Goal: Task Accomplishment & Management: Manage account settings

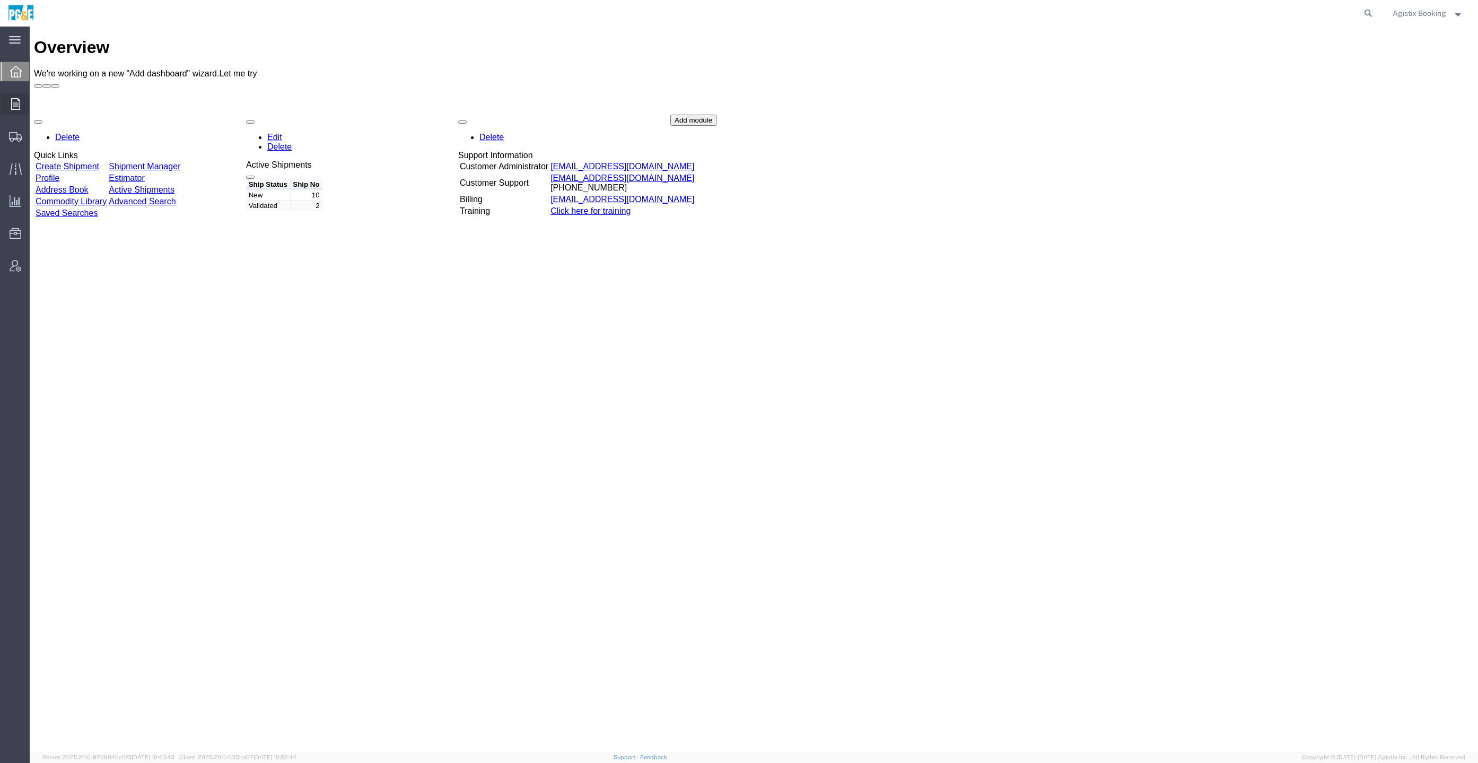
click at [22, 100] on div at bounding box center [16, 103] width 30 height 21
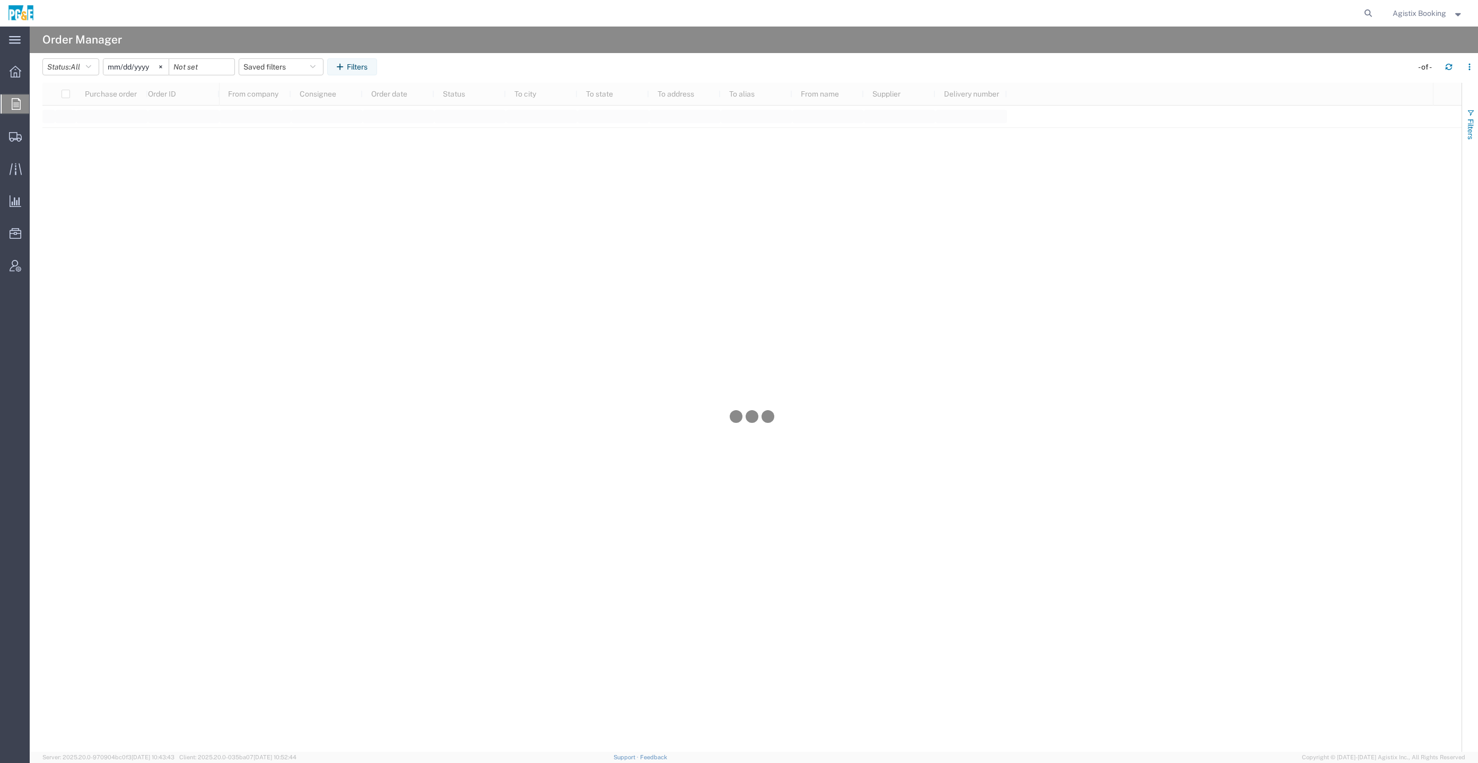
click at [1469, 127] on span "Filters" at bounding box center [1471, 129] width 8 height 21
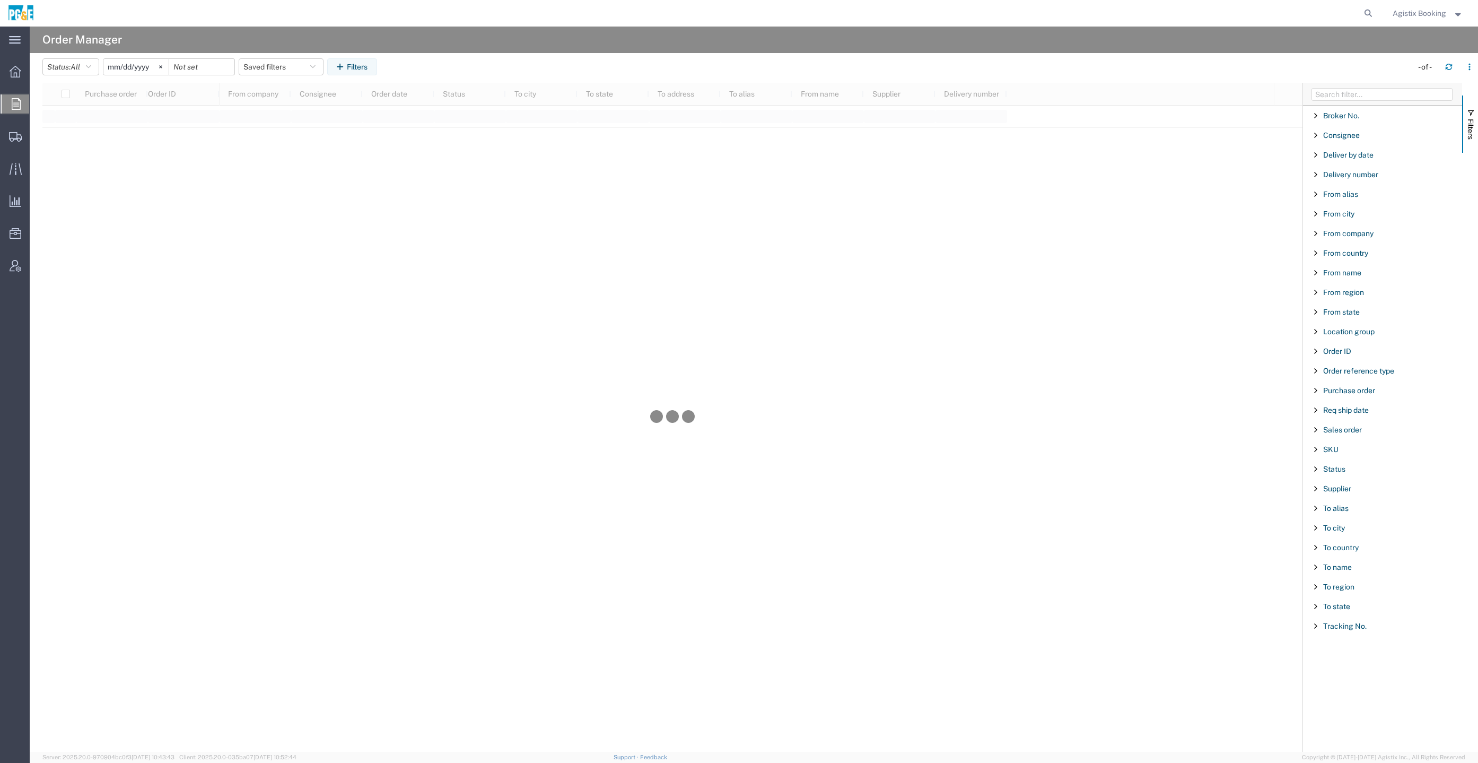
click at [1371, 381] on div "Purchase order" at bounding box center [1382, 390] width 159 height 19
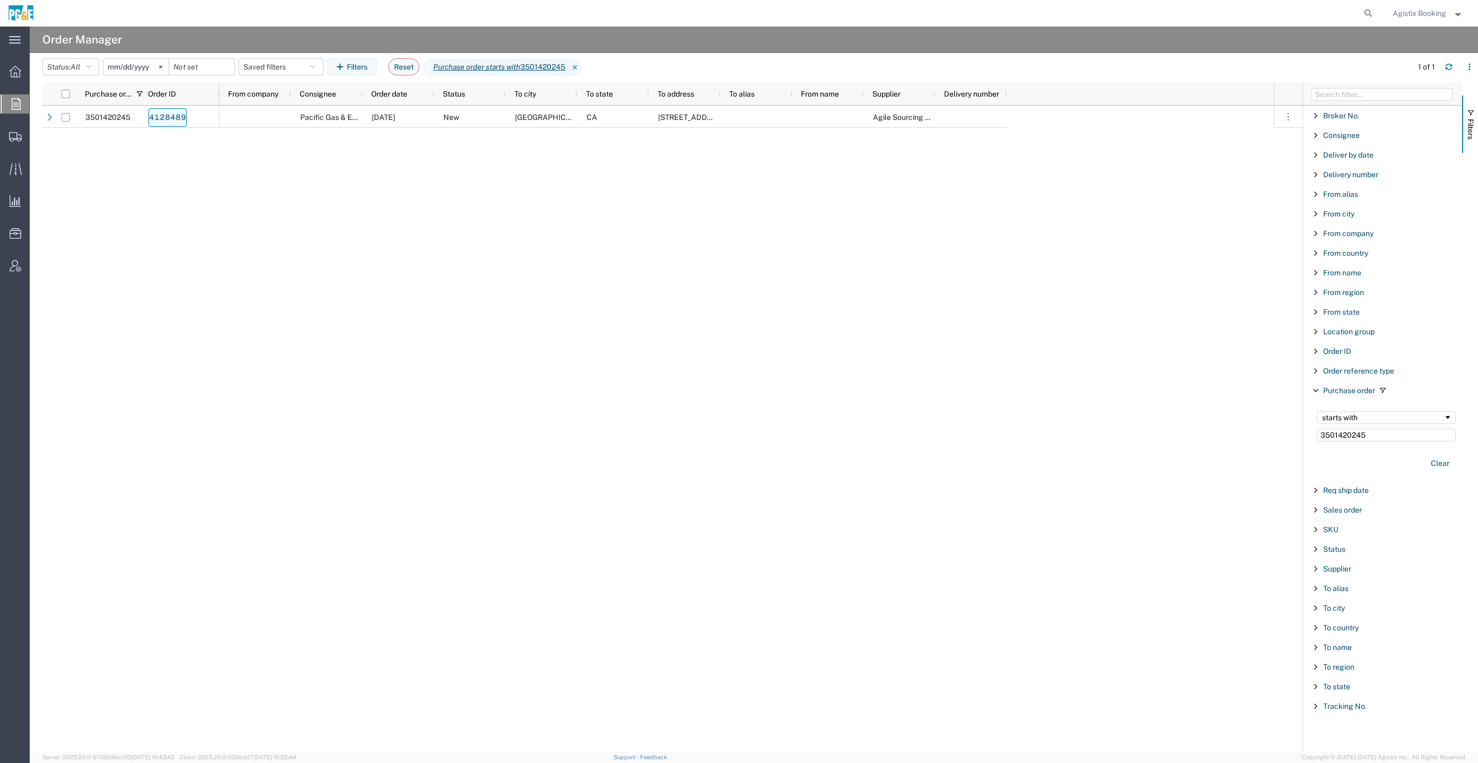
type input "3501420245"
click at [163, 112] on link "4128489" at bounding box center [168, 117] width 38 height 19
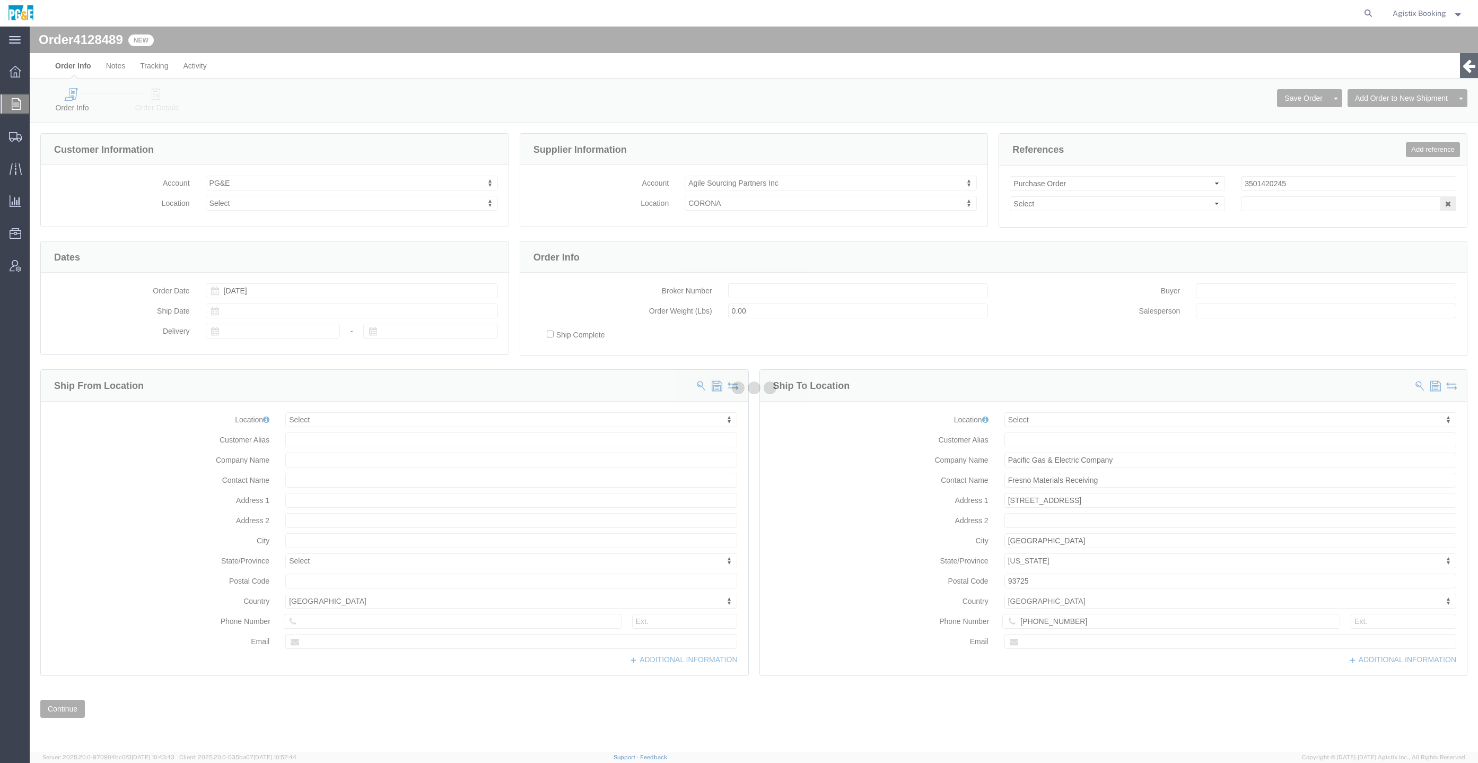
select select
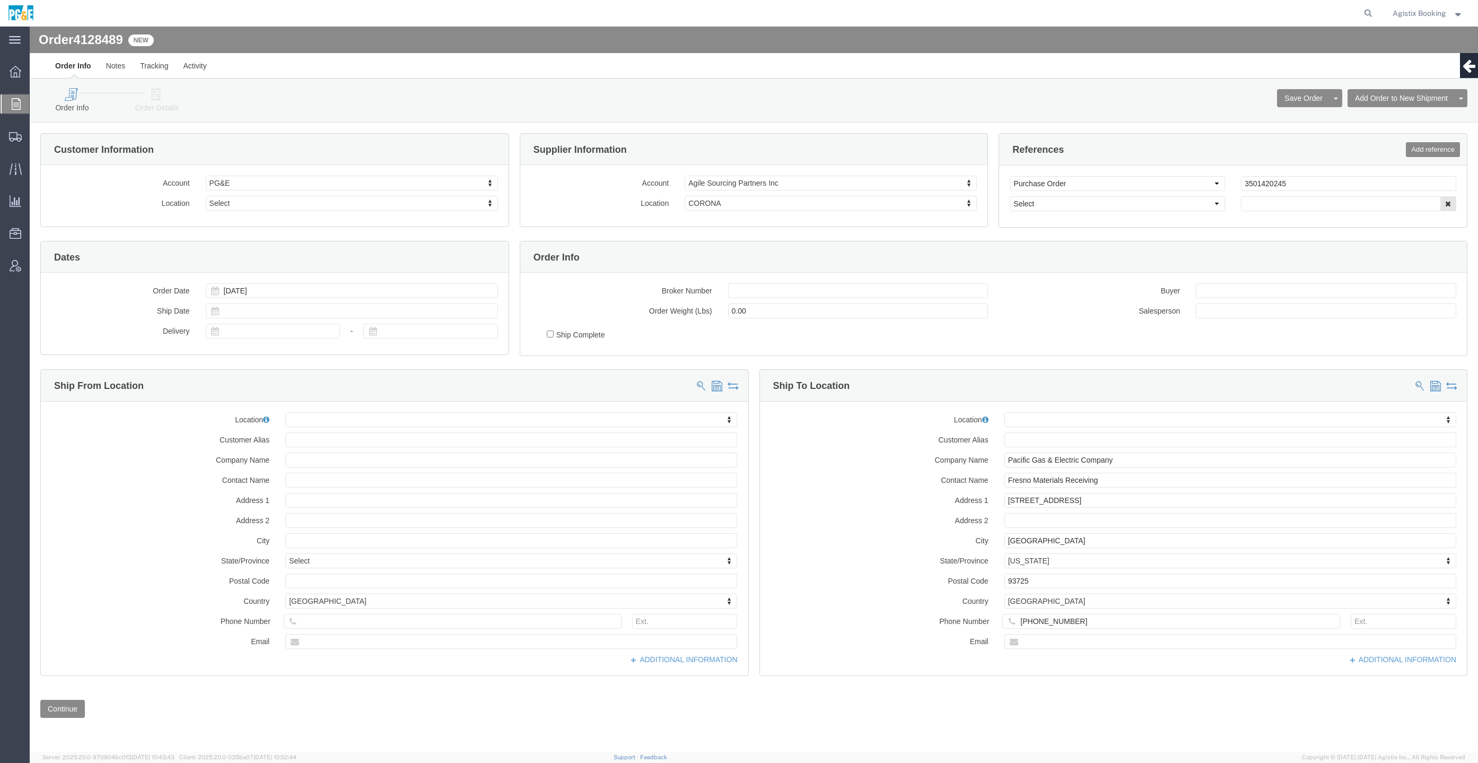
click link "Order Details"
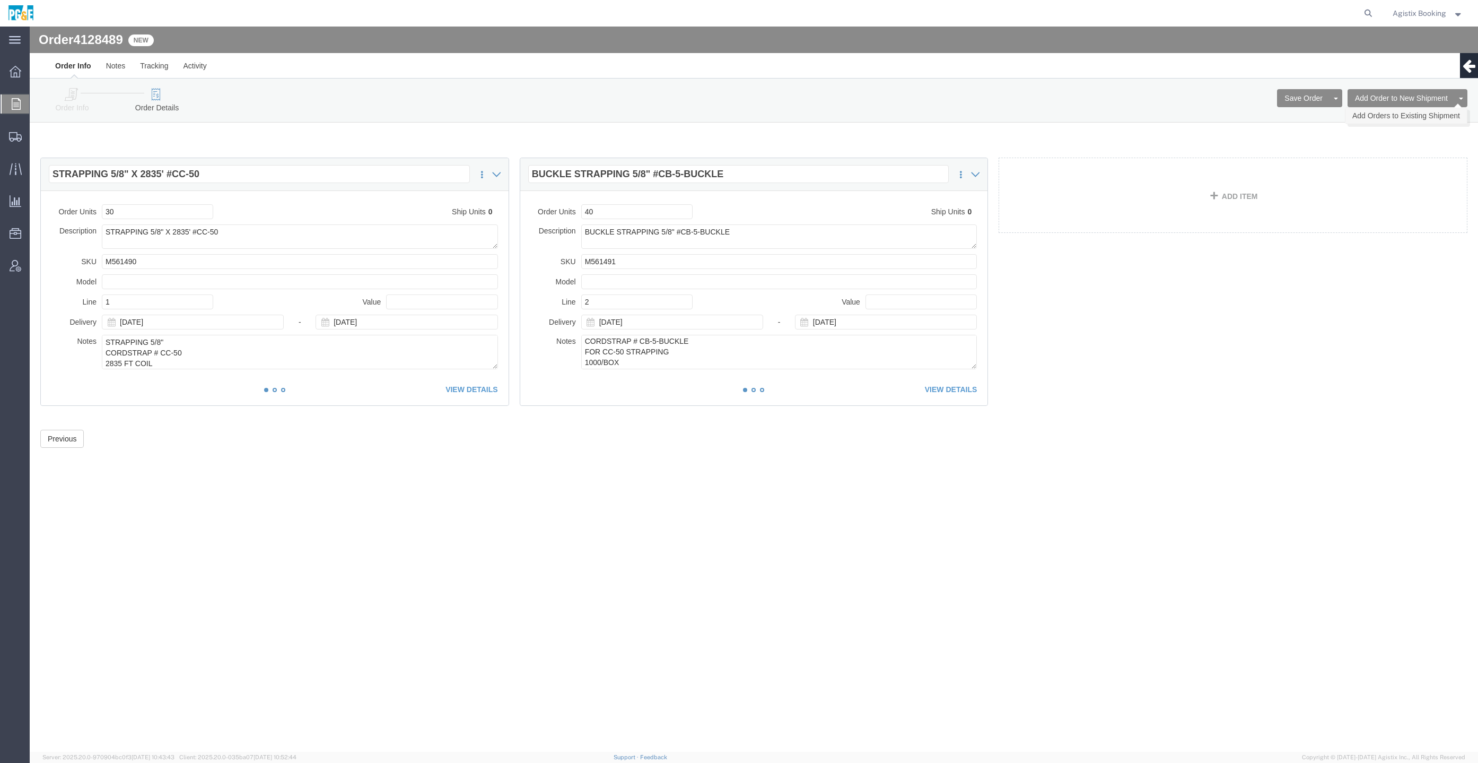
click link "Add Orders to Existing Shipment"
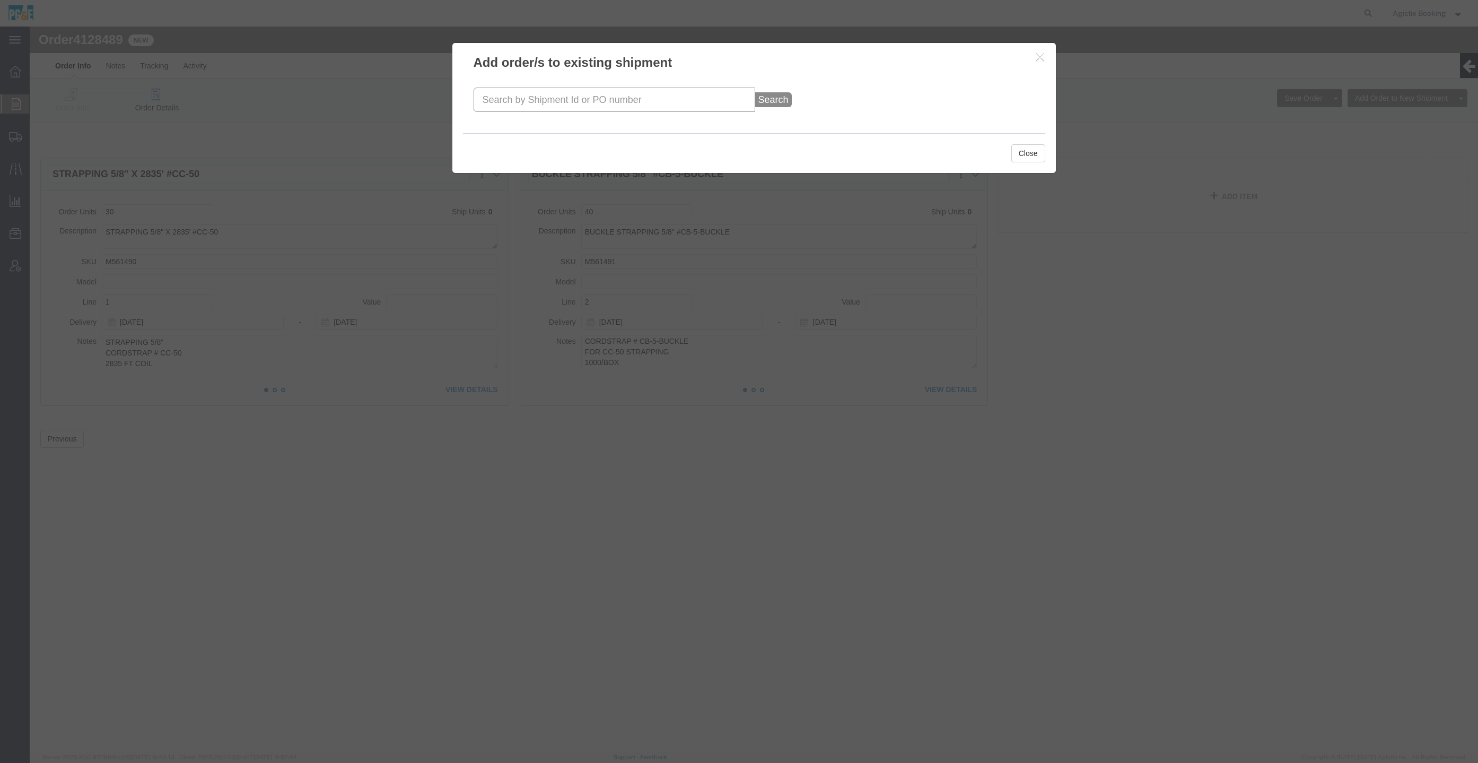
click input "text"
paste input "57010880"
type input "57010880"
click button "Search"
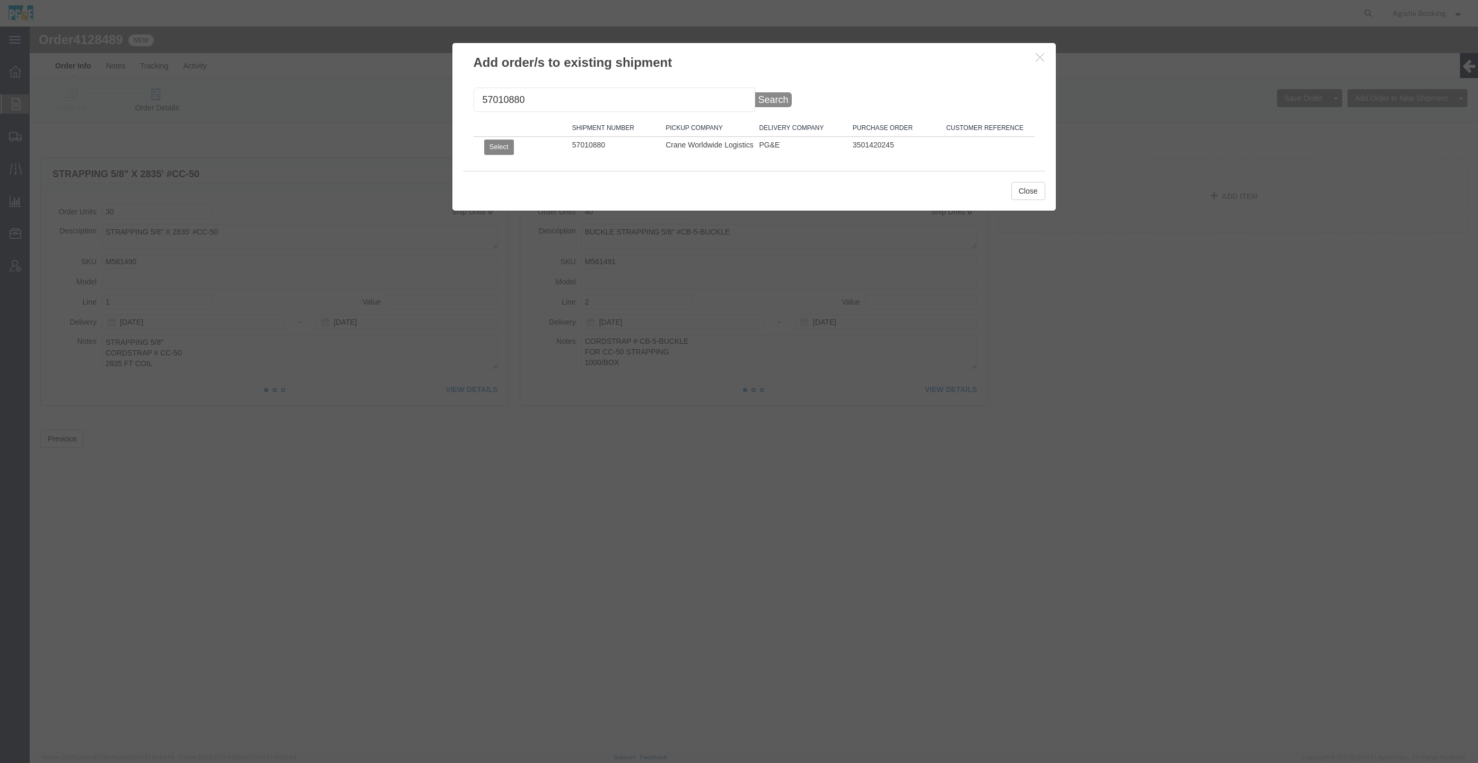
click button "Select"
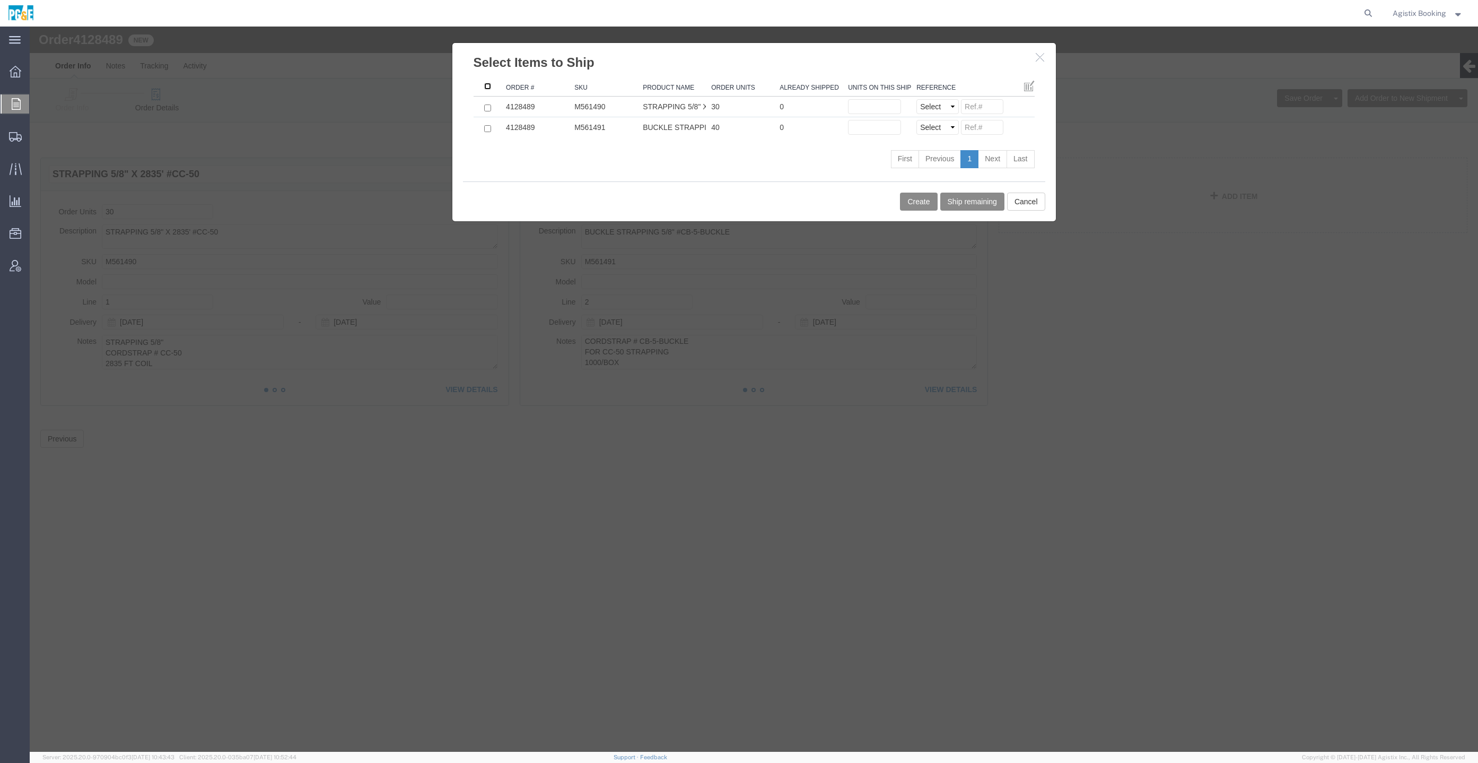
click input ": activate to sort column ascending"
checkbox input "true"
click input "text"
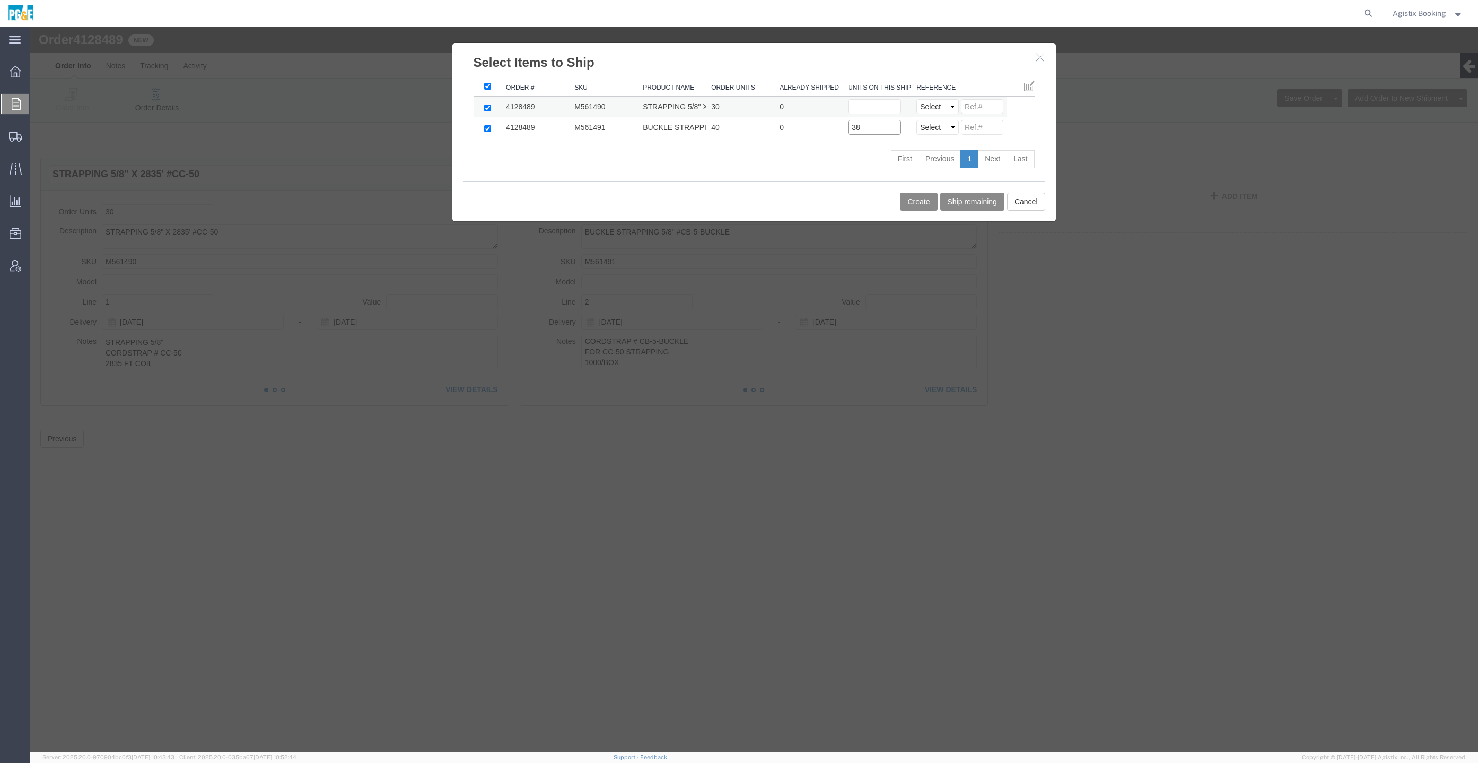
type input "38"
click input "text"
type input "11"
click div "Create Ship remaining Cancel"
click button "Create"
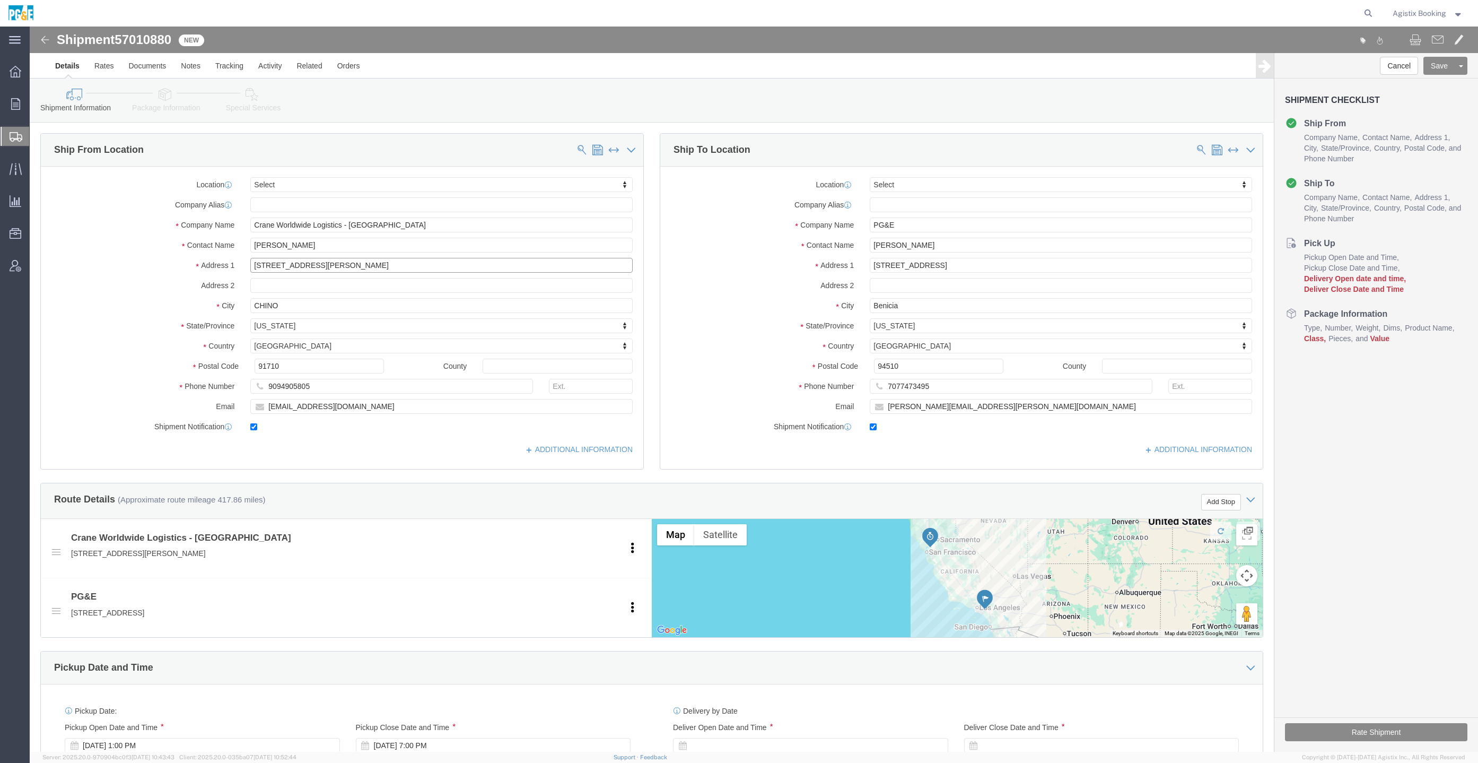
click input "[STREET_ADDRESS][PERSON_NAME]"
paste input ", [GEOGRAPHIC_DATA]"
click input "[STREET_ADDRESS][PERSON_NAME]"
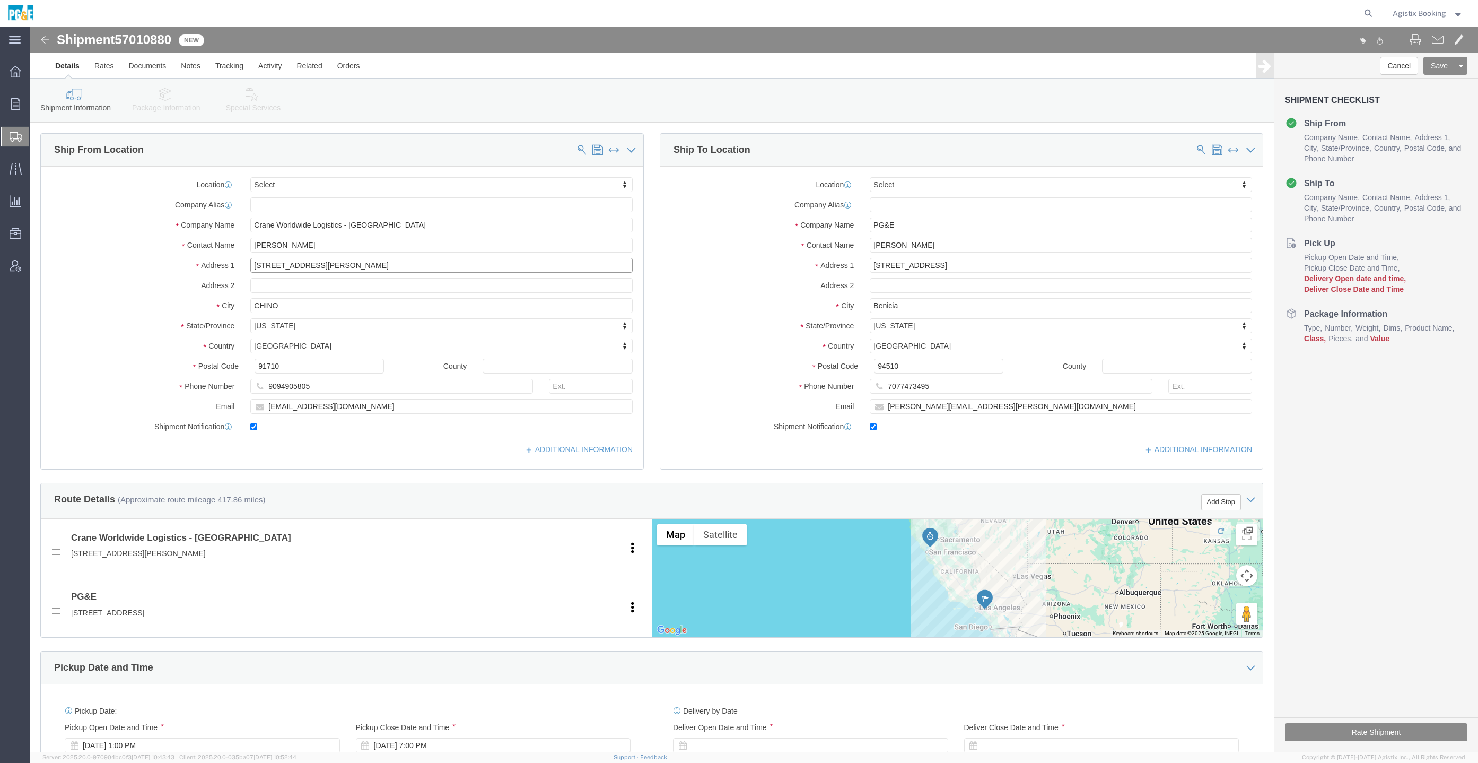
click input "[STREET_ADDRESS][PERSON_NAME]"
paste input "Chin"
click input "[STREET_ADDRESS][PERSON_NAME]"
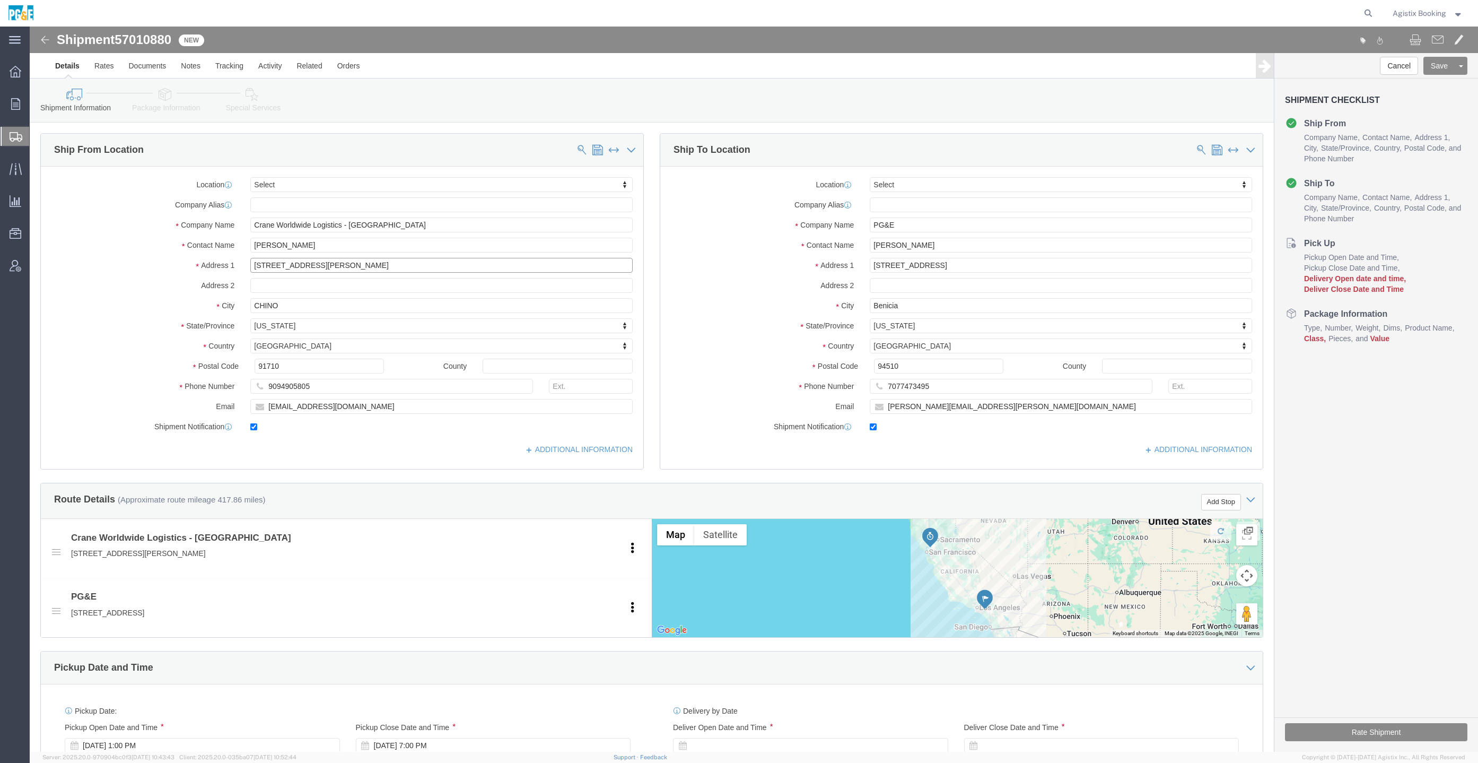
type input "[STREET_ADDRESS][PERSON_NAME]"
click input "CHINO"
paste input "hino"
type input "Chino"
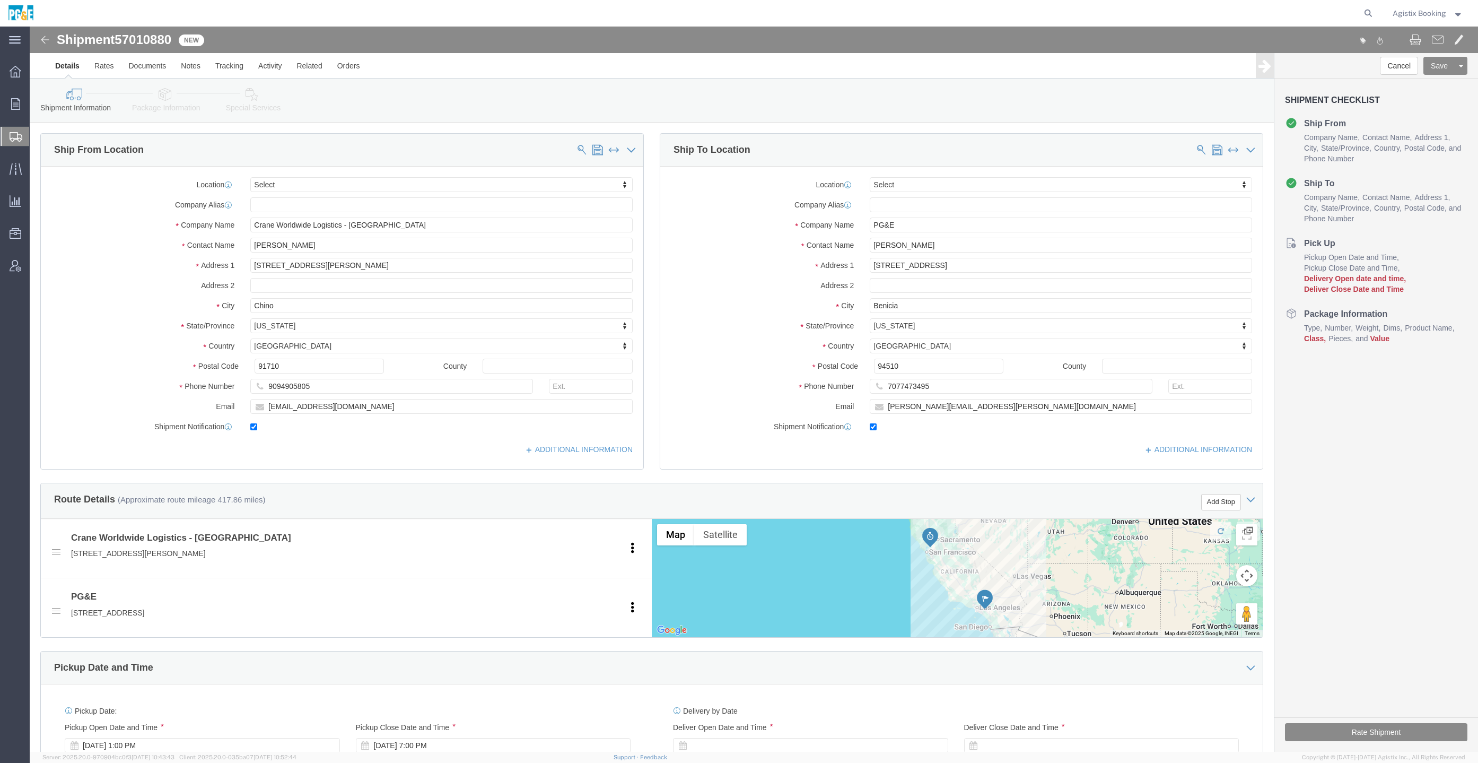
click div
drag, startPoint x: 279, startPoint y: 240, endPoint x: 419, endPoint y: 234, distance: 140.1
click input "[STREET_ADDRESS][PERSON_NAME]"
type input "[STREET_ADDRESS][PERSON_NAME]"
click input "[STREET_ADDRESS]"
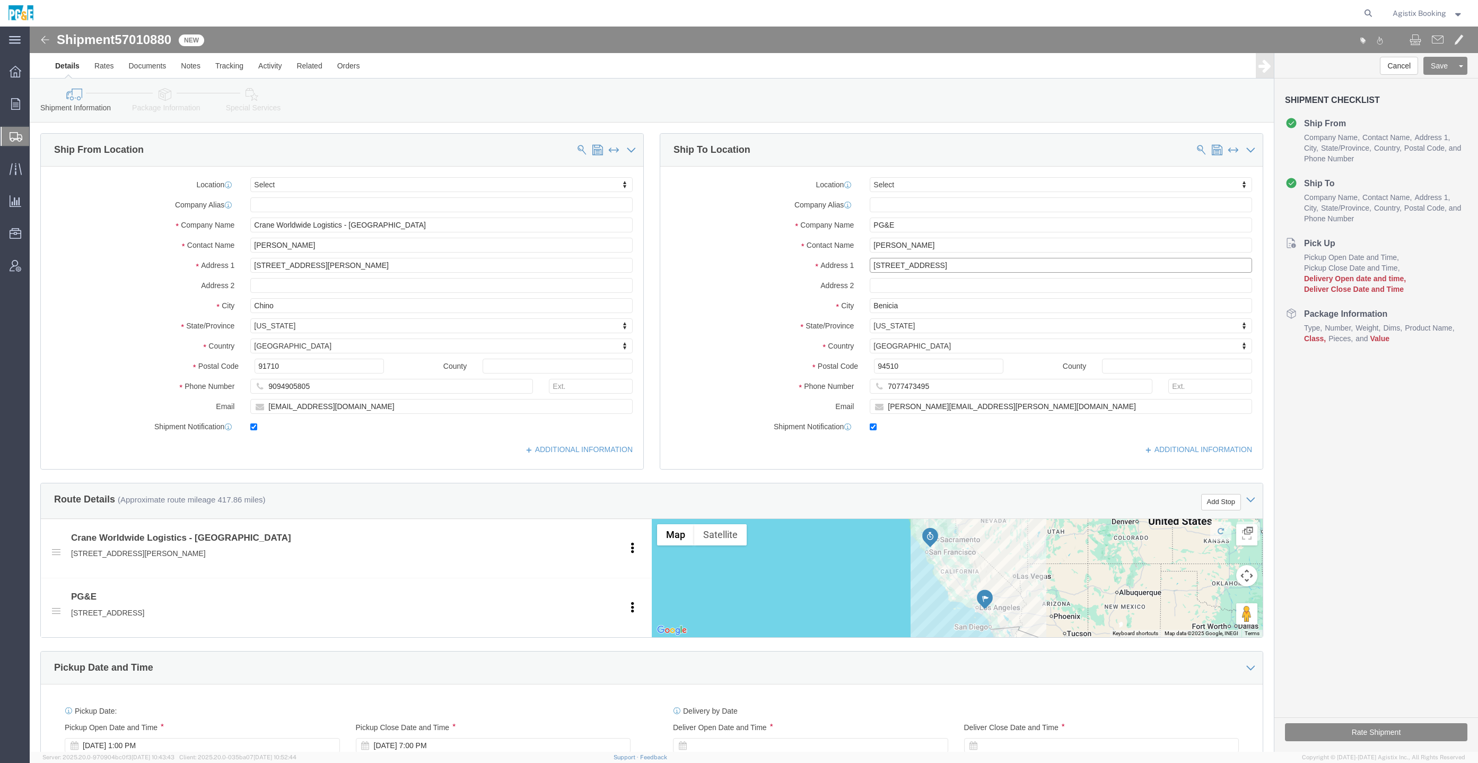
click input "[STREET_ADDRESS]"
click div "Address [STREET_ADDRESS]"
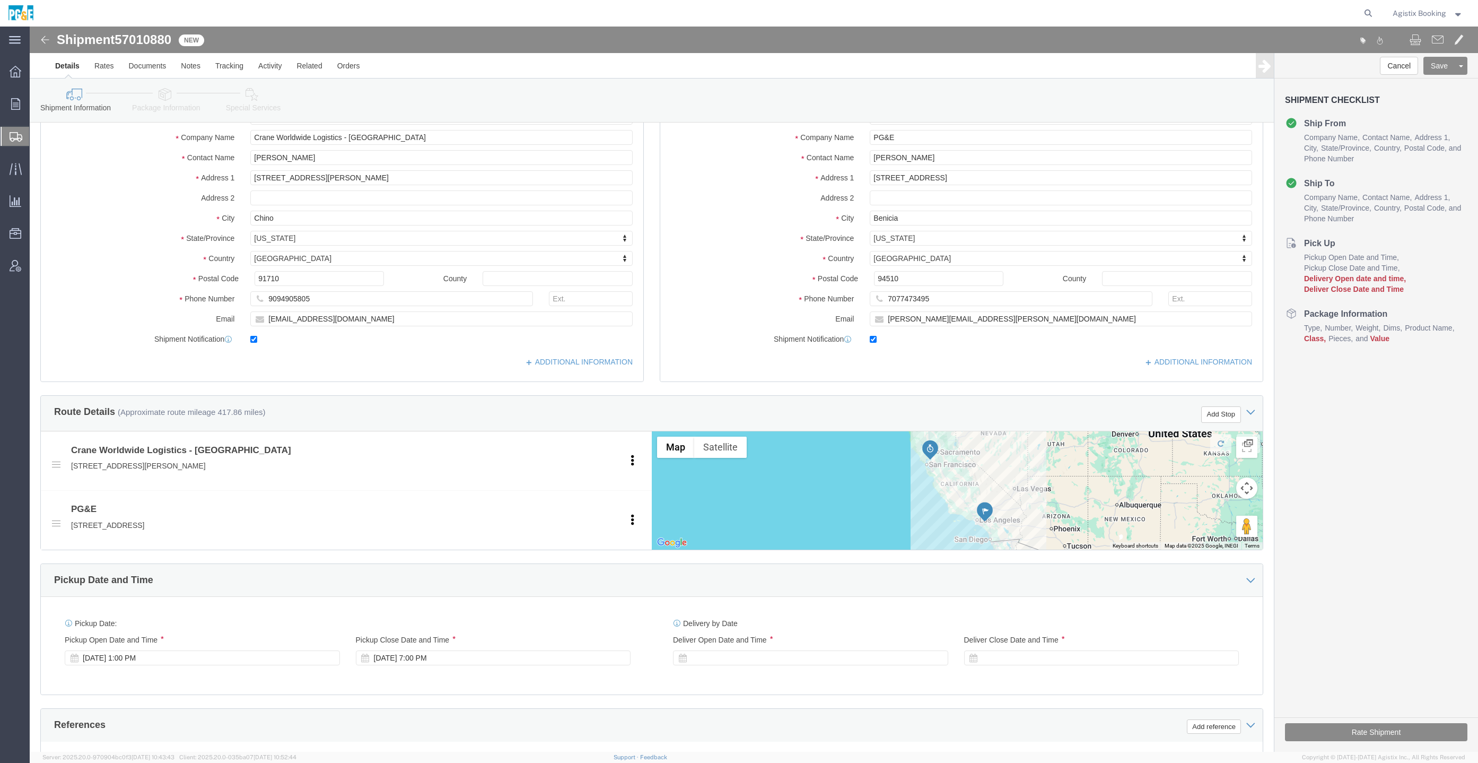
scroll to position [351, 0]
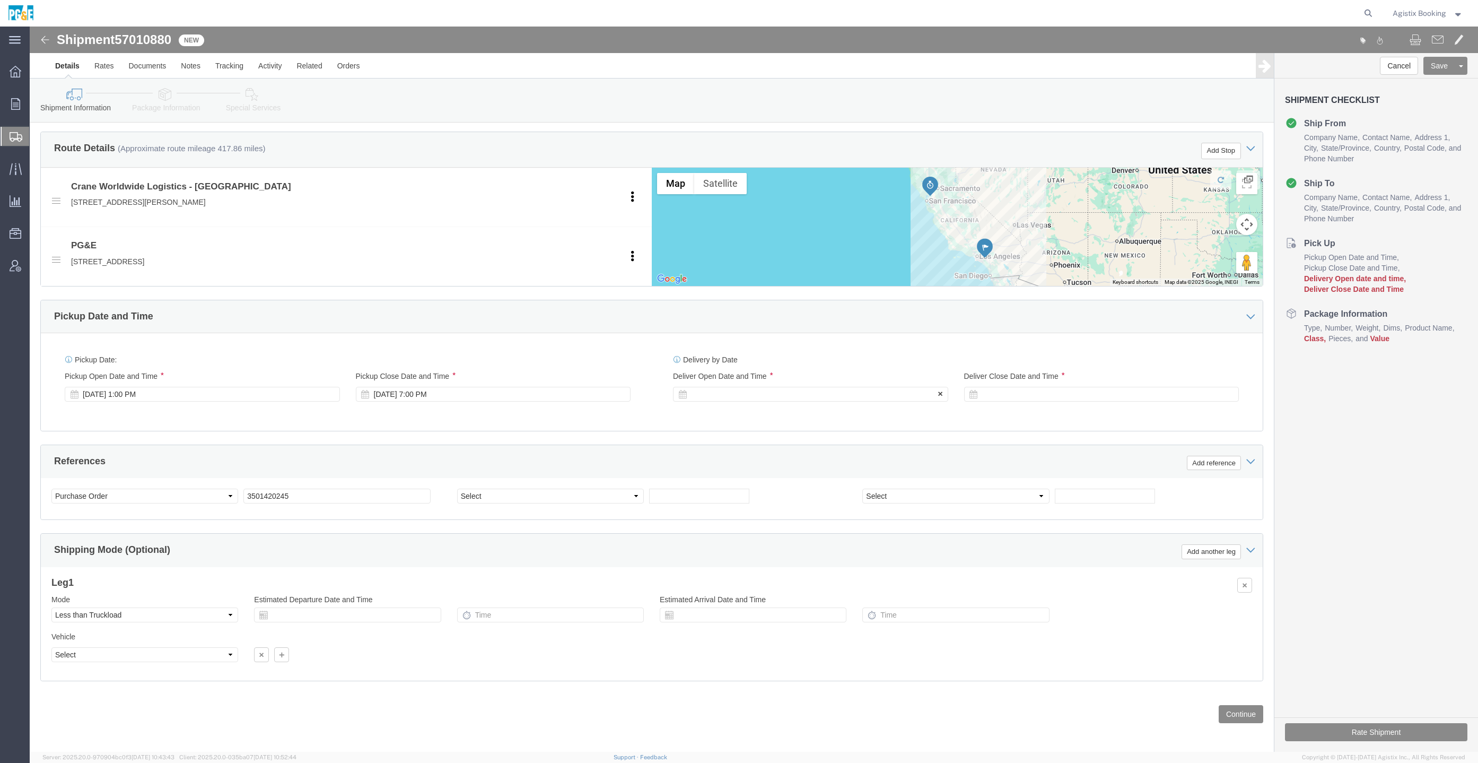
click div
click input "8:00 PM"
type input "12:00 PM"
click div "Open Time 12:00 PM [DATE] 8:00 PM - [DATE] 8:00 PM Cancel Apply"
drag, startPoint x: 764, startPoint y: 550, endPoint x: 793, endPoint y: 552, distance: 28.7
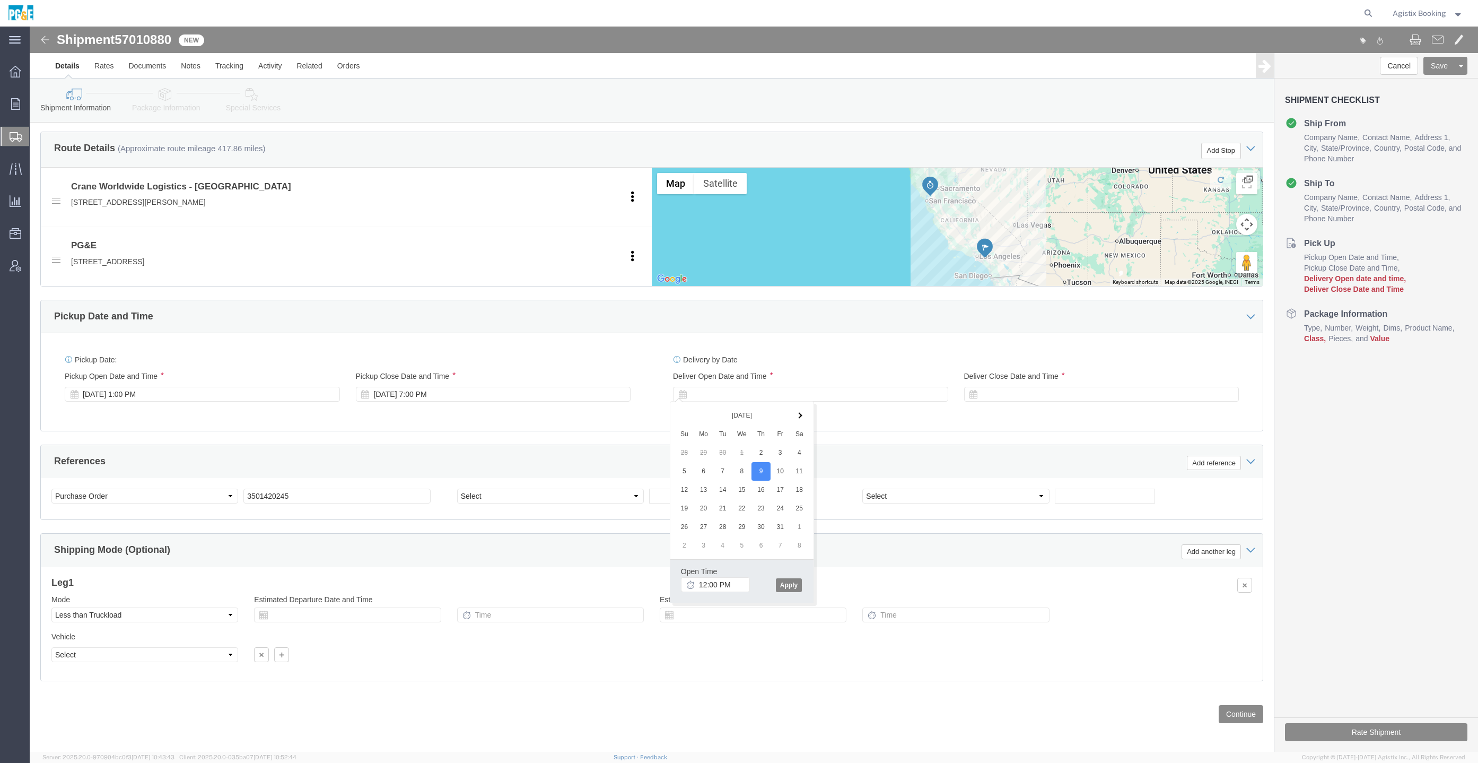
click button "Apply"
click div "Deliver Close Date Deliver Close Time Deliver Close Date and Time"
click div
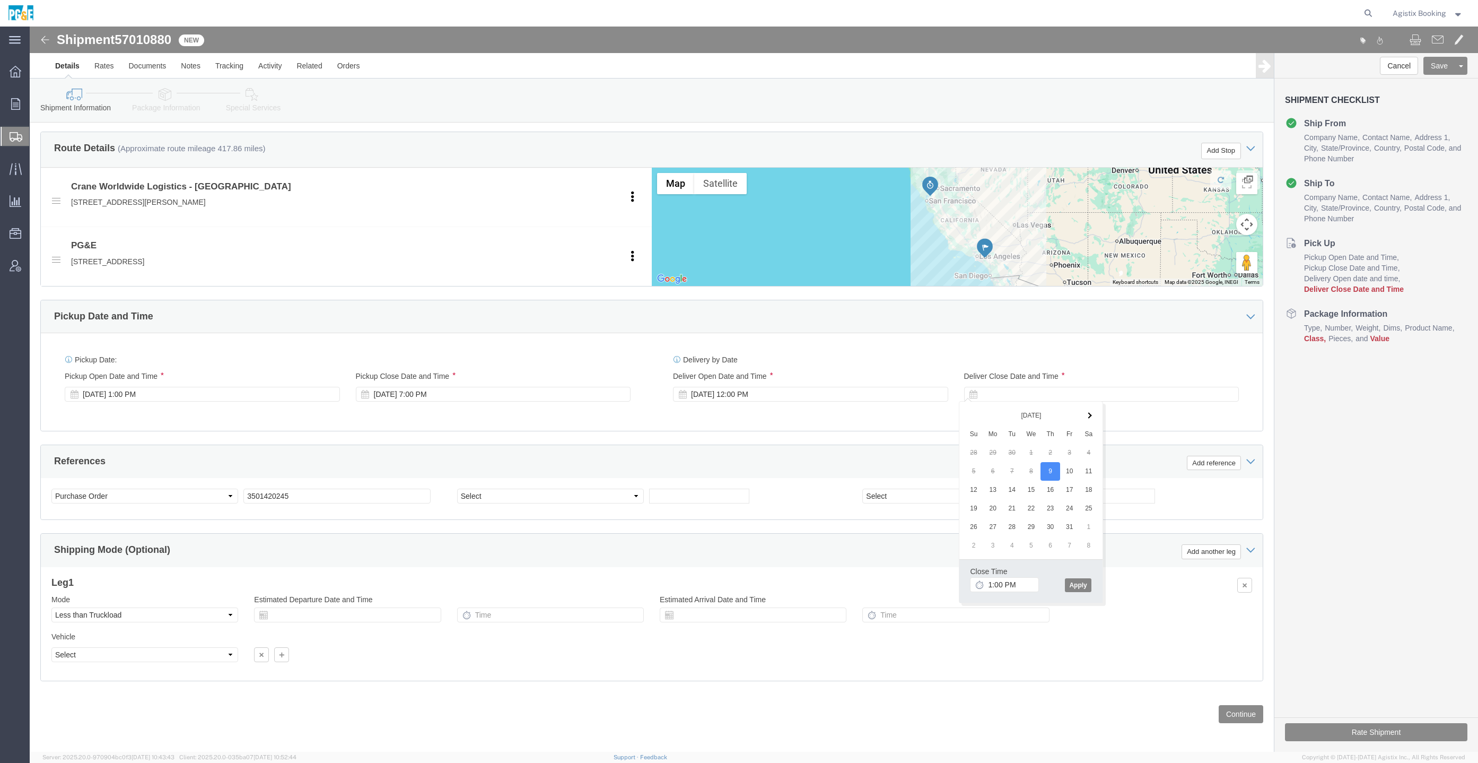
click button "Apply"
click button "Continue"
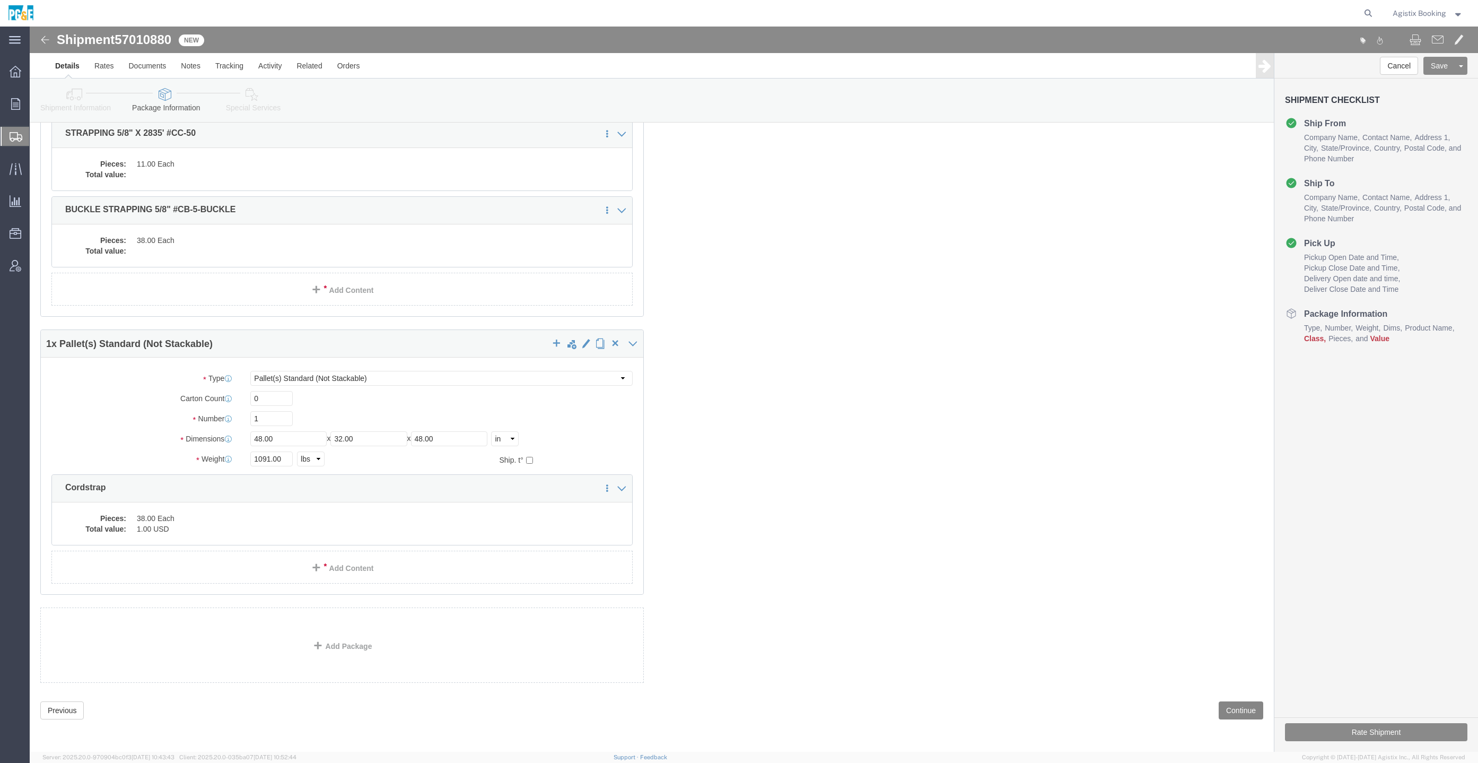
scroll to position [0, 0]
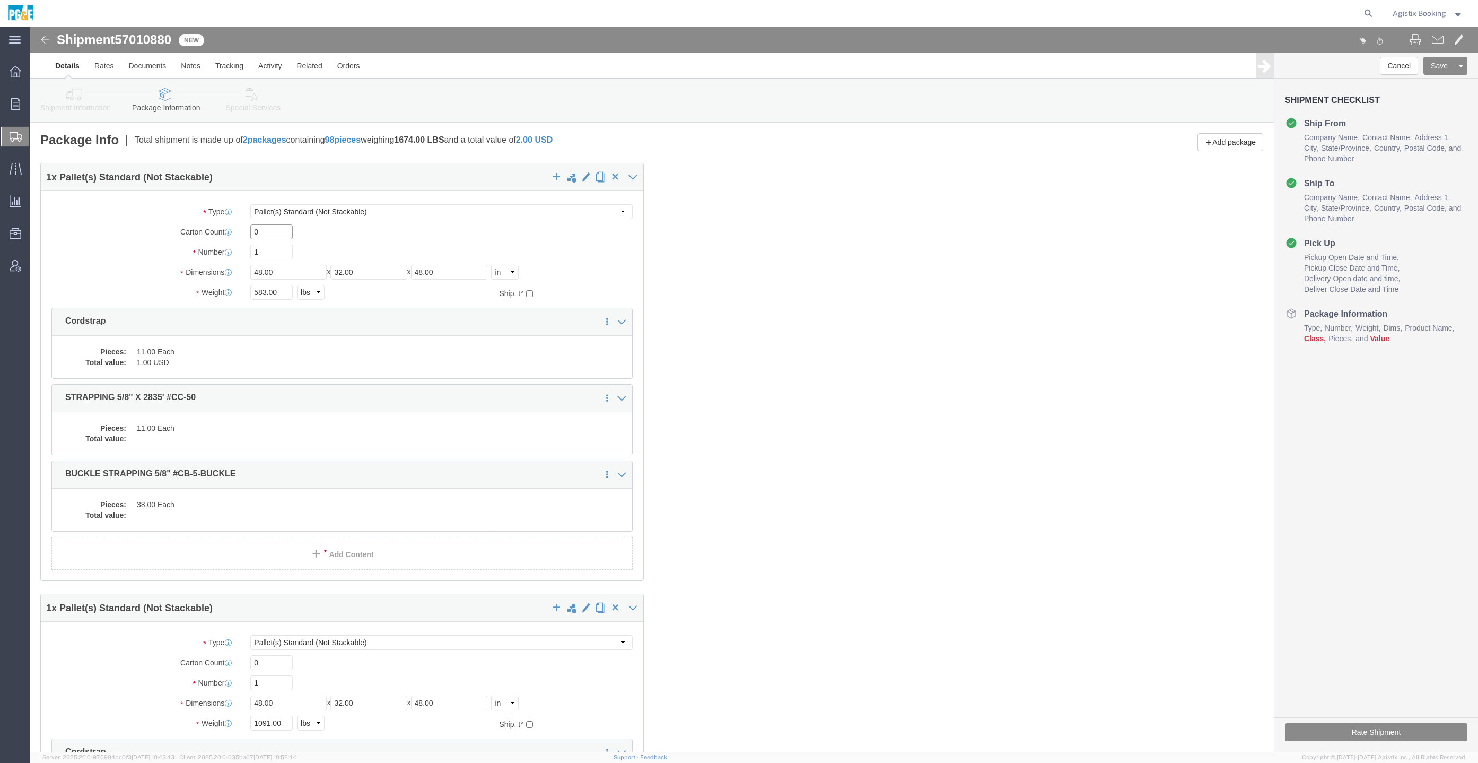
click input "0"
click div "1 x Pallet(s) Standard (Not Stackable) Package Type Select Bulk Bundle(s) Cardb…"
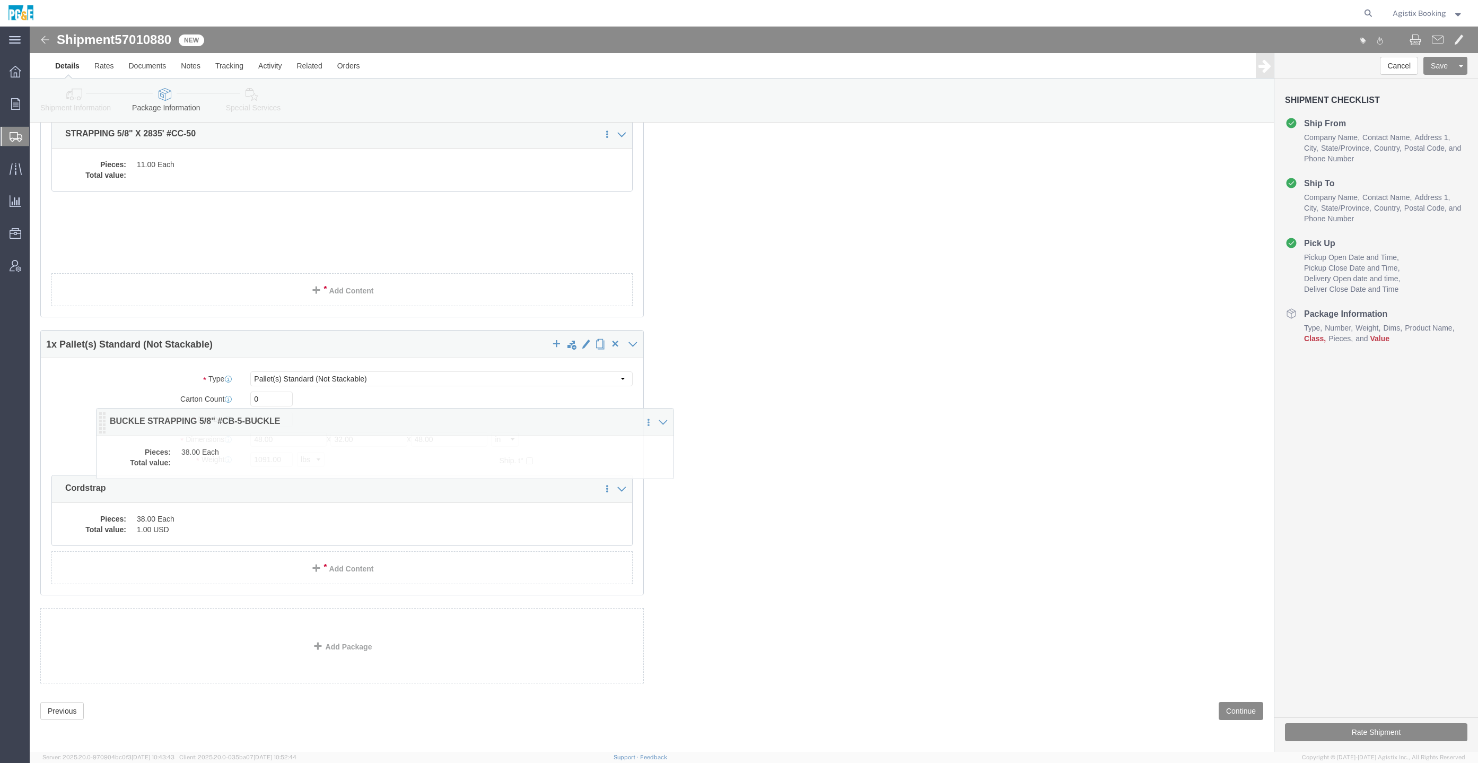
scroll to position [258, 0]
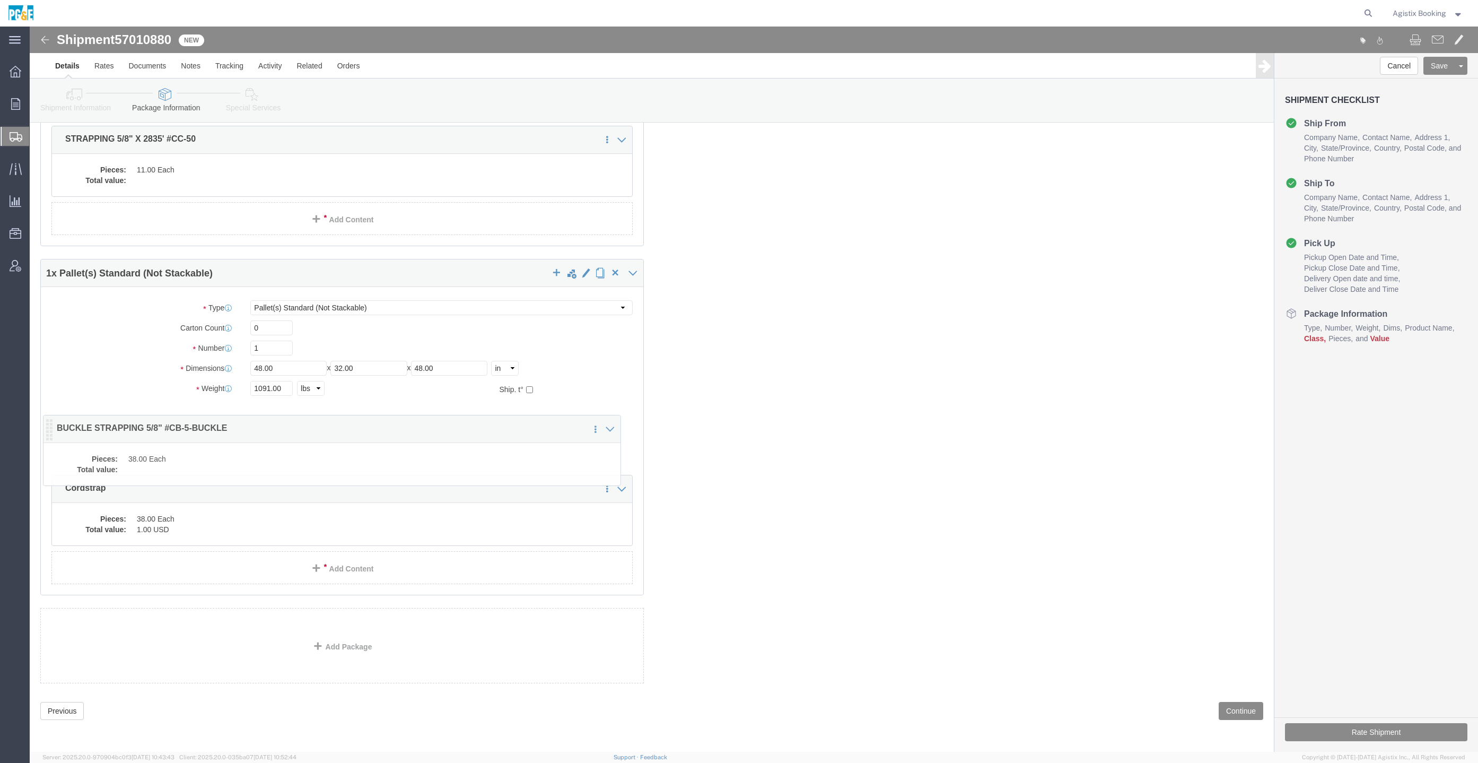
drag, startPoint x: 28, startPoint y: 182, endPoint x: 19, endPoint y: 401, distance: 219.2
click icon
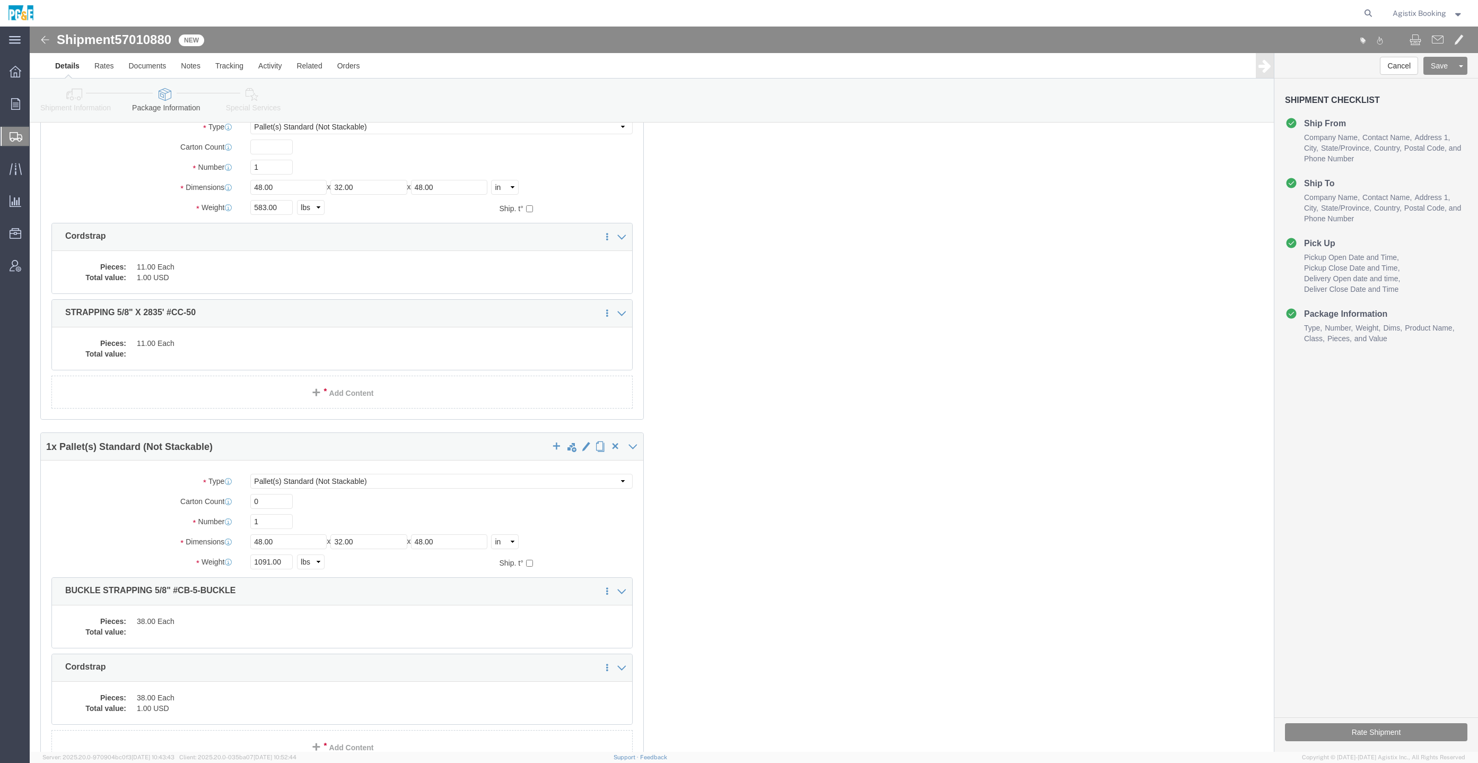
scroll to position [20, 0]
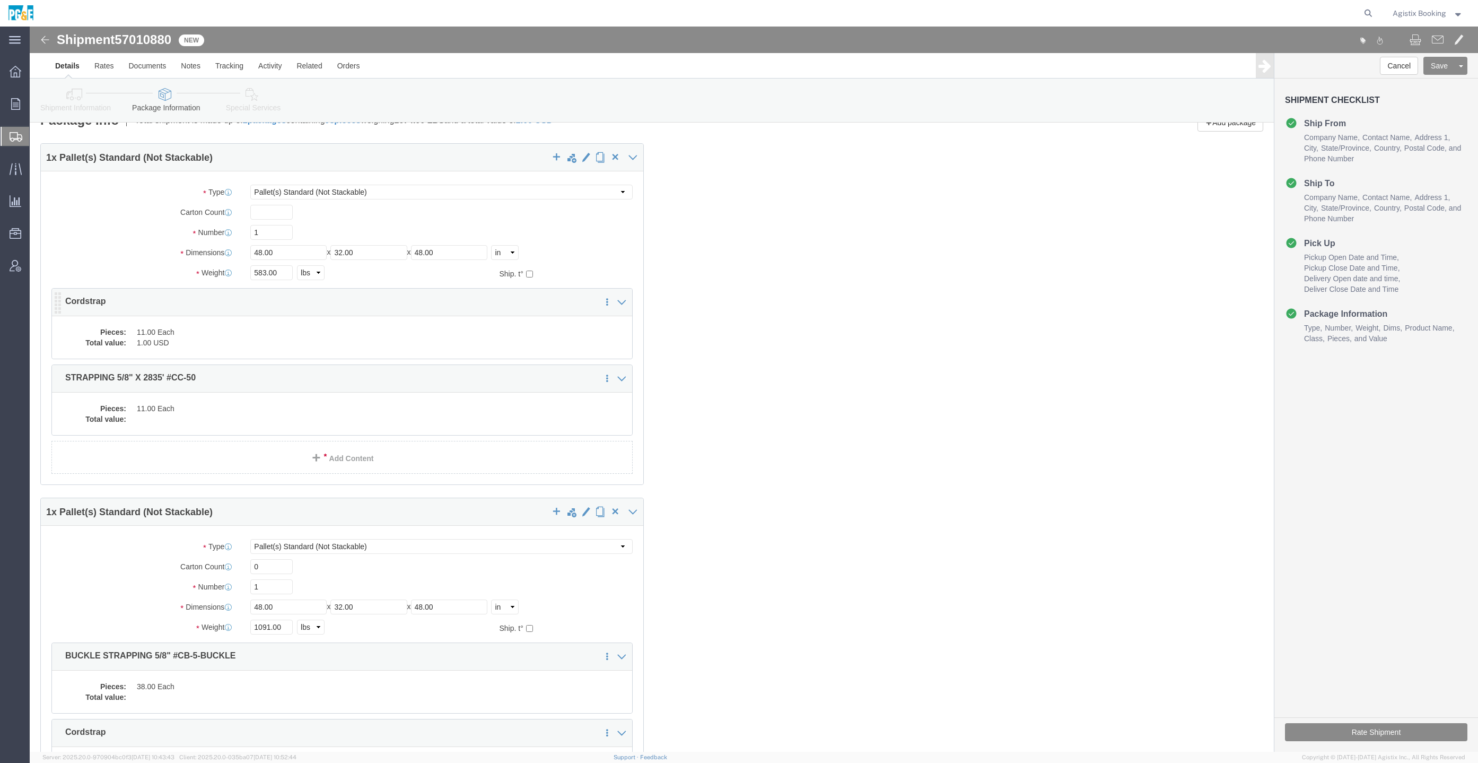
click dd "1.00 USD"
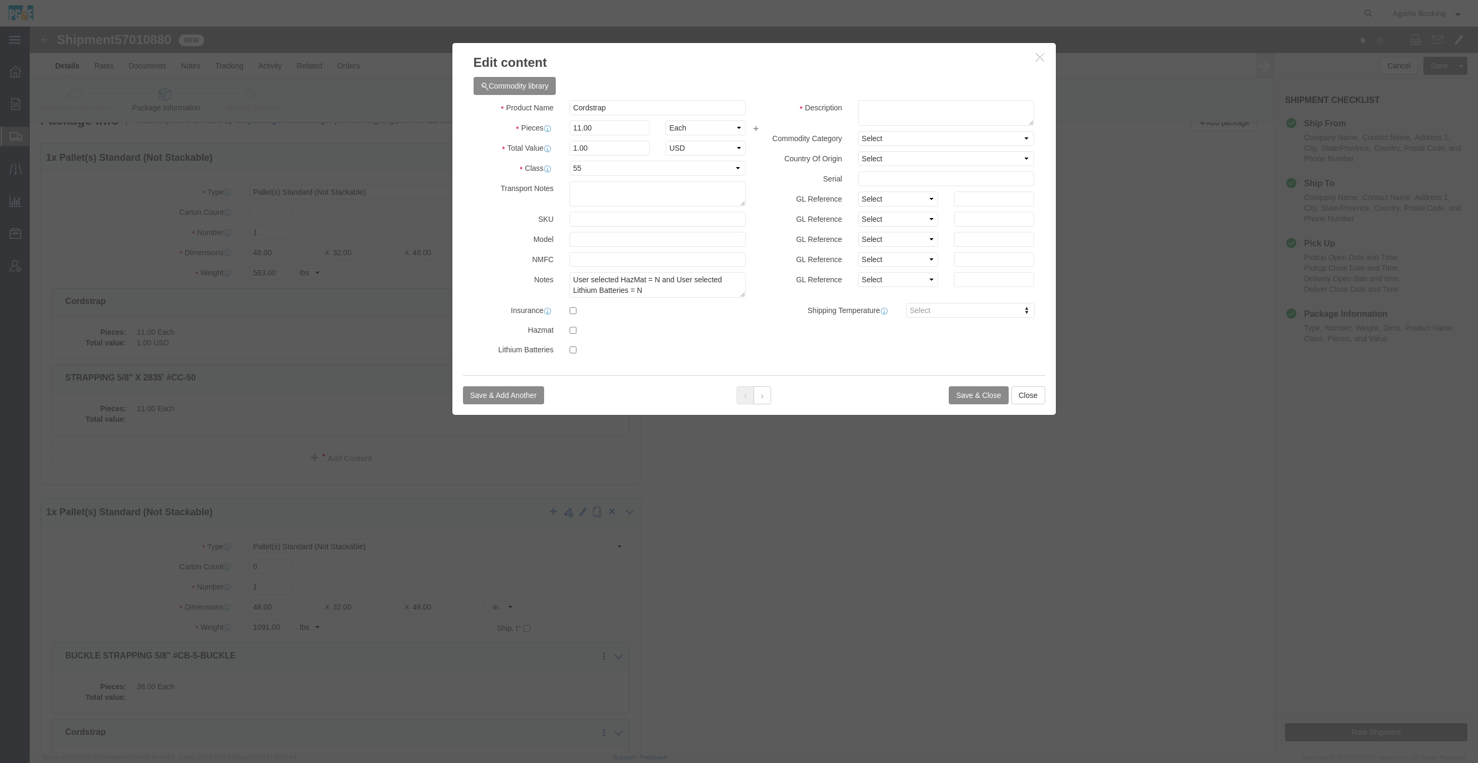
click div "Commodity library Product Name Cordstrap Pieces 11.00 Select Bag Barrels 100Boa…"
click div "Save & Add Another Save & Close Close"
click button
click input "Cordstrap"
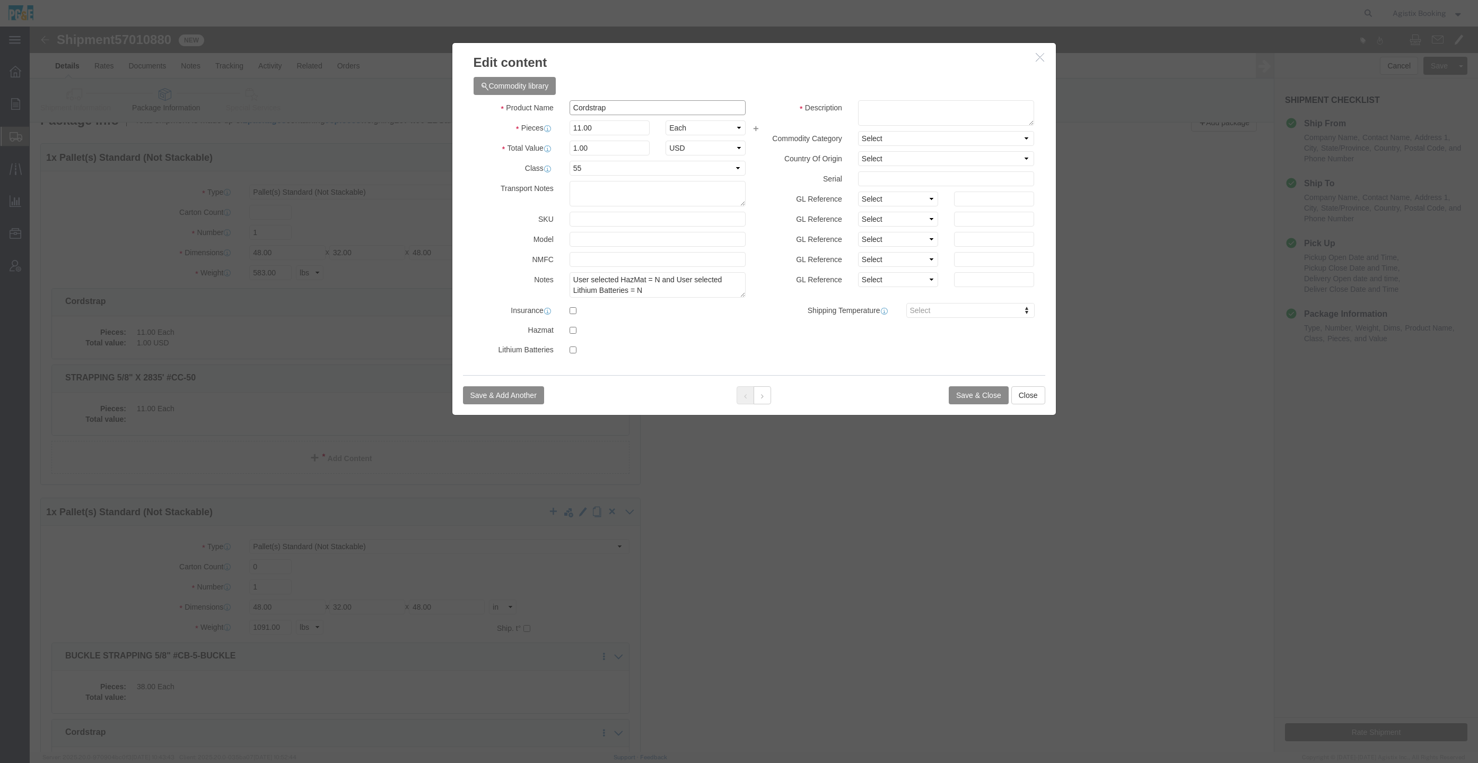
click input "Cordstrap"
click button
drag, startPoint x: 632, startPoint y: 150, endPoint x: 602, endPoint y: 123, distance: 39.8
click input "text"
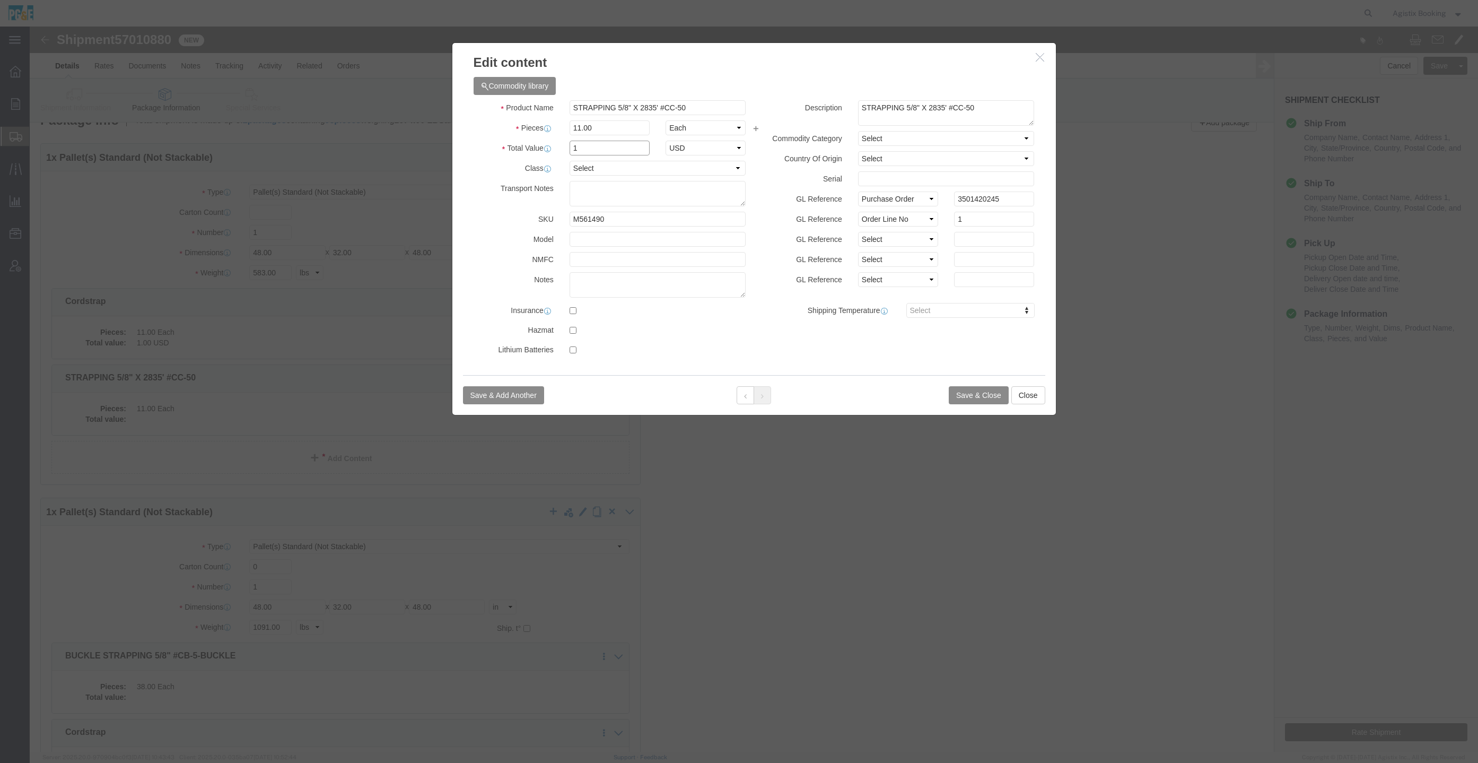
type input "1"
click input "STRAPPING 5/8" X 2835' #CC-50"
paste input "Cordstrap"
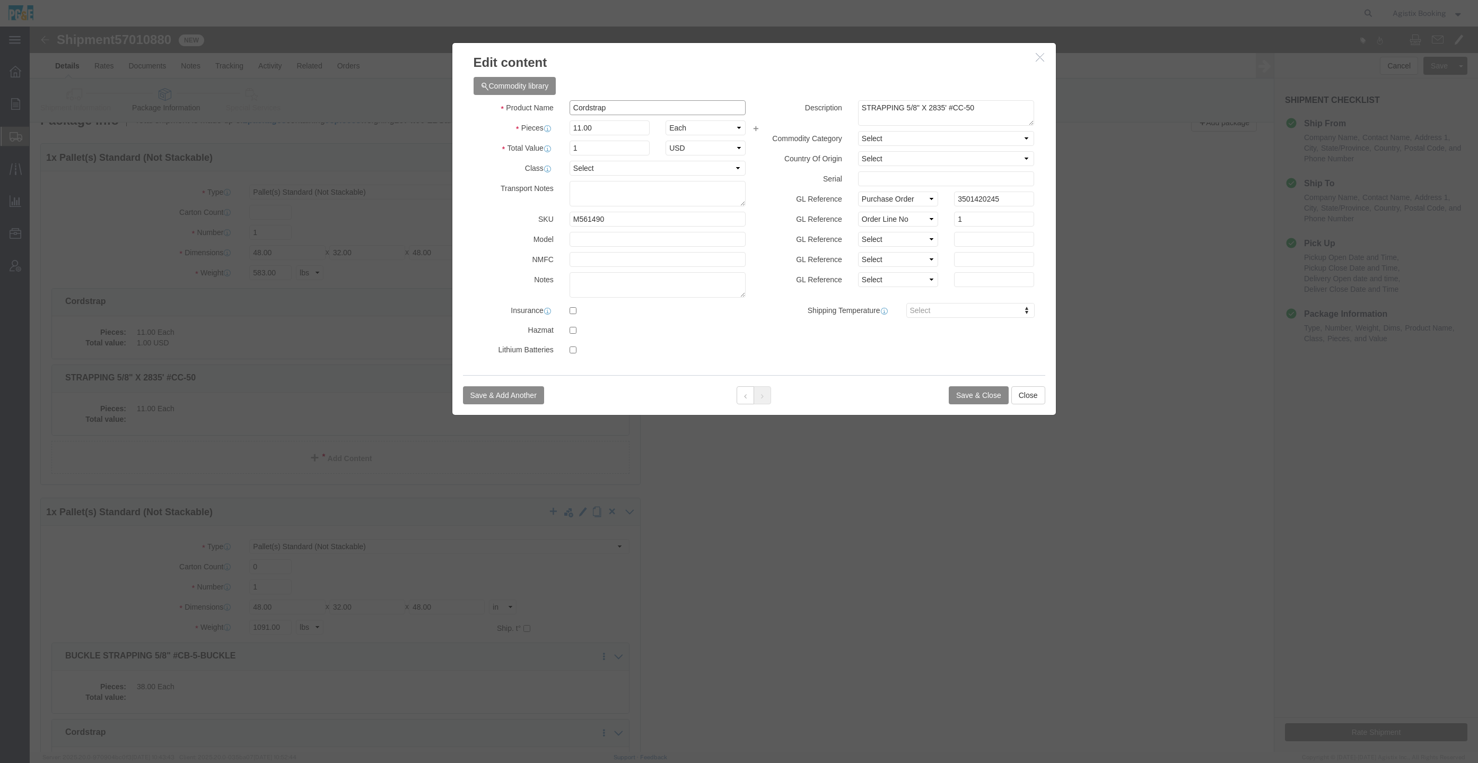
type input "Cordstrap"
click button "Save & Close"
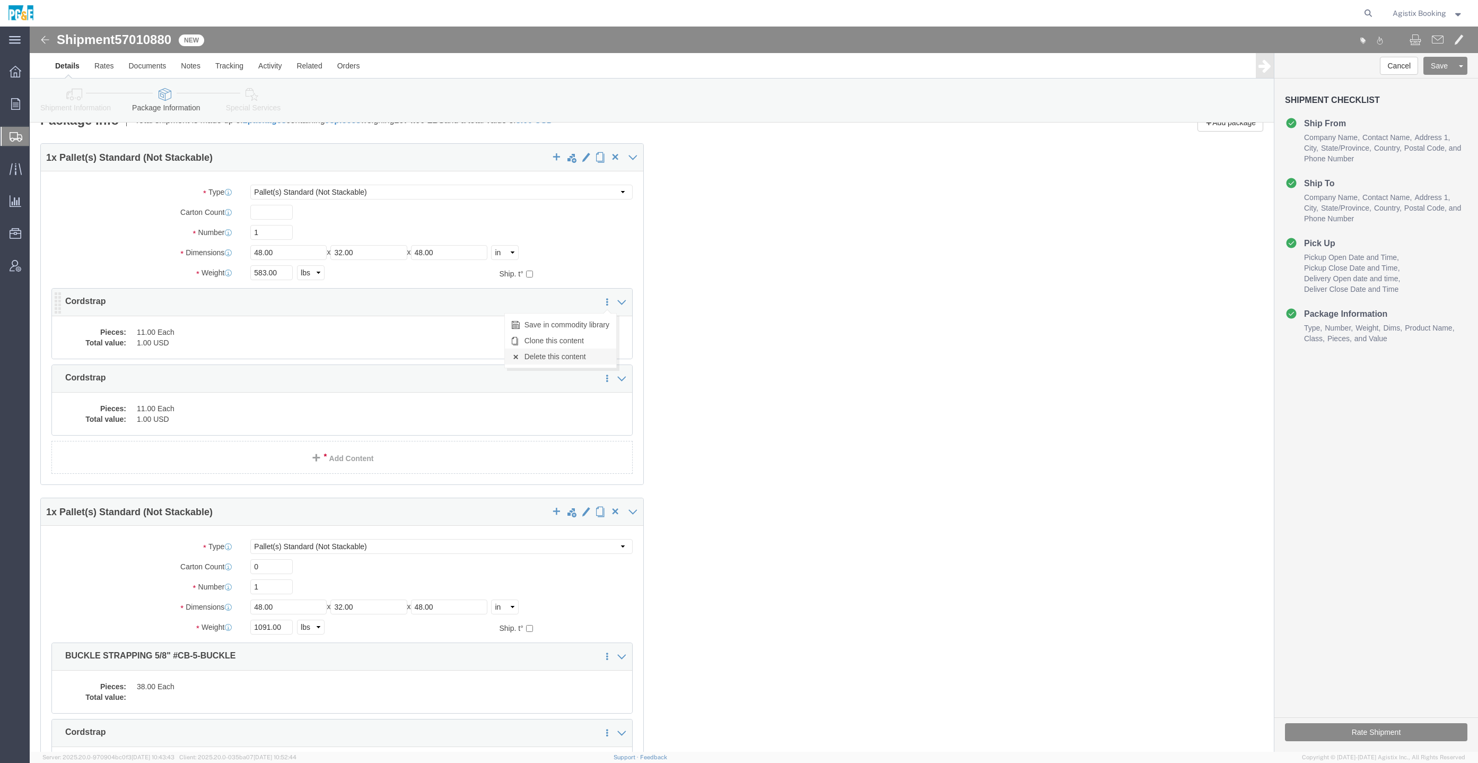
click link "Delete this content"
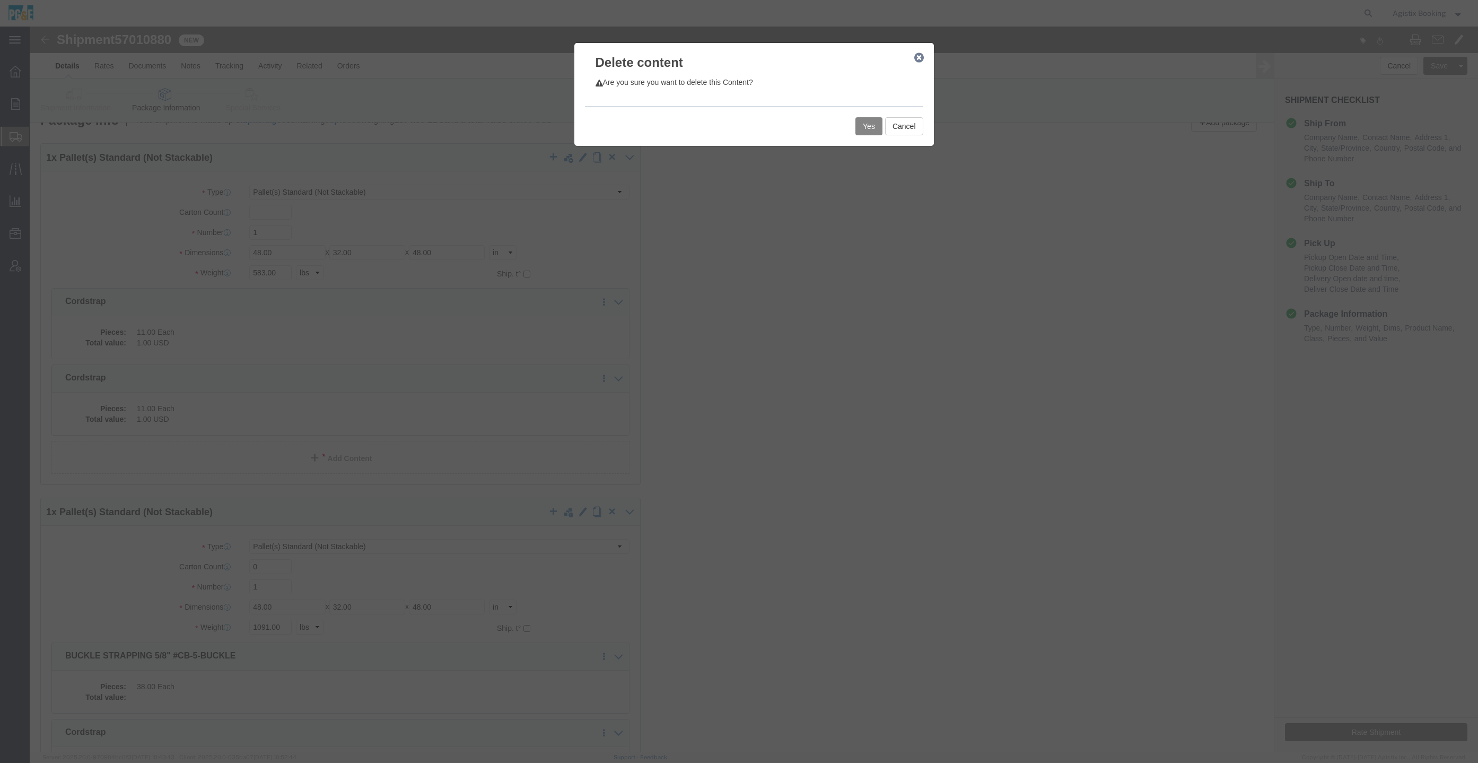
click button "Yes"
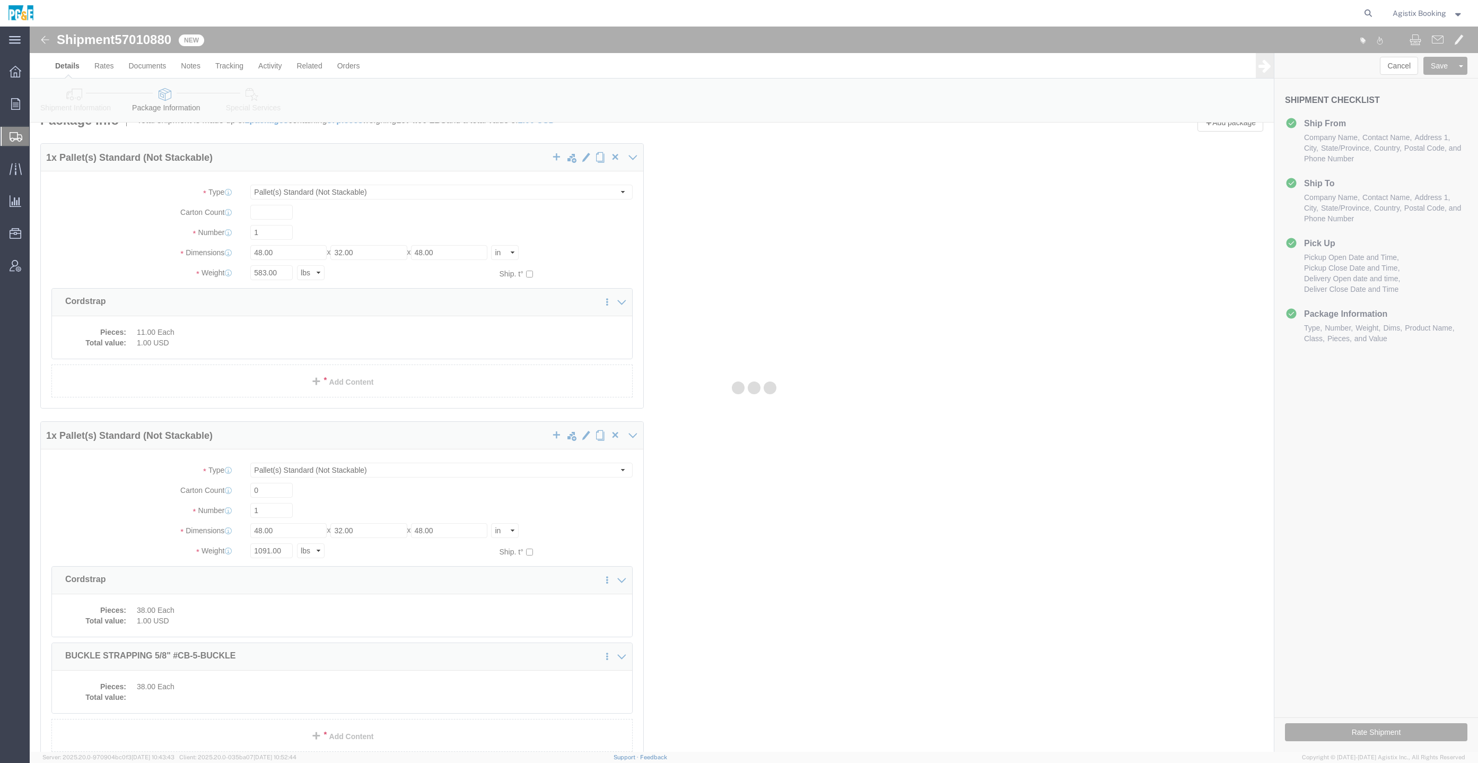
scroll to position [0, 0]
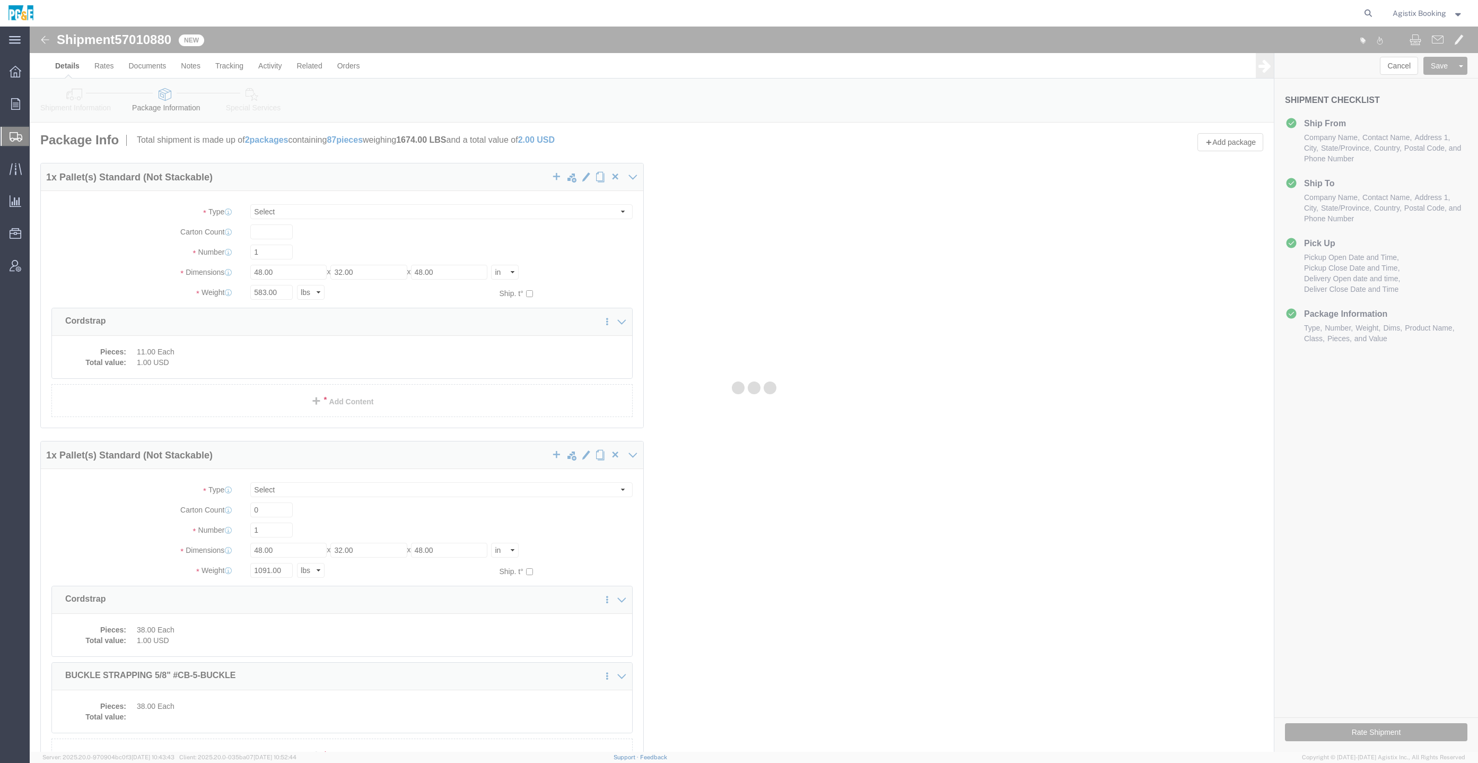
select select "PSNS"
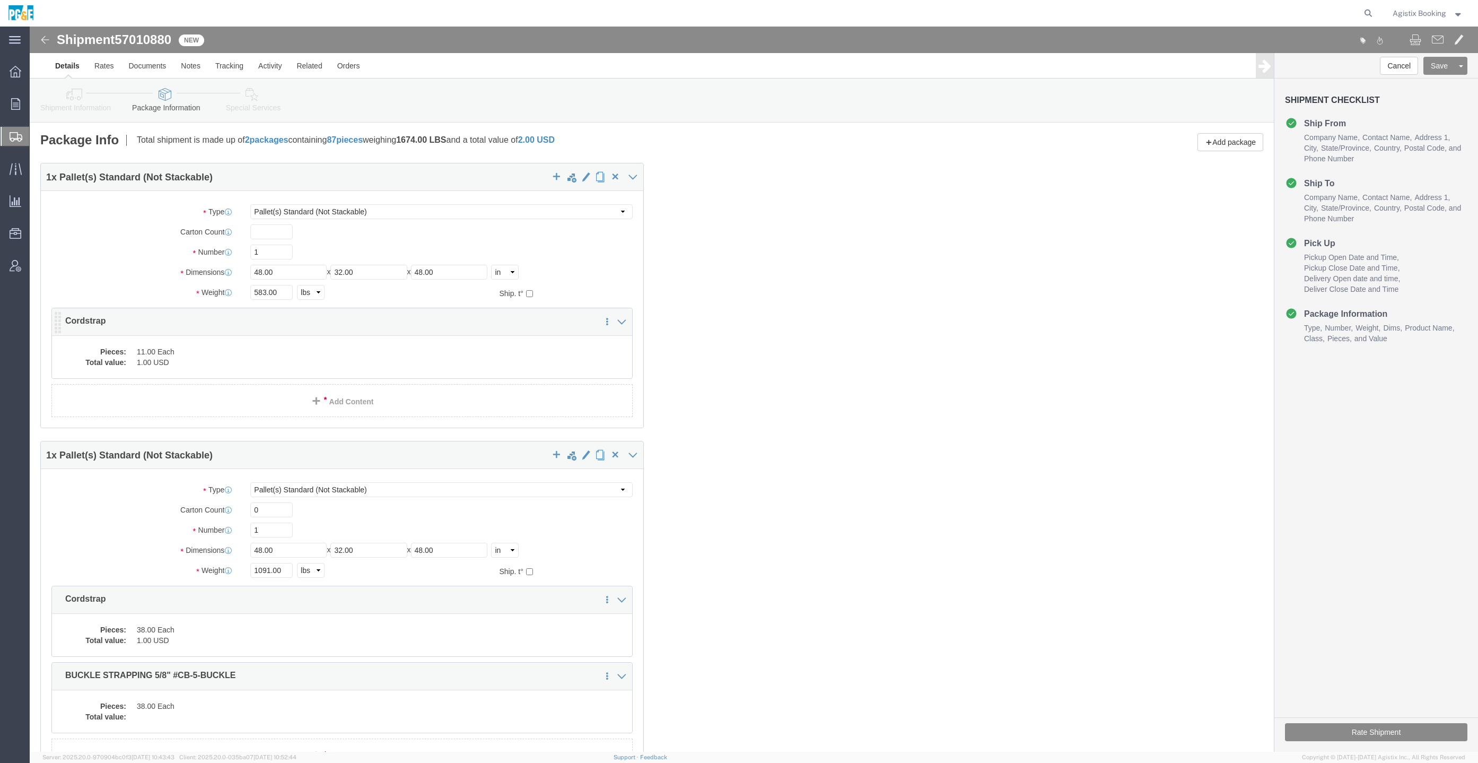
click dd "11.00 Each"
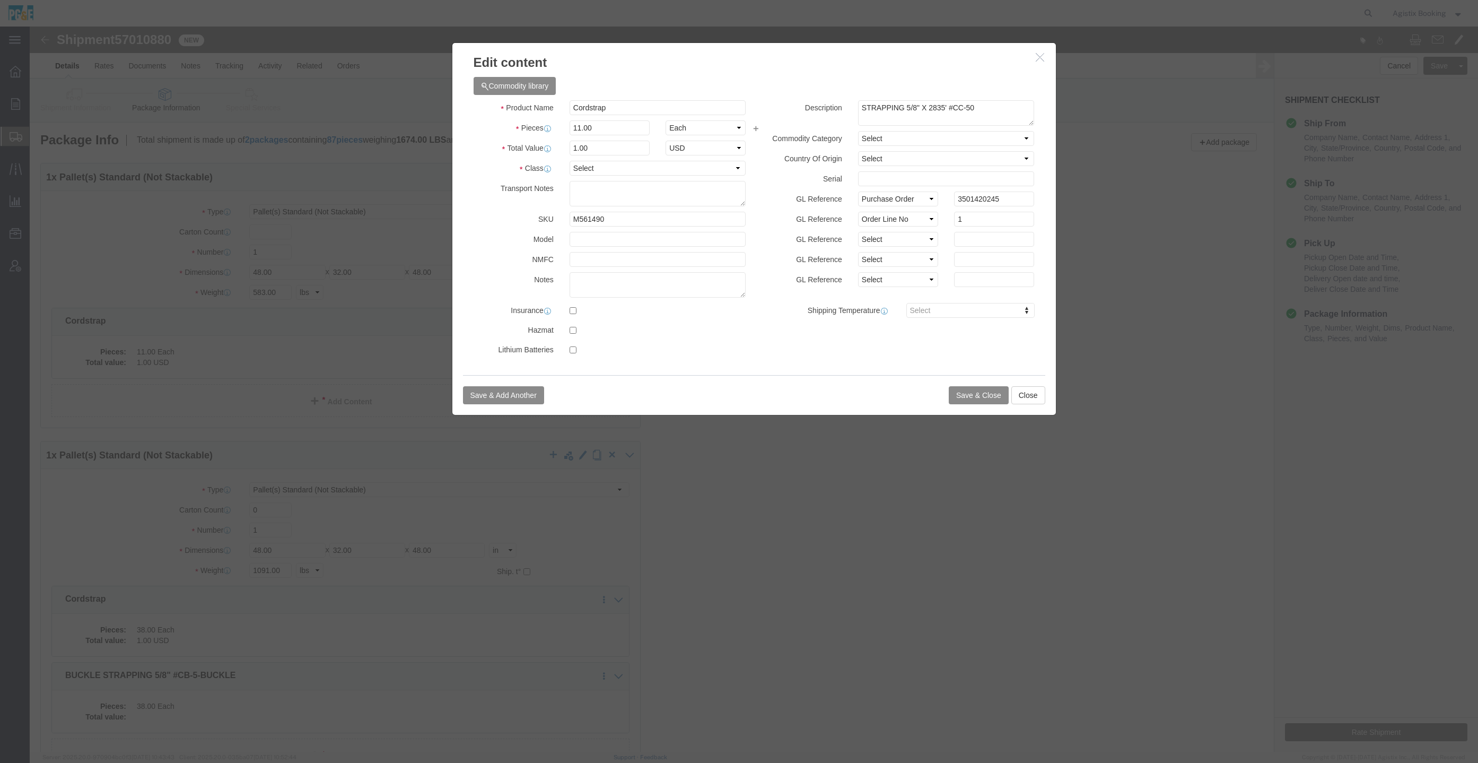
click icon "button"
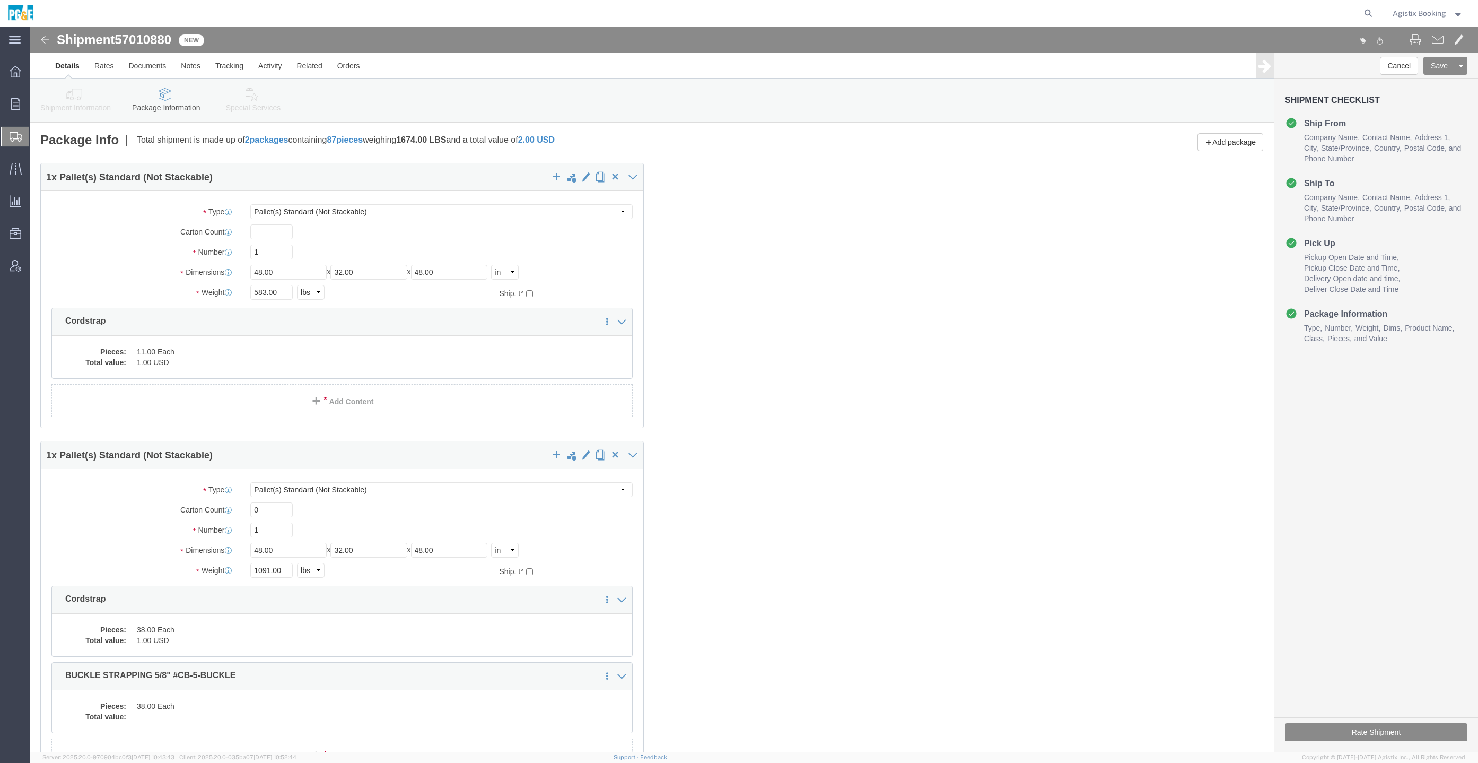
scroll to position [188, 0]
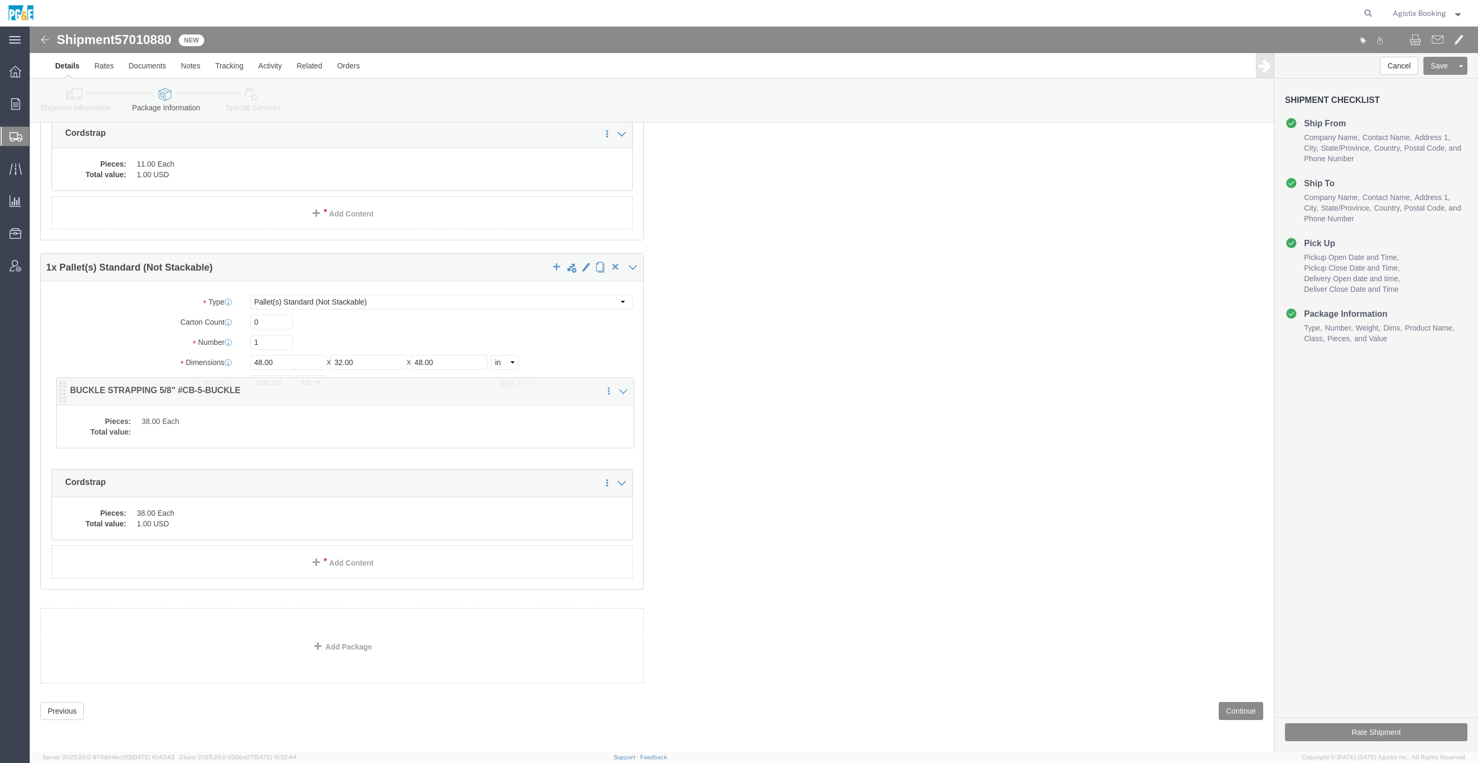
drag, startPoint x: 28, startPoint y: 460, endPoint x: 33, endPoint y: 363, distance: 97.2
click icon
click dd
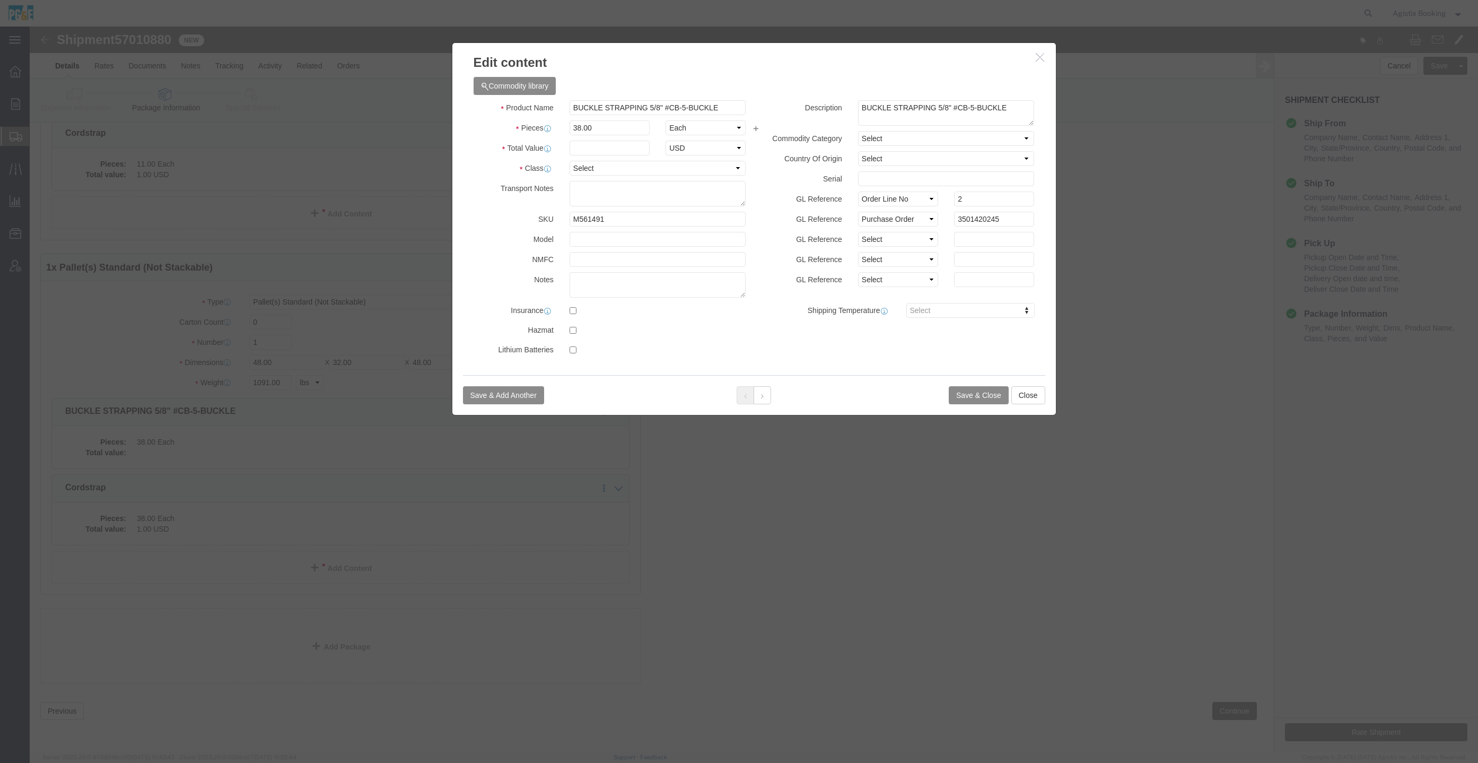
click button "button"
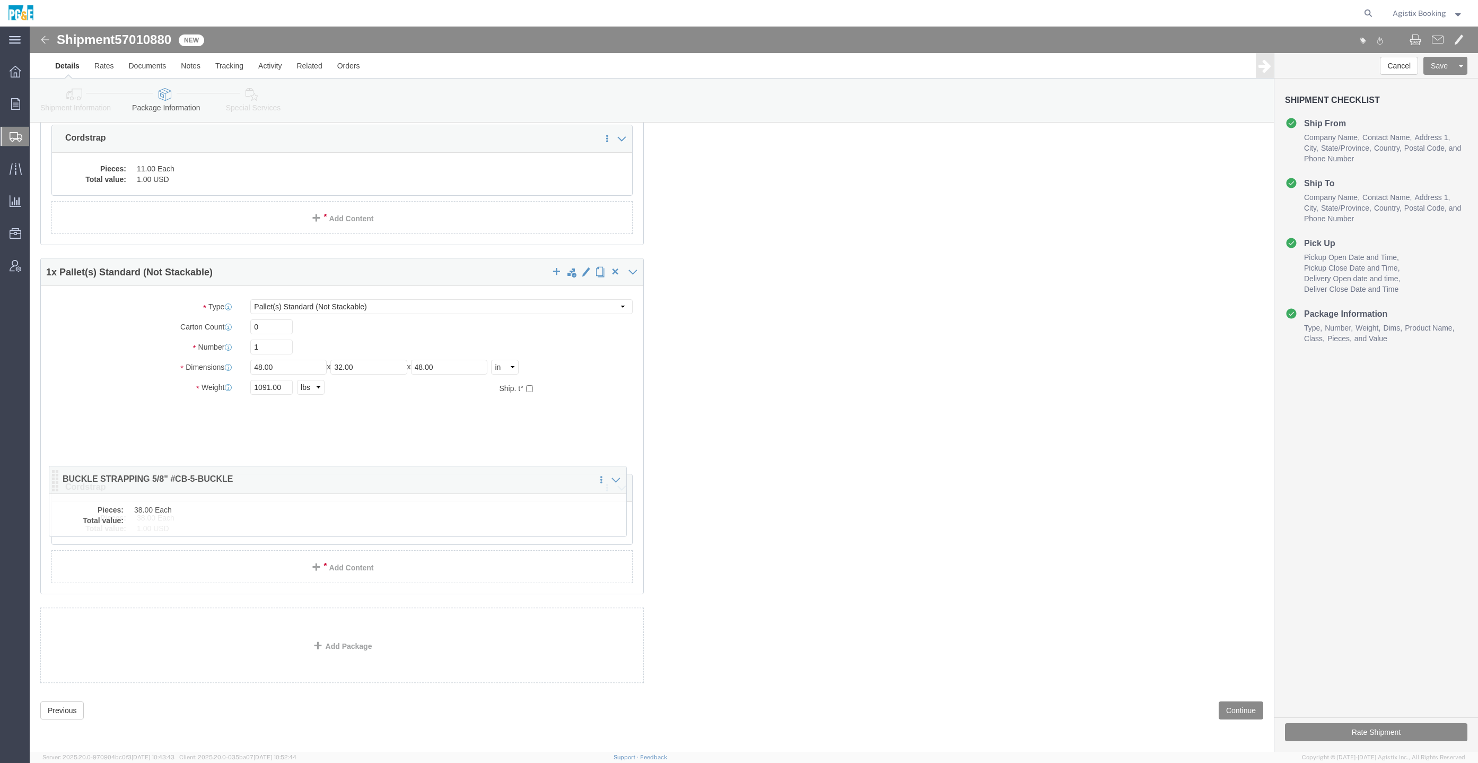
scroll to position [182, 0]
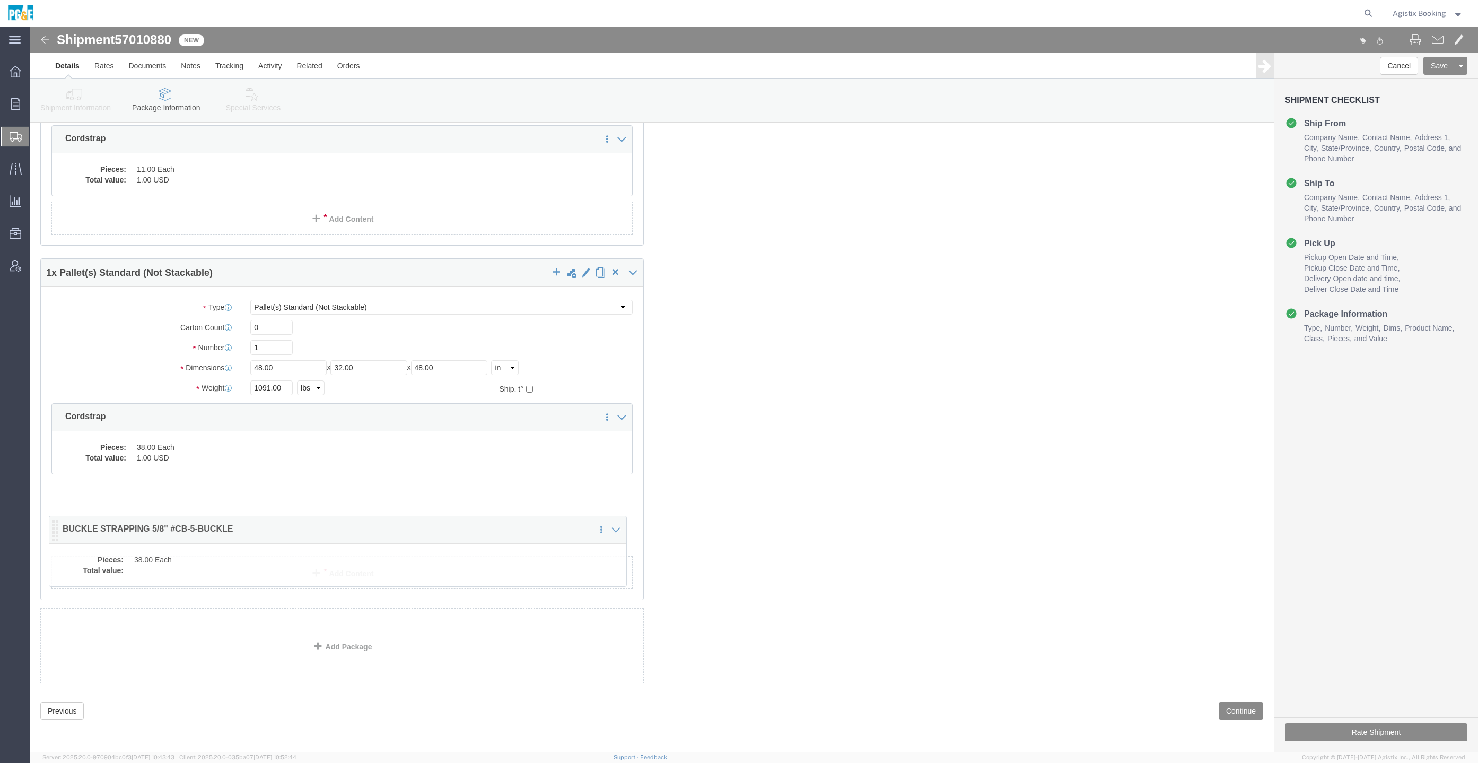
drag, startPoint x: 30, startPoint y: 380, endPoint x: 27, endPoint y: 487, distance: 107.7
click icon
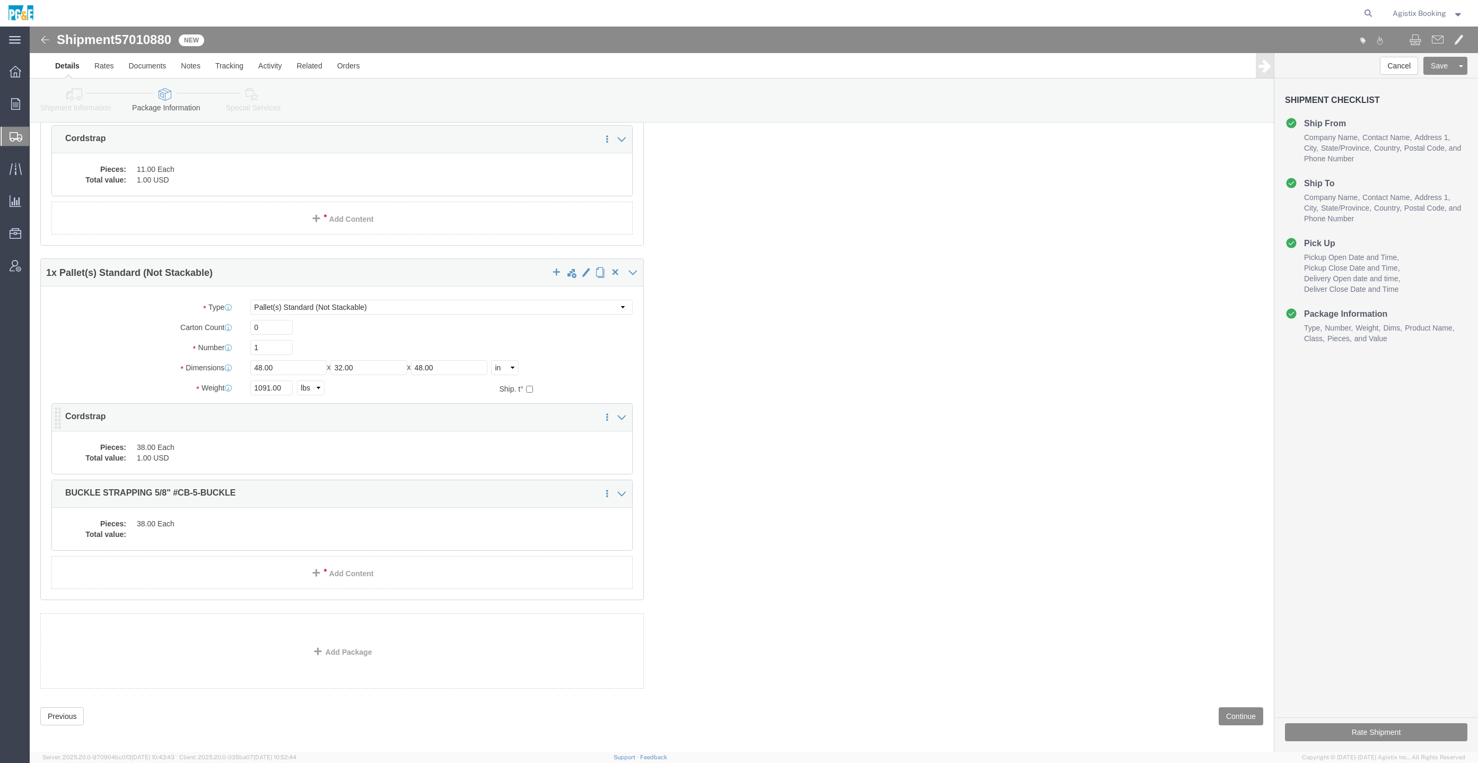
click dd "38.00 Each"
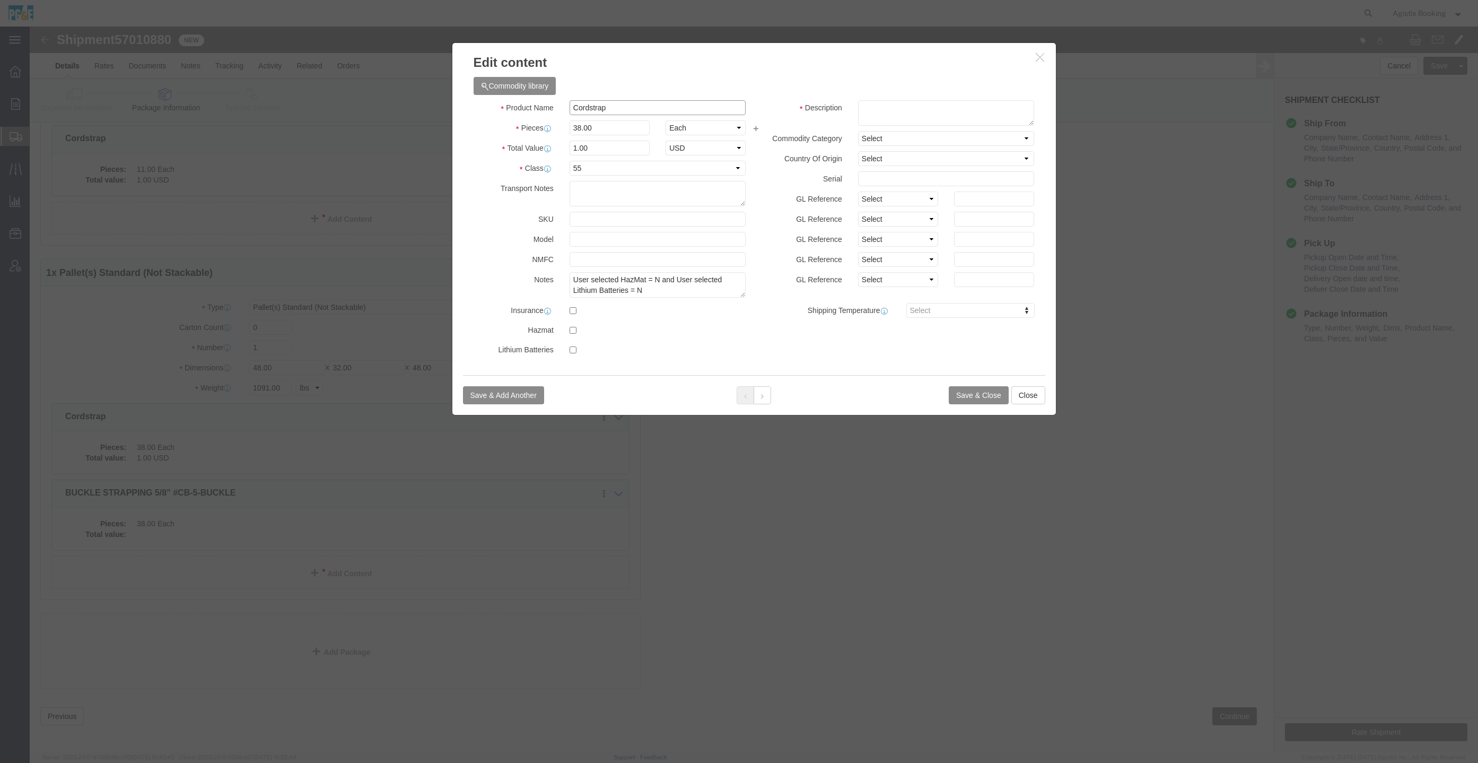
click input "Cordstrap"
click button
click input "BUCKLE STRAPPING 5/8" #CB-5-BUCKLE"
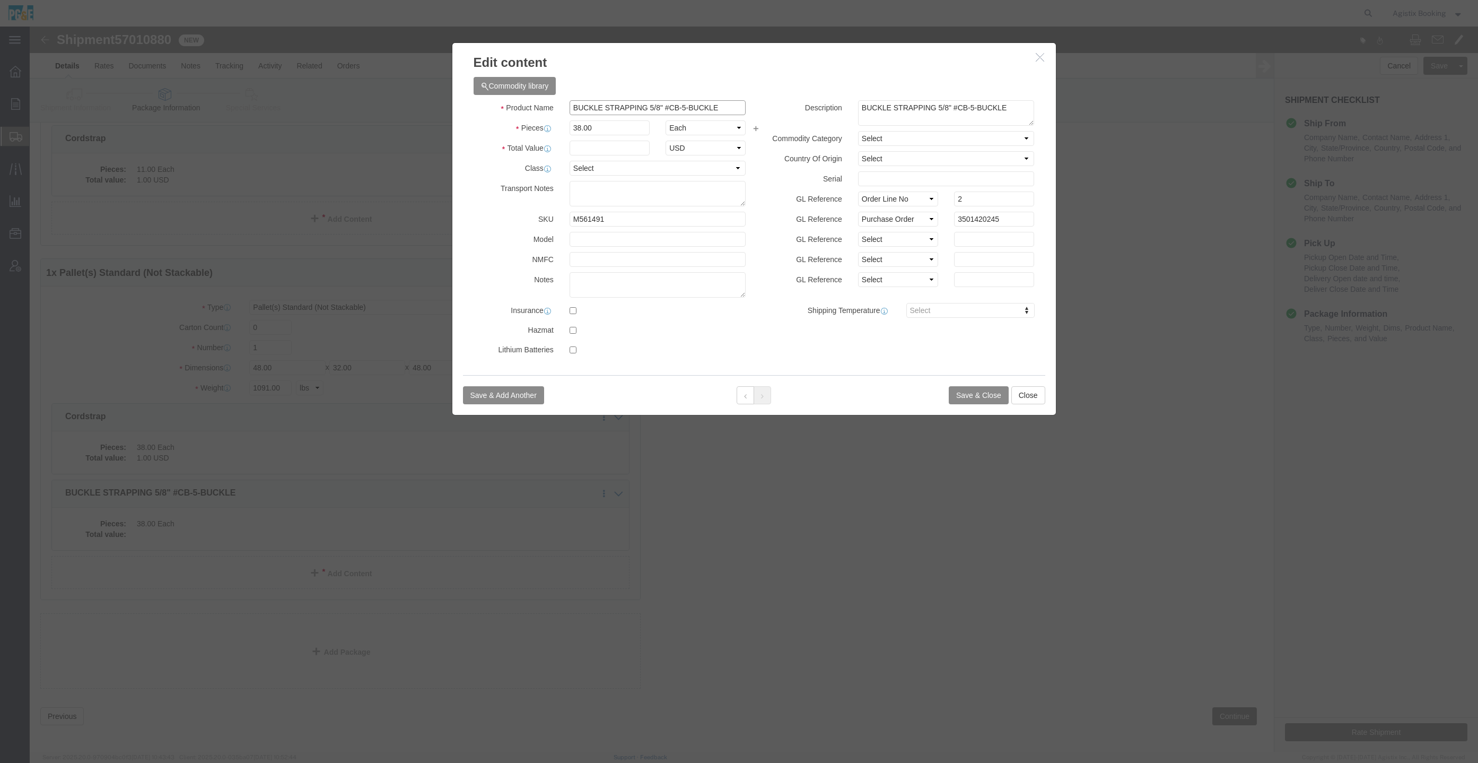
click input "BUCKLE STRAPPING 5/8" #CB-5-BUCKLE"
paste input "Cordstrap"
type input "Cordstrap"
click input "text"
type input "1"
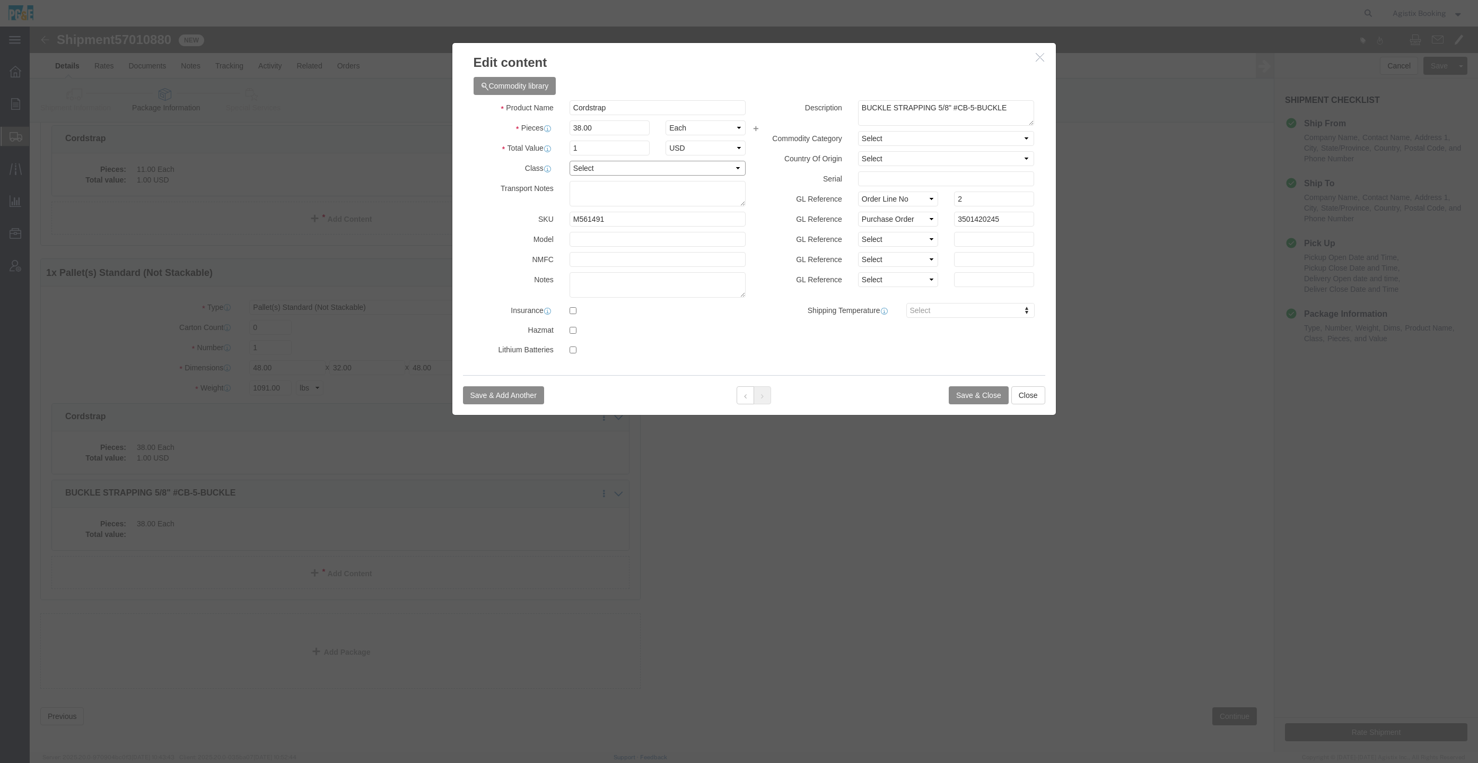
click select "Select 50 55 60 65 70 85 92.5 100 125 175 250 300 400"
select select "55"
click select "Select 50 55 60 65 70 85 92.5 100 125 175 250 300 400"
click button "Save & Close"
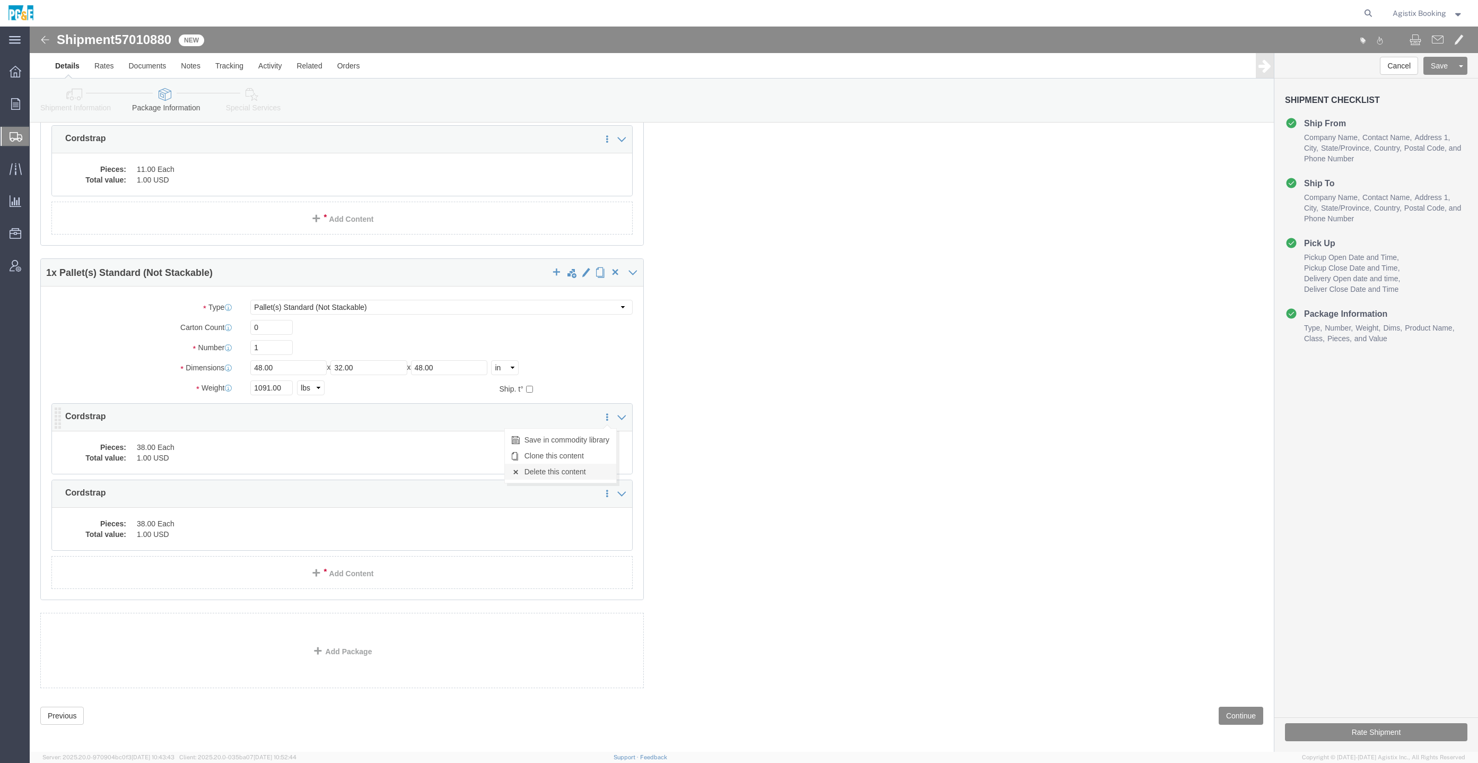
click link "Delete this content"
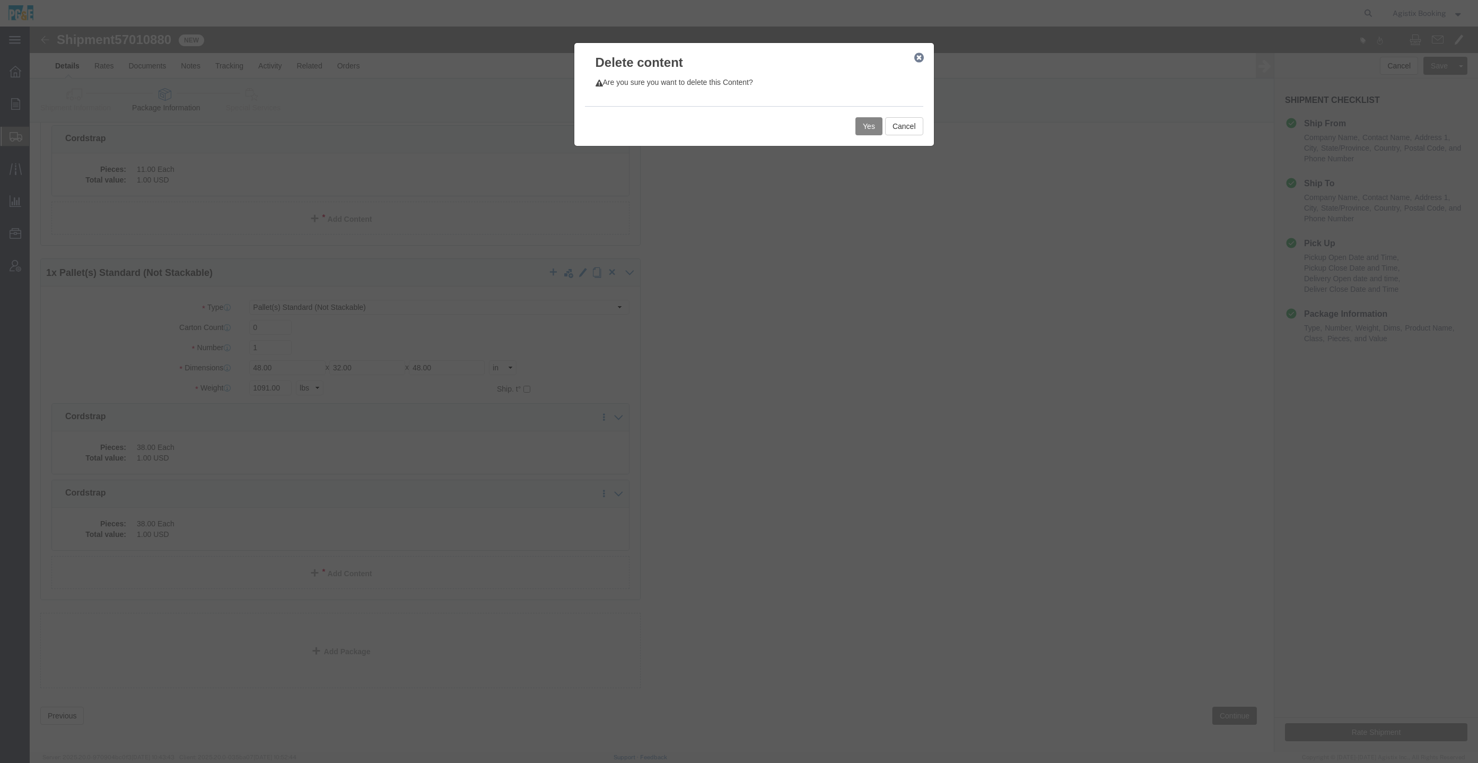
click button "Yes"
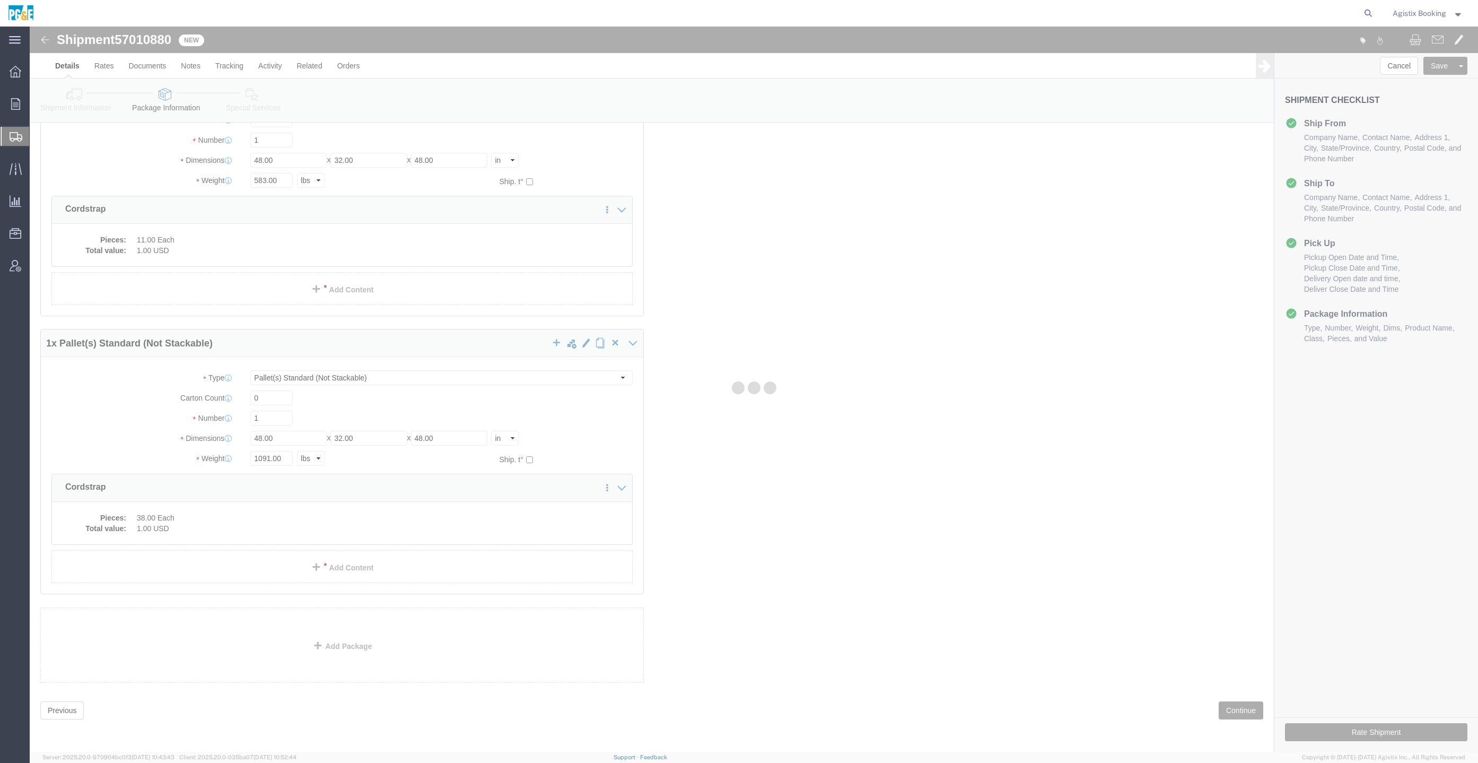
scroll to position [0, 0]
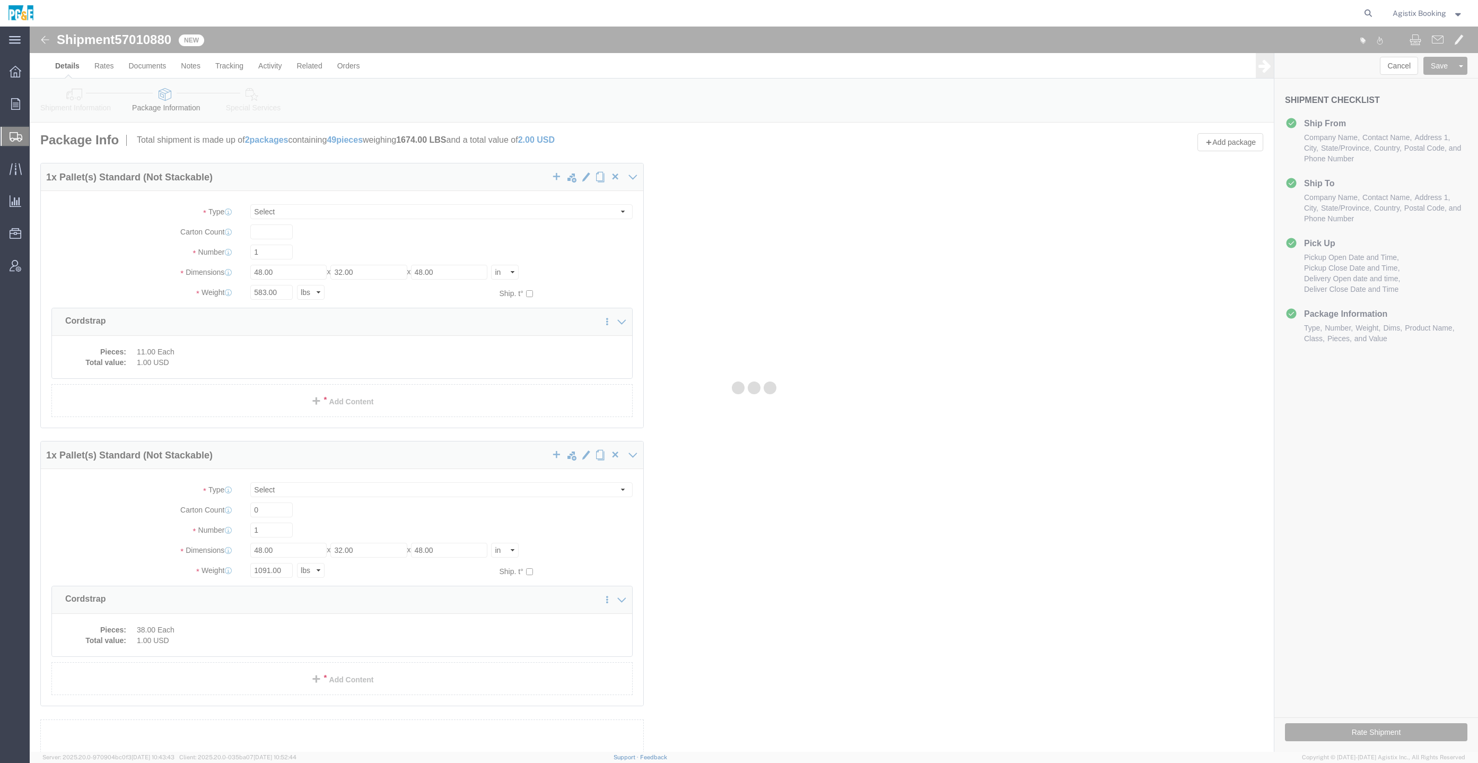
select select "PSNS"
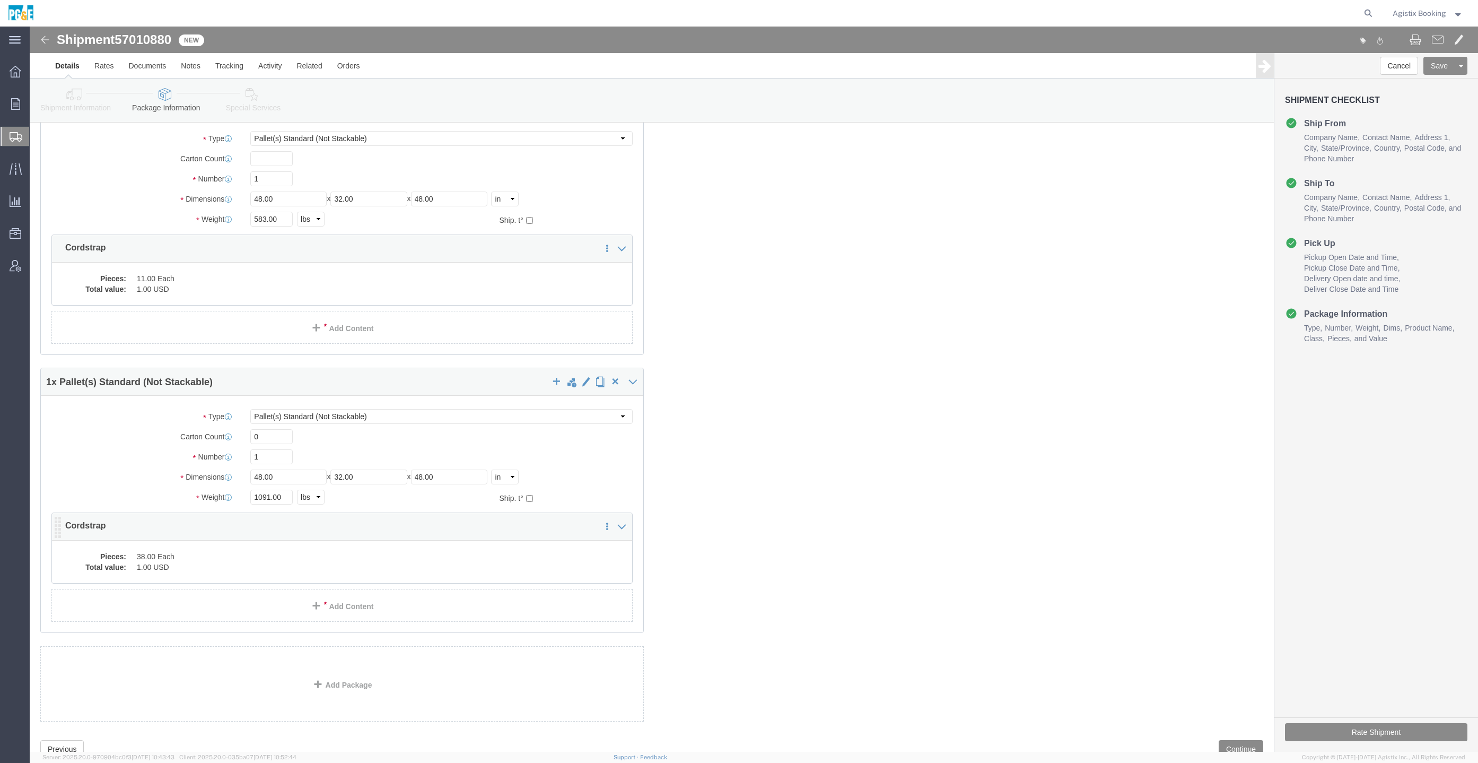
scroll to position [111, 0]
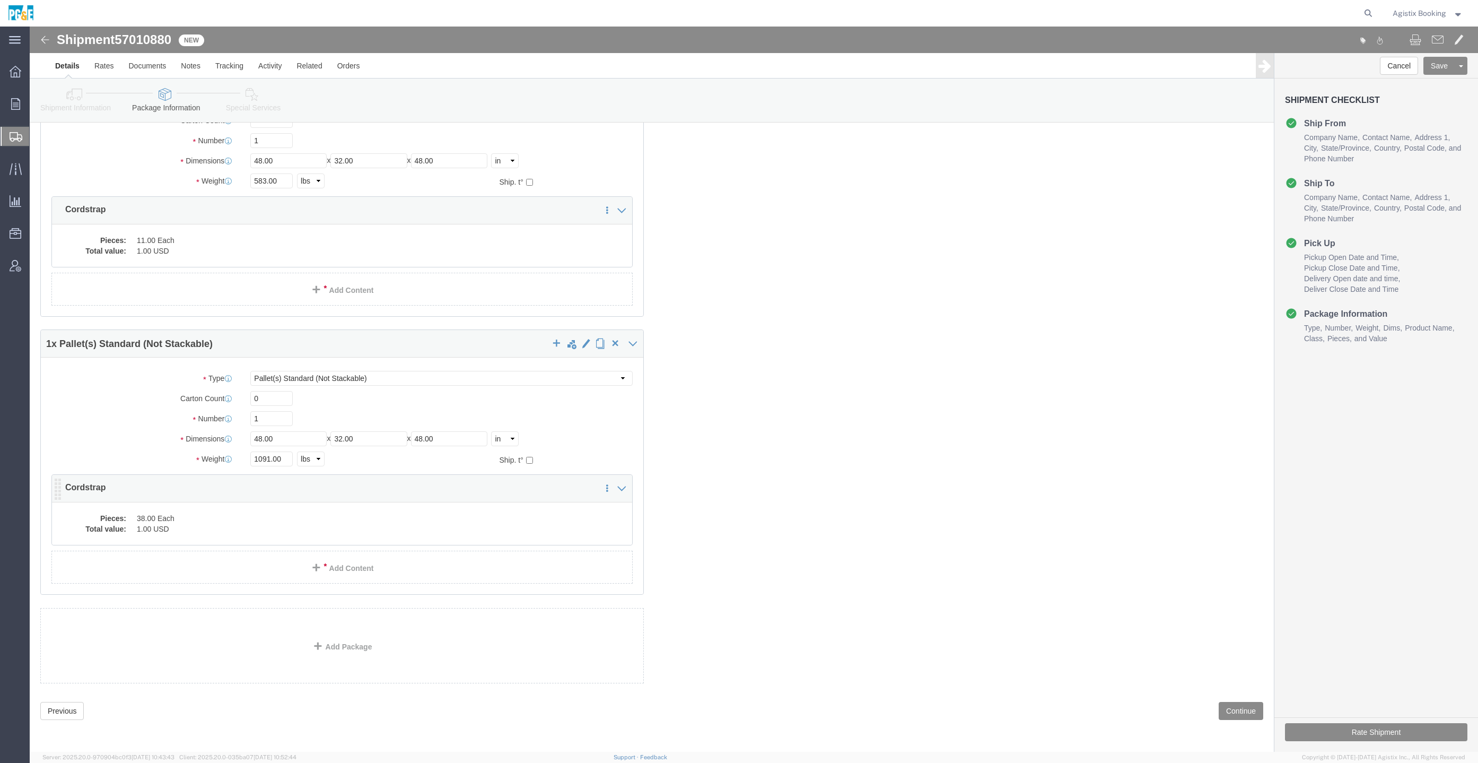
click dd "1.00 USD"
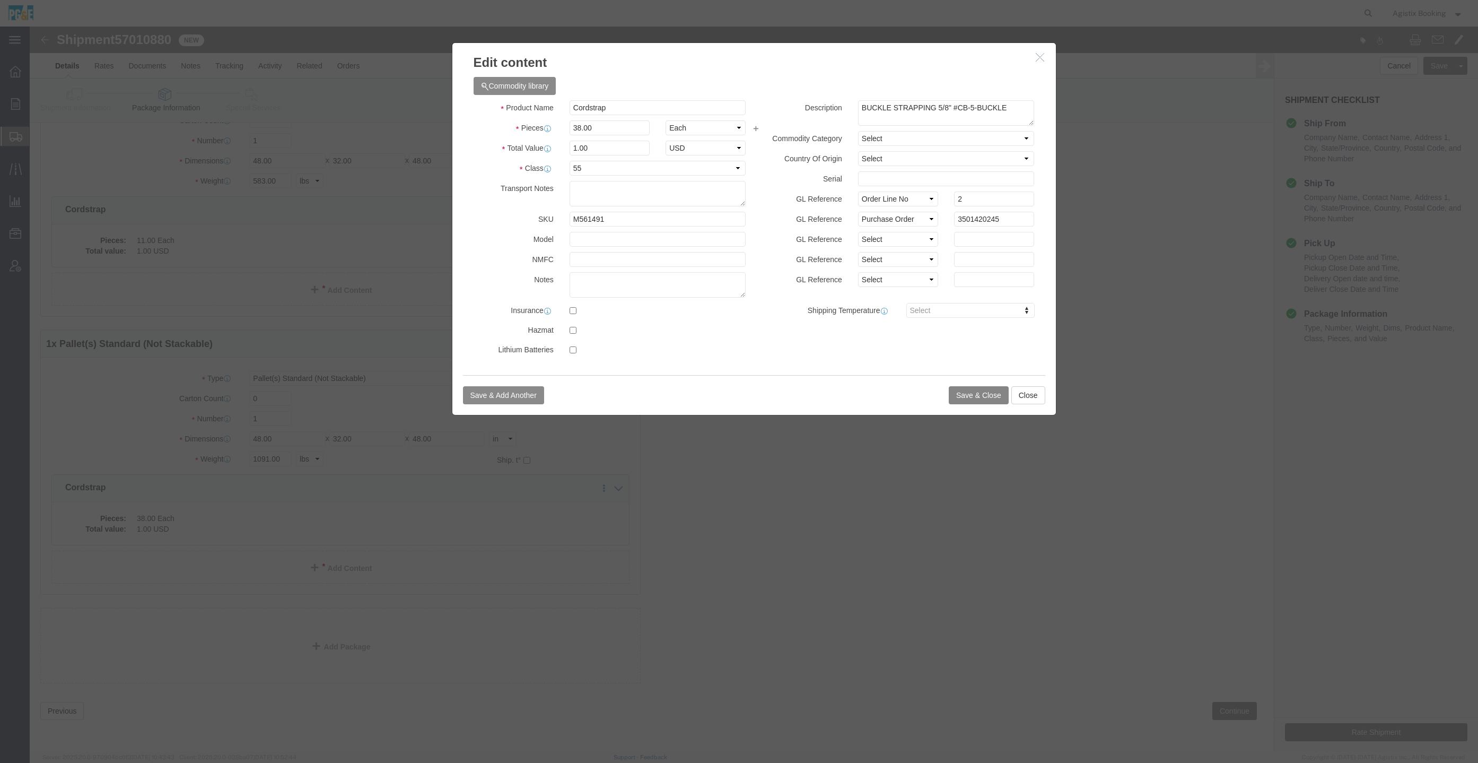
click button "Save & Close"
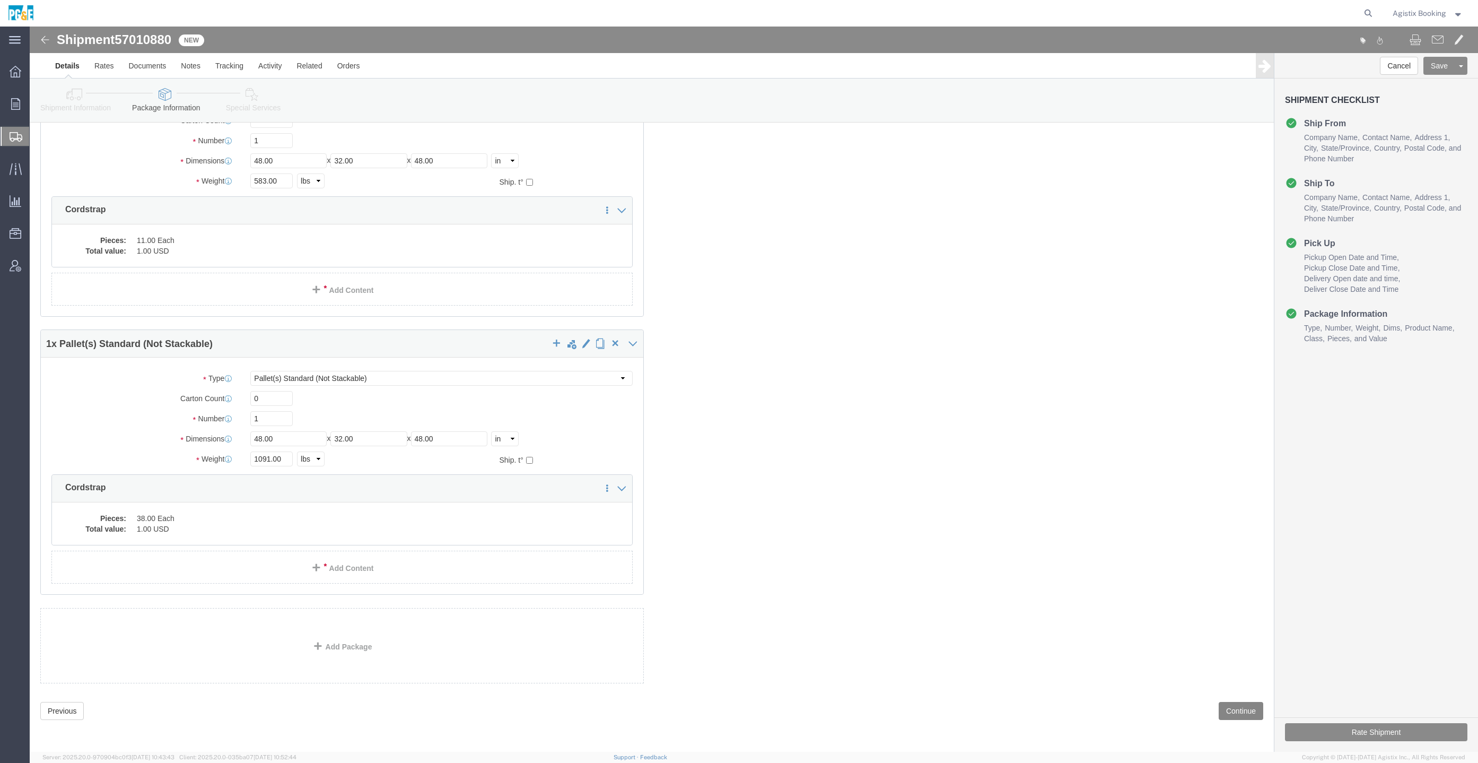
click button "Continue"
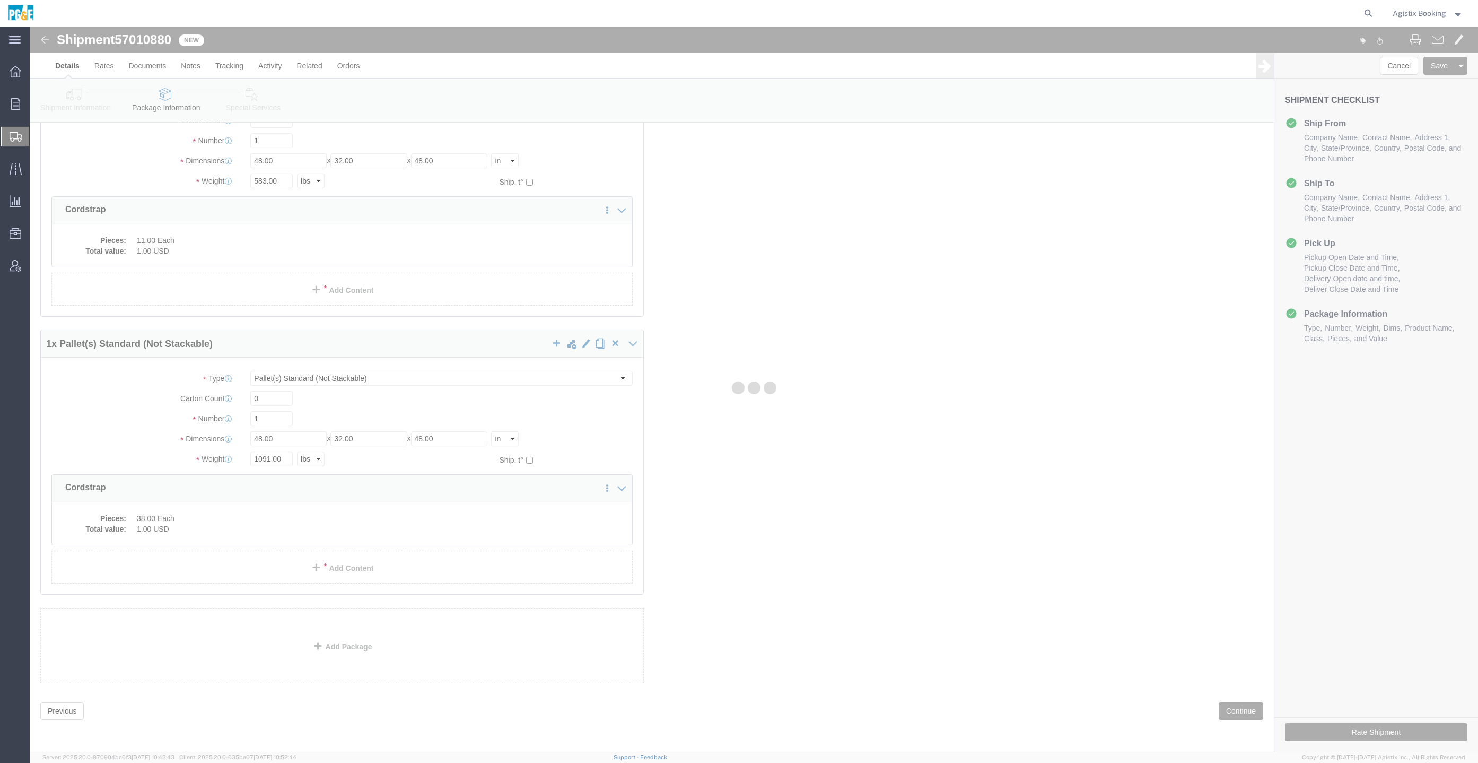
select select
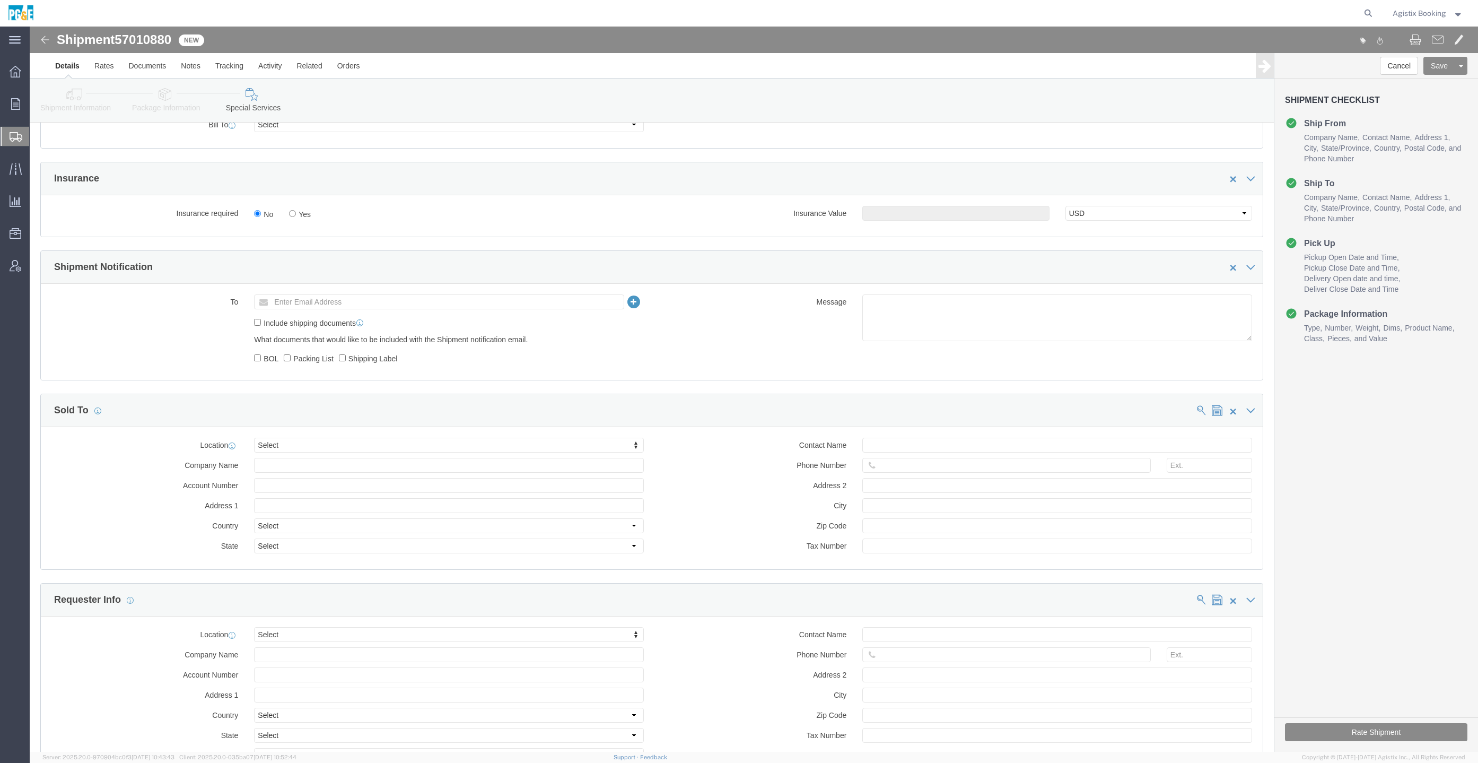
scroll to position [522, 0]
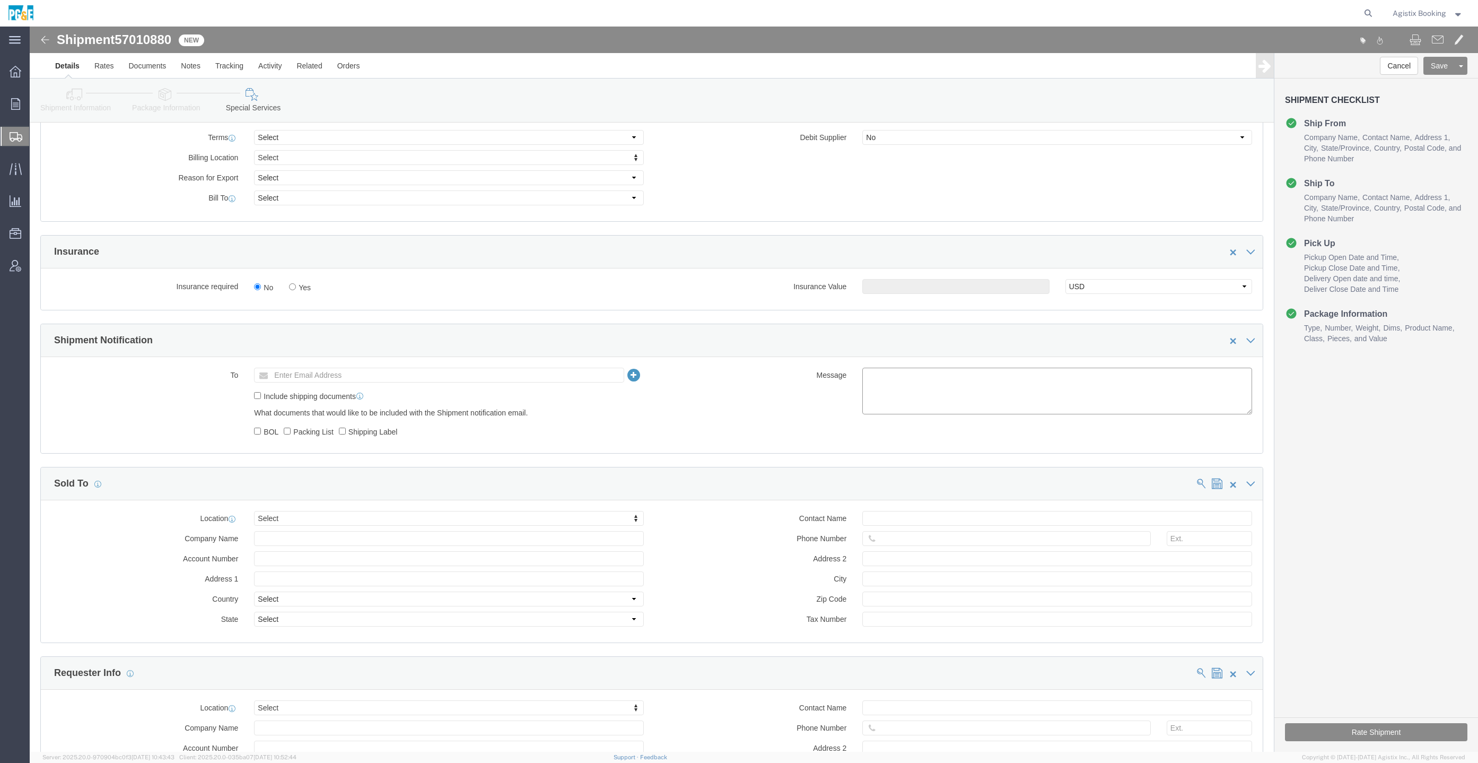
click textarea
paste textarea "Shipment #47913616 has been booked. Once confirmed by the carrier, the BOL will…"
click div "Shipment 57010880 New Details Rates Documents Notes Tracking Activity Related O…"
click span "57010880"
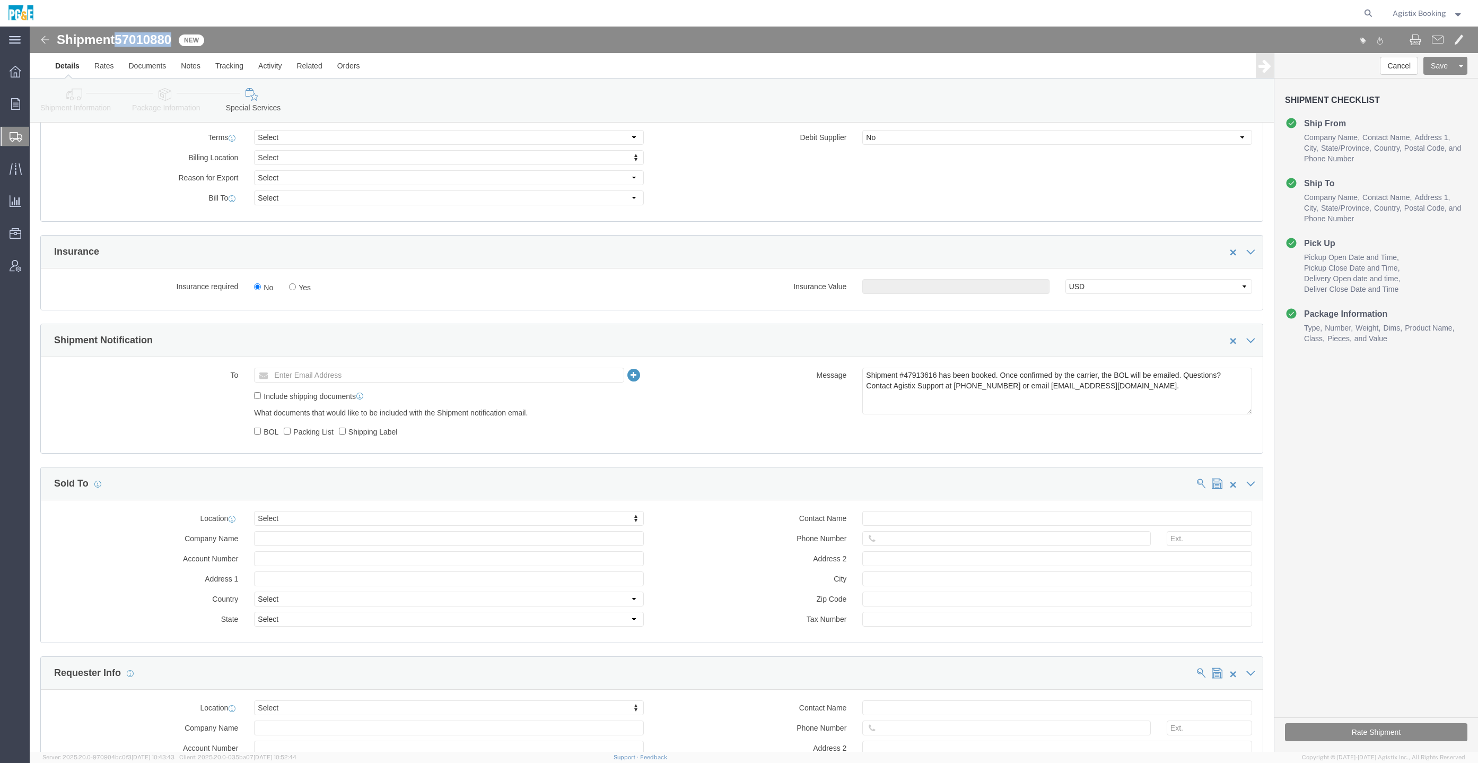
copy span "57010880"
click textarea "Shipment #47913616 has been booked. Once confirmed by the carrier, the BOL will…"
paste textarea "57010880"
type textarea "Shipment #57010880 has been booked. Once confirmed by the carrier, the BOL will…"
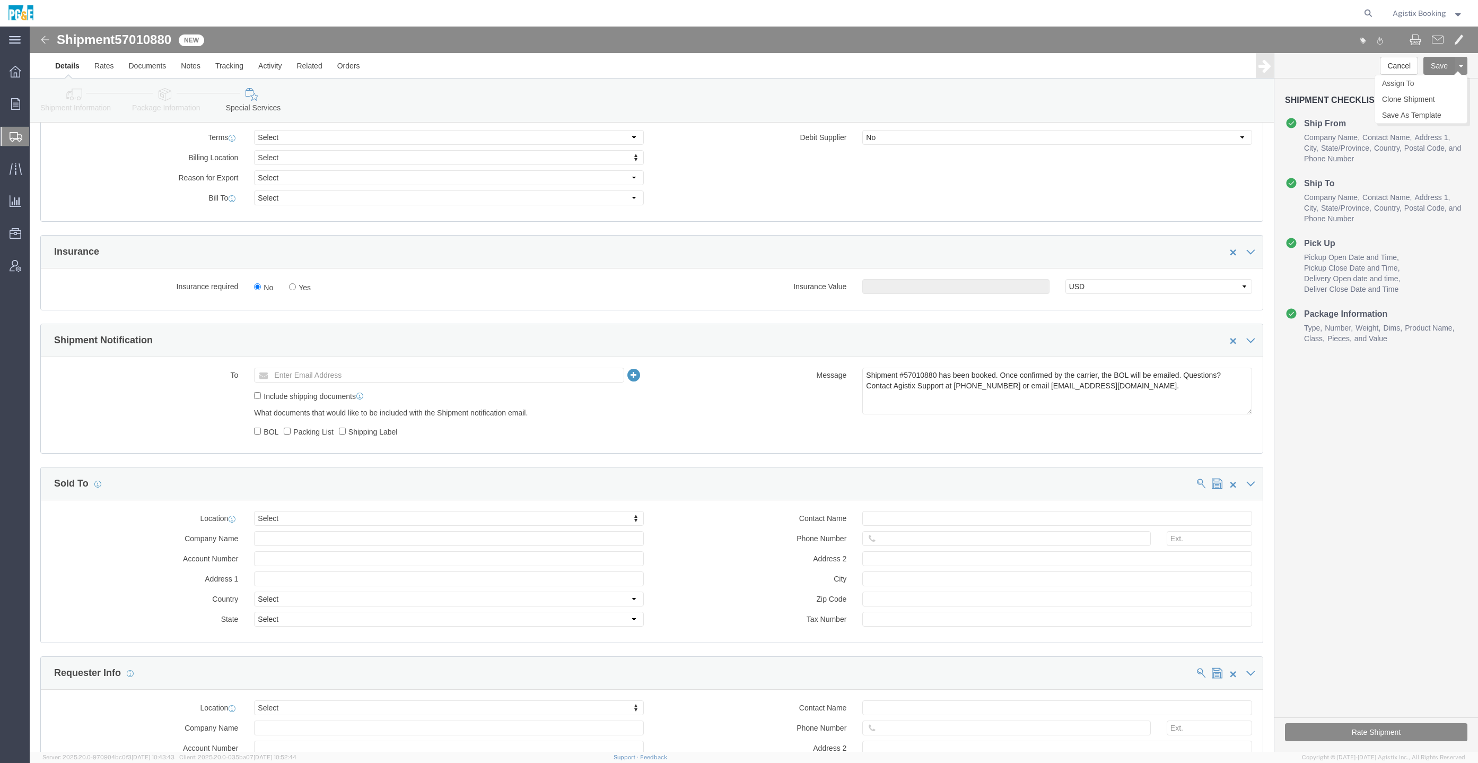
click button "Save"
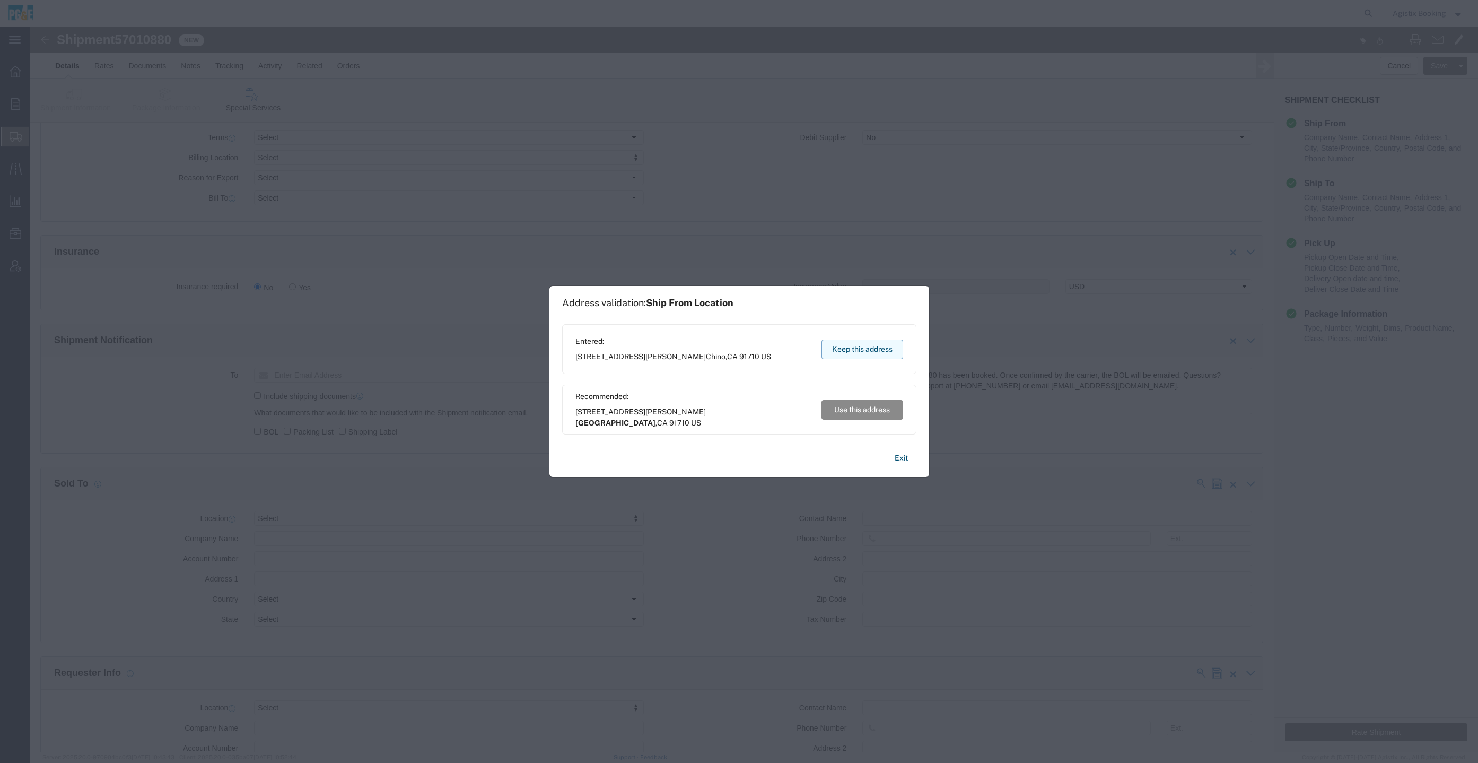
click at [858, 345] on button "Keep this address" at bounding box center [863, 349] width 82 height 20
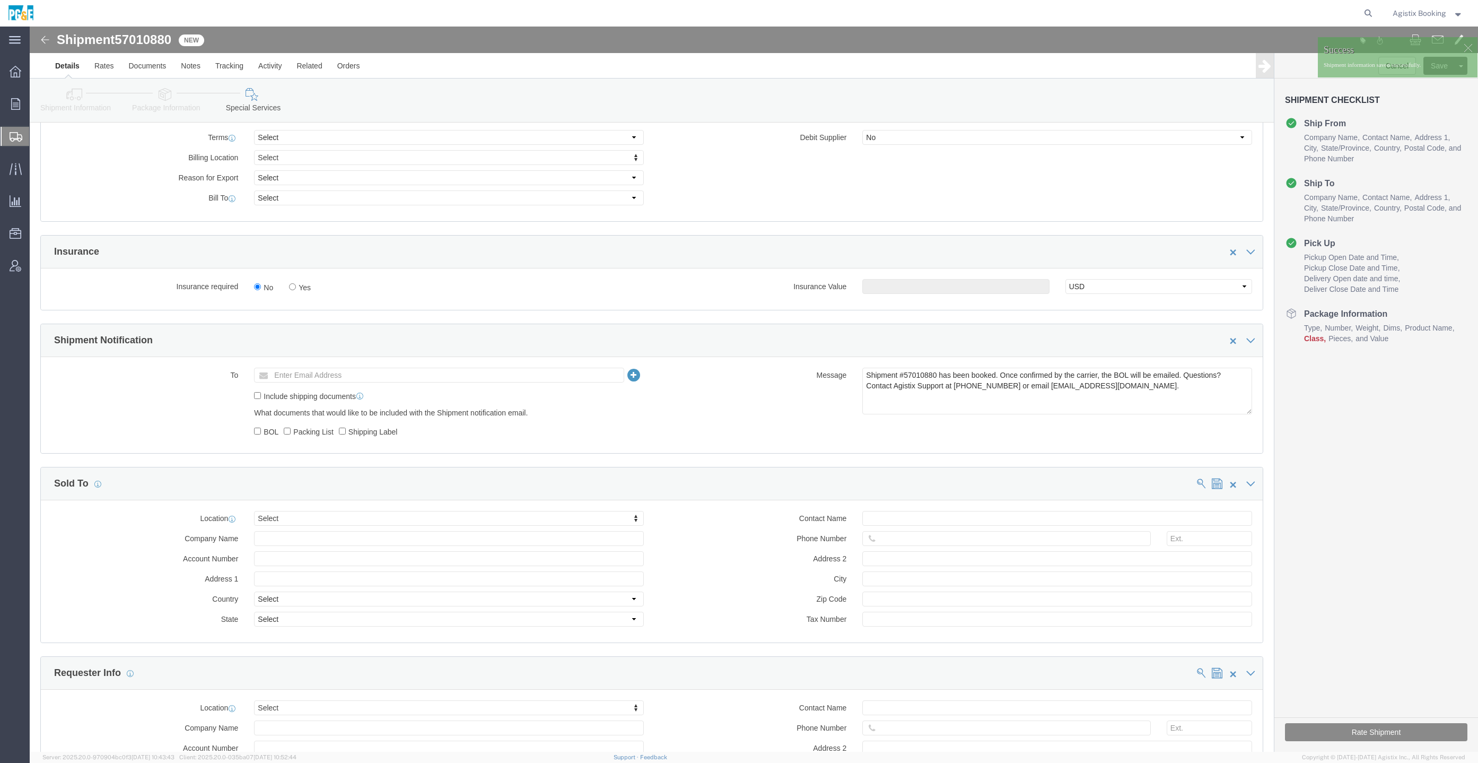
click div "Rate Shipment"
click button "Rate Shipment"
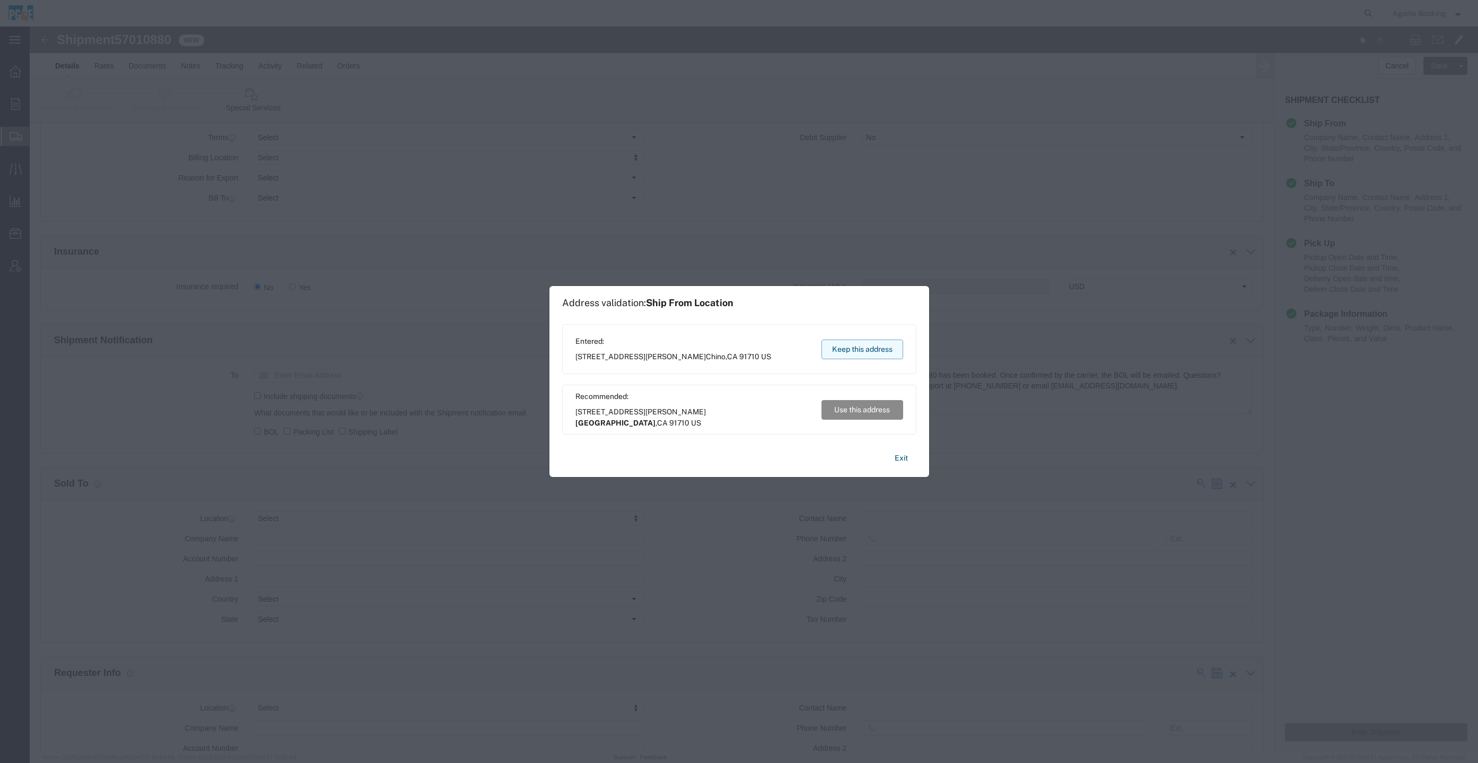
click at [834, 356] on button "Keep this address" at bounding box center [863, 349] width 82 height 20
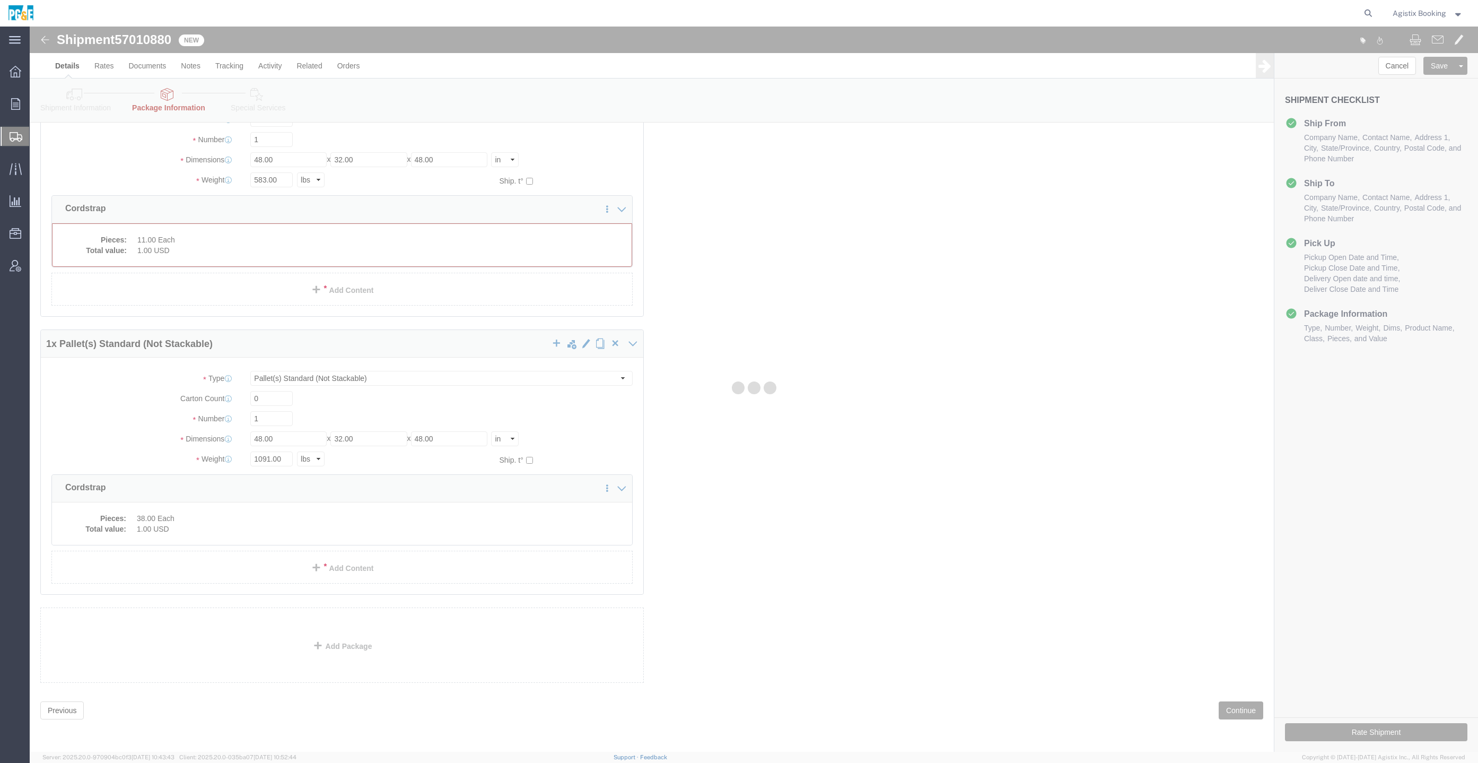
scroll to position [0, 0]
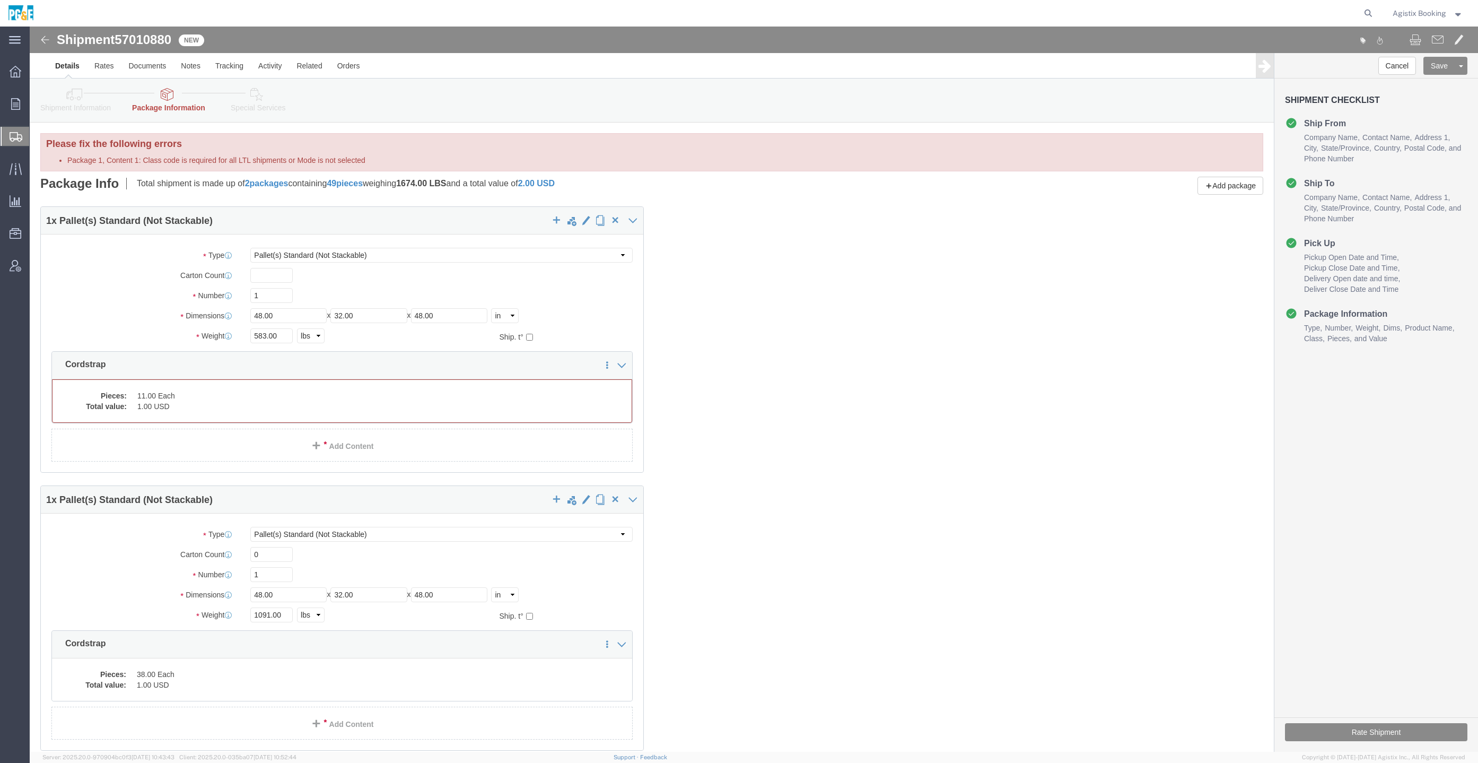
select select "PSNS"
click dd "11.00 Each"
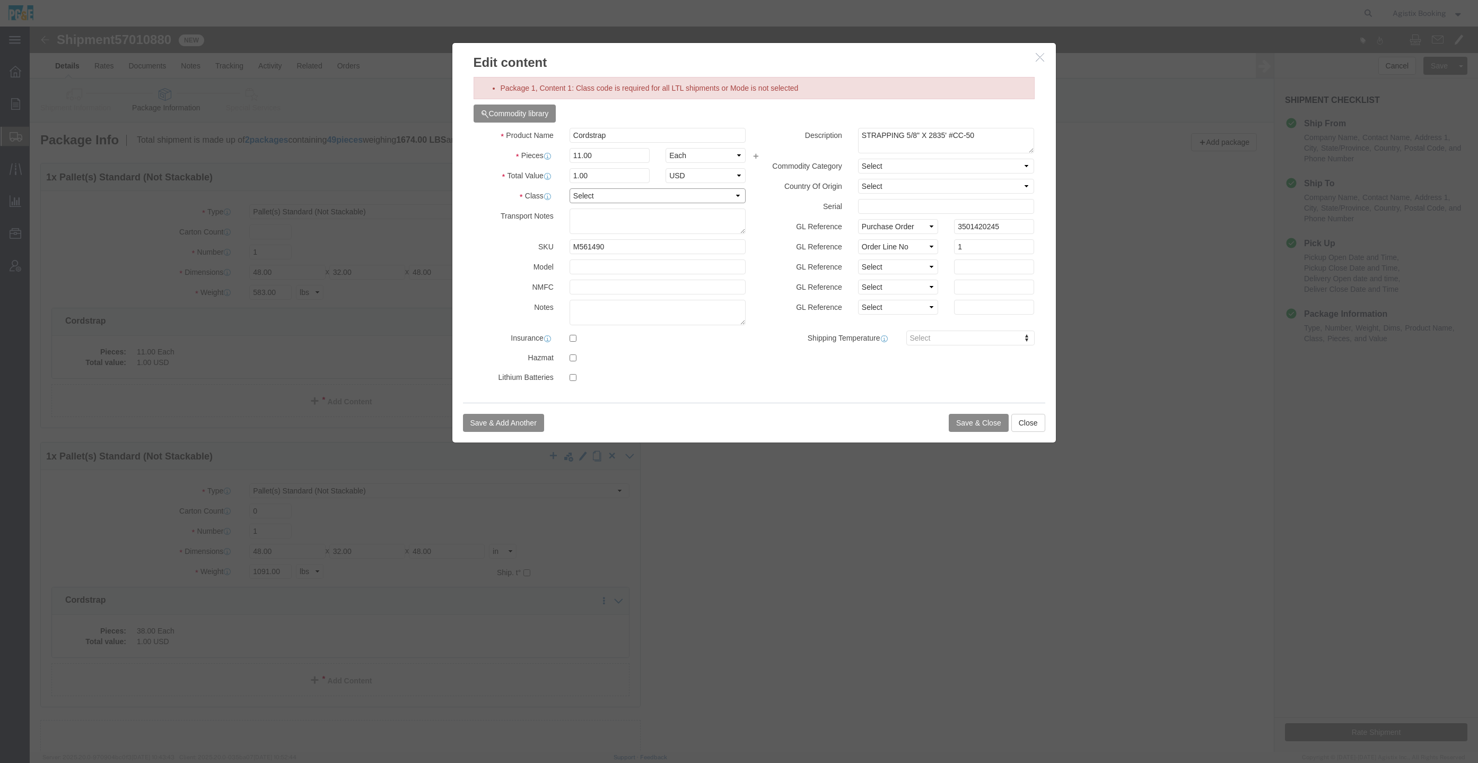
click select "Select 50 55 60 65 70 85 92.5 100 125 175 250 300 400"
select select "55"
click select "Select 50 55 60 65 70 85 92.5 100 125 175 250 300 400"
click button "Save & Close"
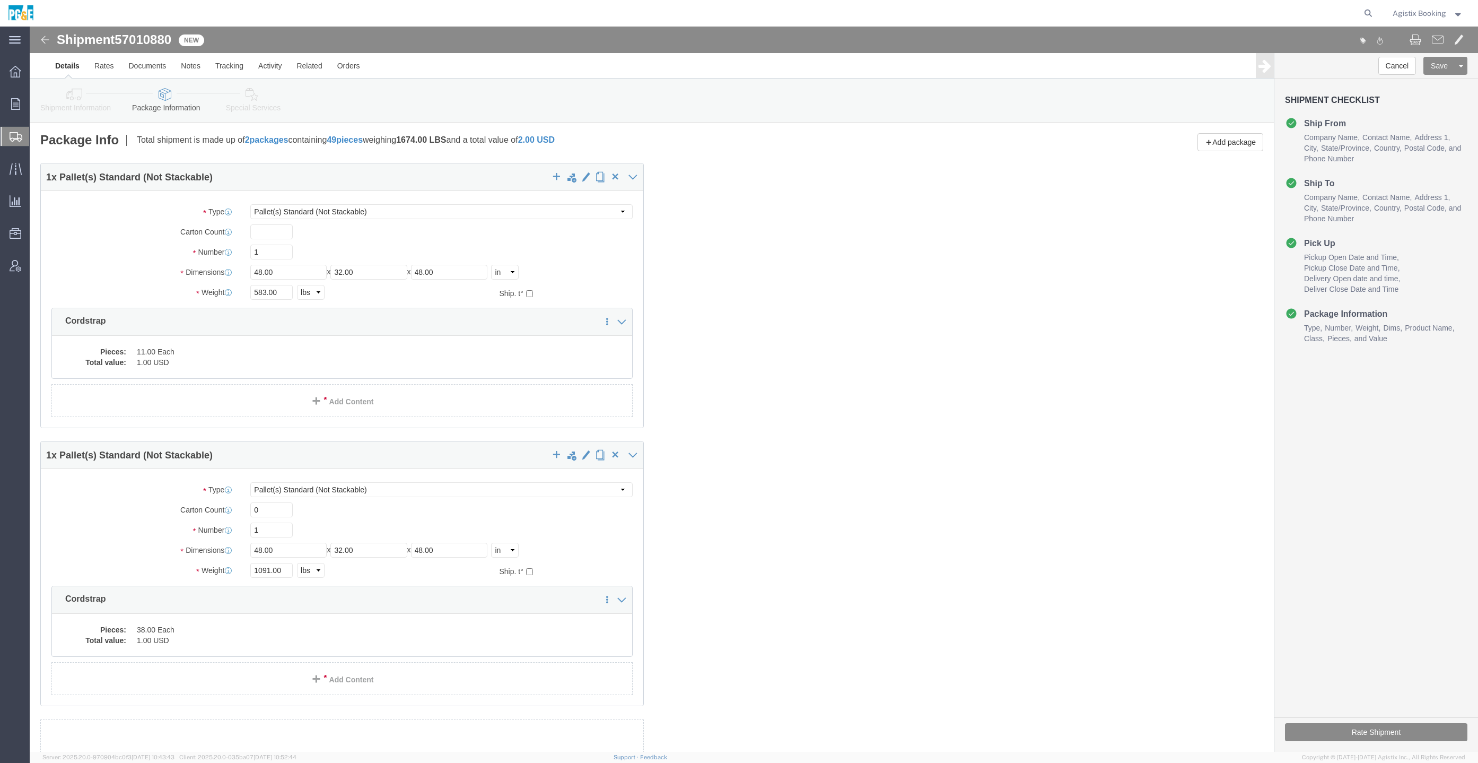
click link "Shipment Information"
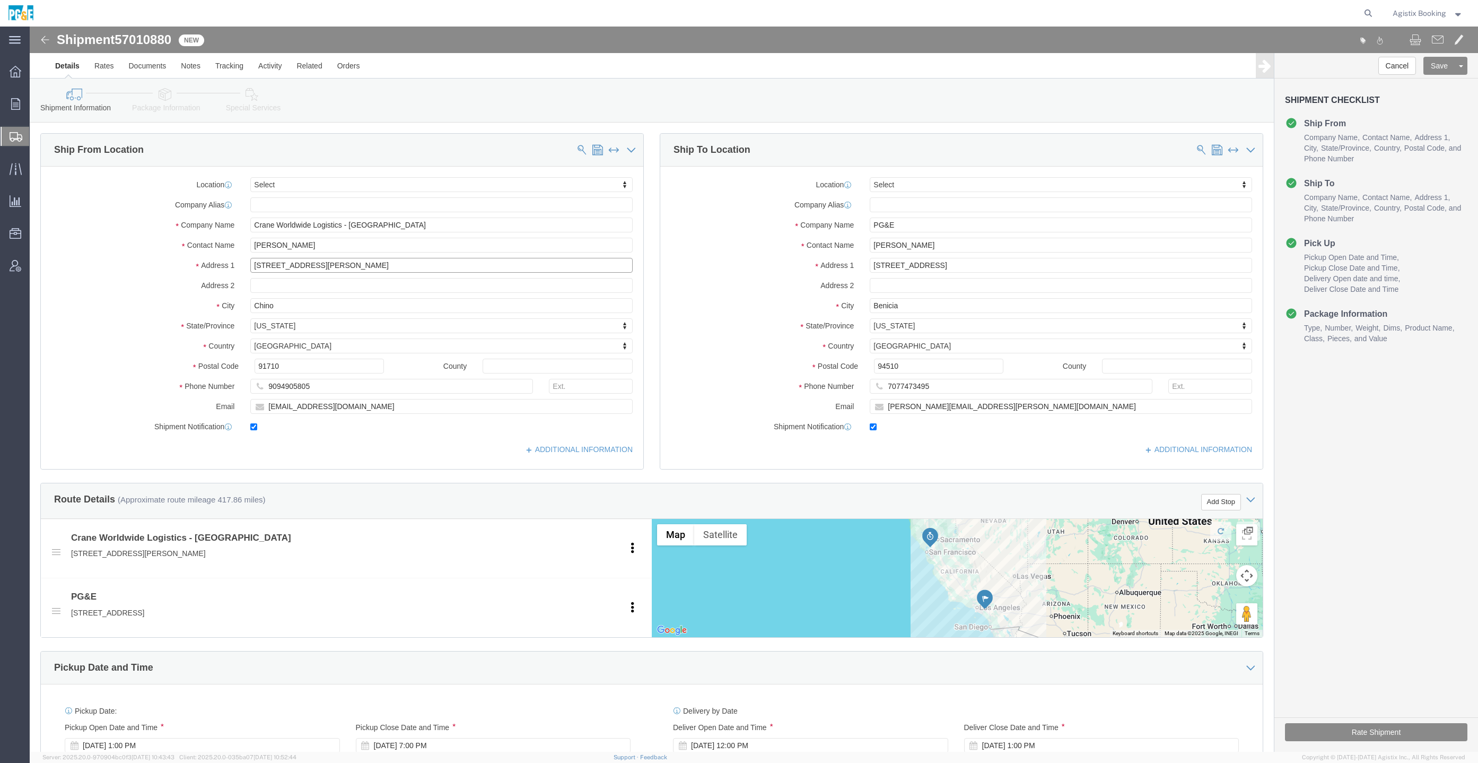
click input "[STREET_ADDRESS][PERSON_NAME]"
click div "Ship To Location Location Select Select My Profile Location (OBSOLETE) [GEOGRAP…"
click button "Rate Shipment"
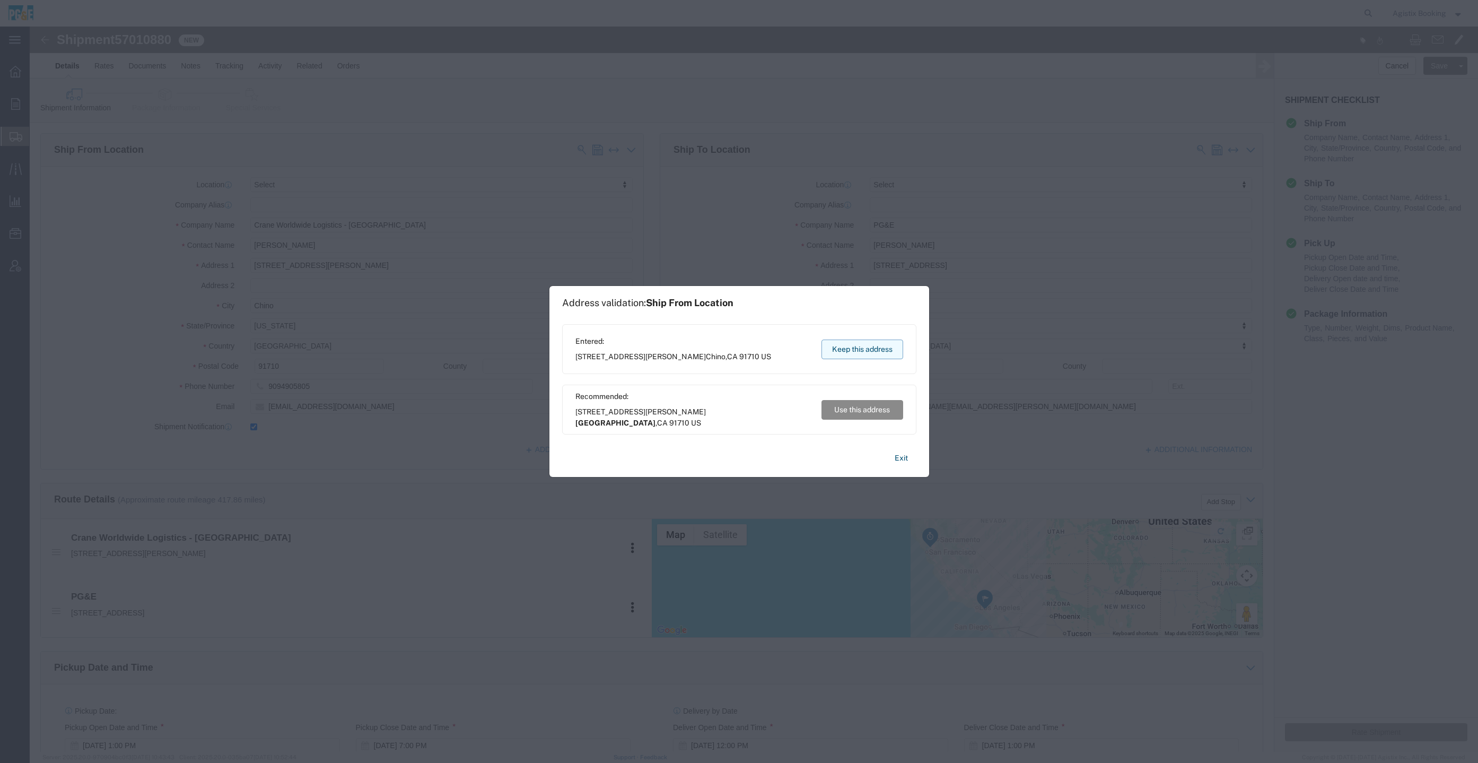
click at [862, 344] on button "Keep this address" at bounding box center [863, 349] width 82 height 20
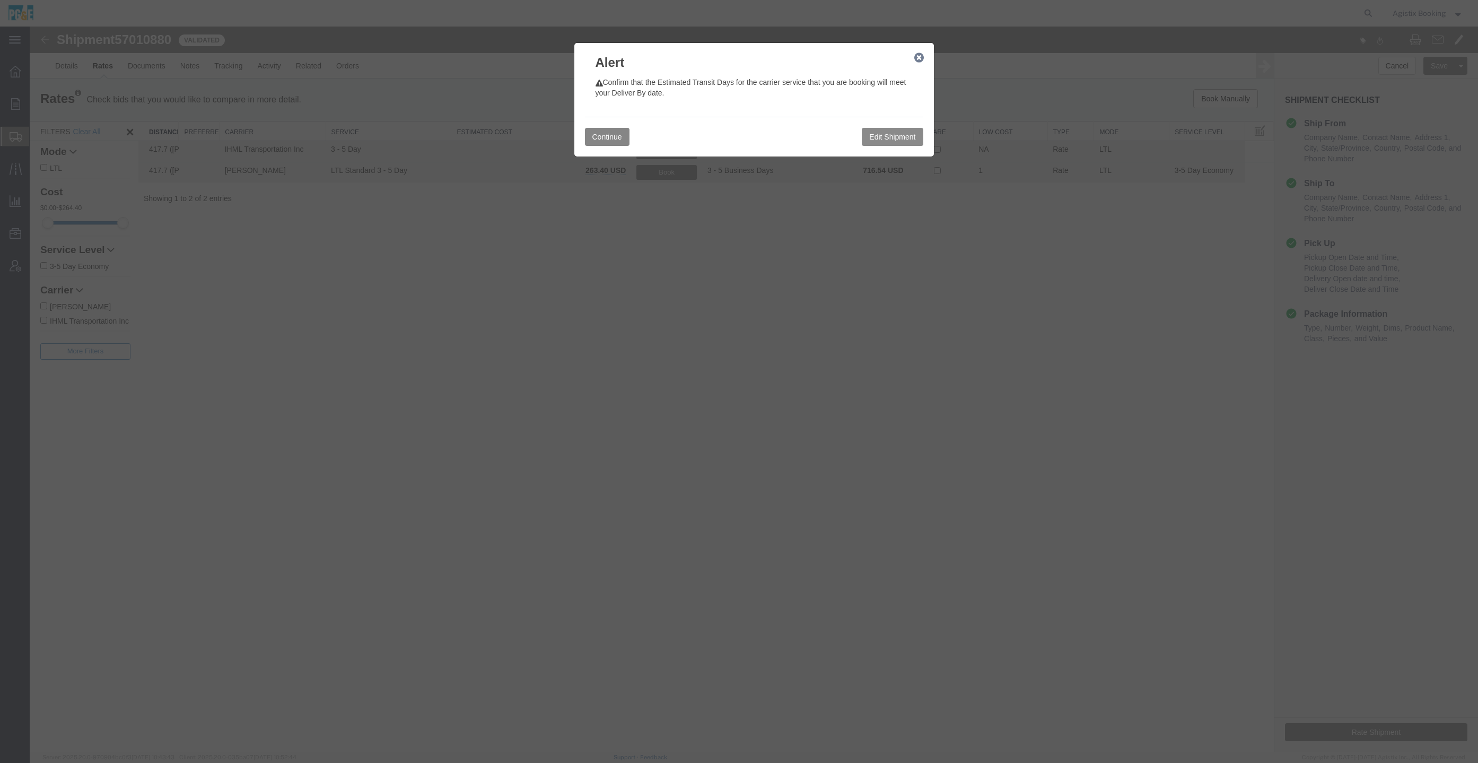
click at [596, 130] on button "Continue" at bounding box center [607, 137] width 45 height 18
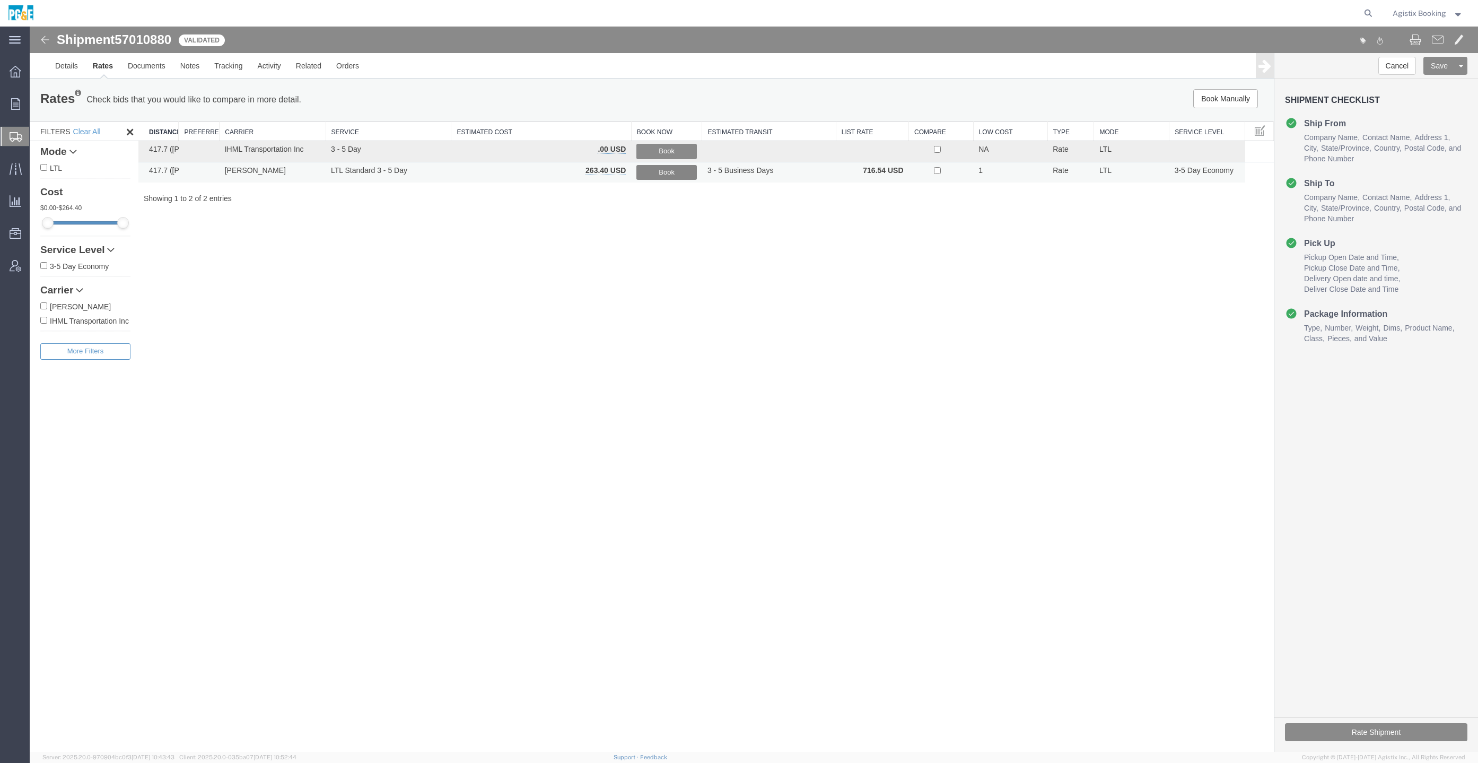
click at [665, 174] on button "Book" at bounding box center [666, 172] width 60 height 15
